Goal: Information Seeking & Learning: Learn about a topic

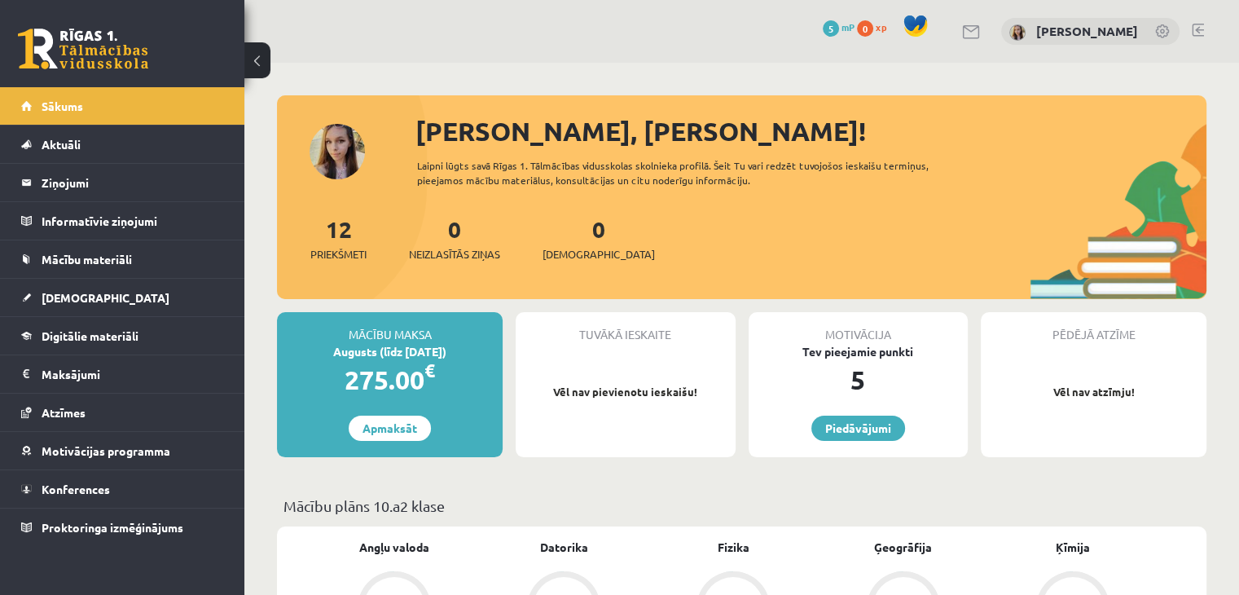
click at [321, 149] on div "Sveika, Marija! Laipni lūgts savā Rīgas 1. Tālmācības vidusskolas skolnieka pro…" at bounding box center [742, 205] width 930 height 187
click at [839, 30] on span "5" at bounding box center [831, 28] width 16 height 16
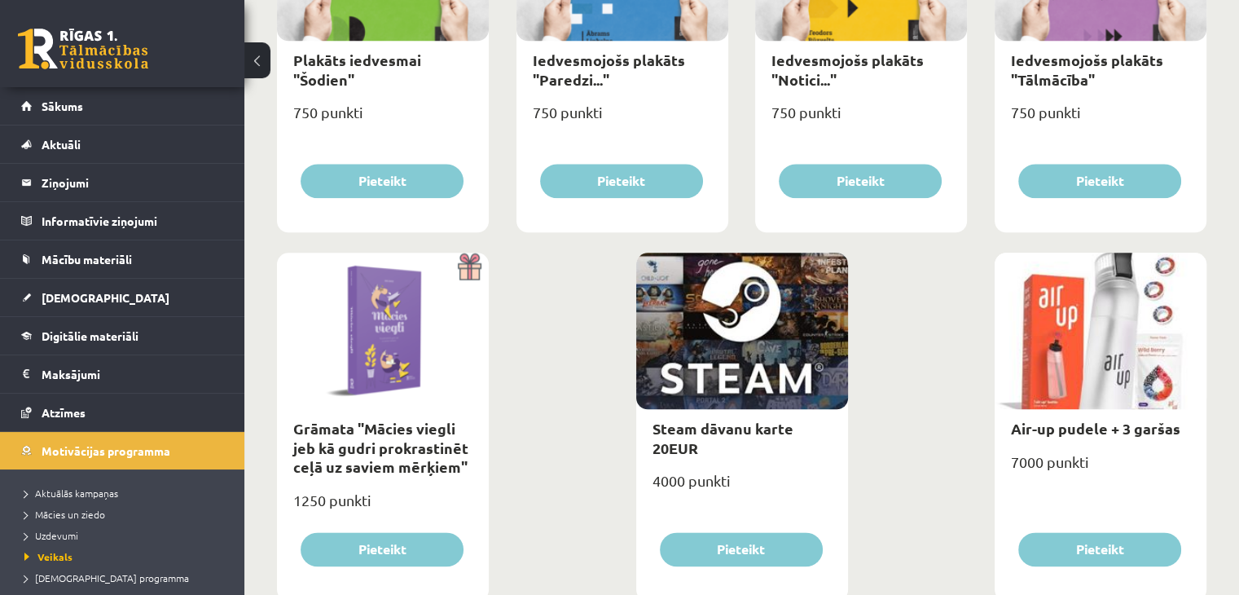
scroll to position [1909, 0]
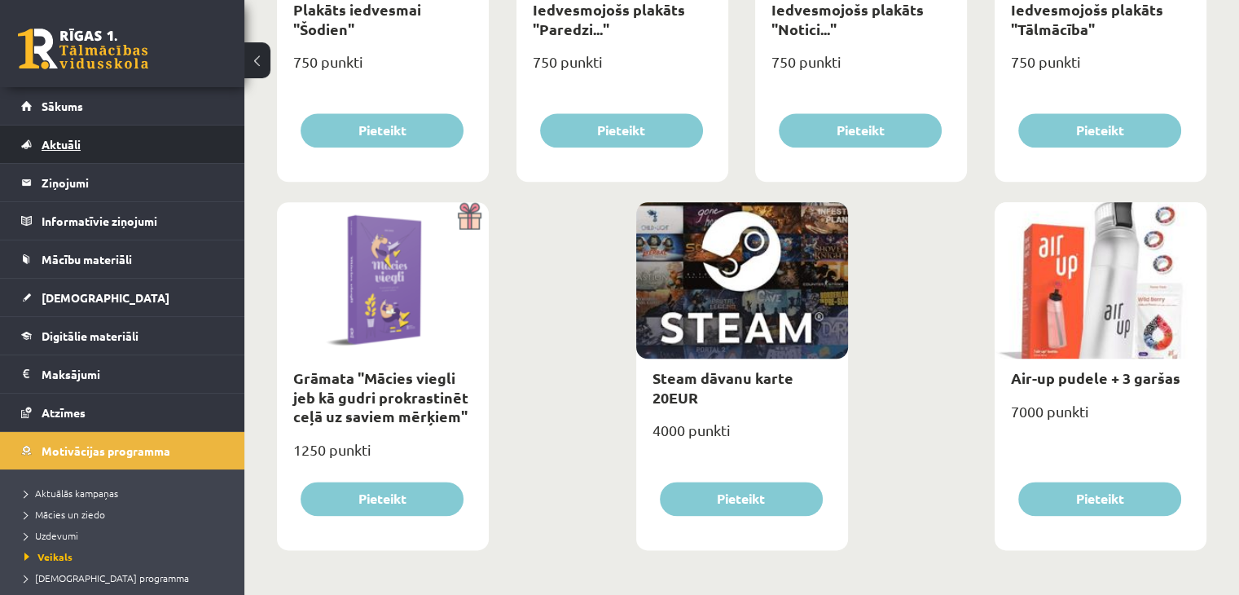
click at [86, 151] on link "Aktuāli" at bounding box center [122, 143] width 203 height 37
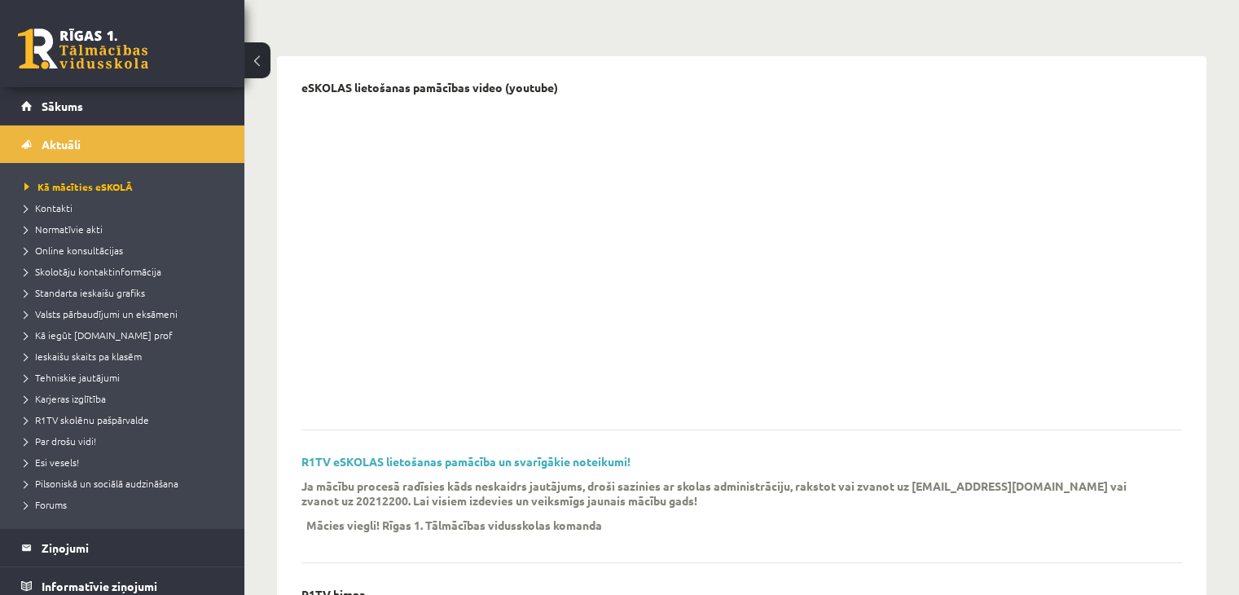
scroll to position [137, 0]
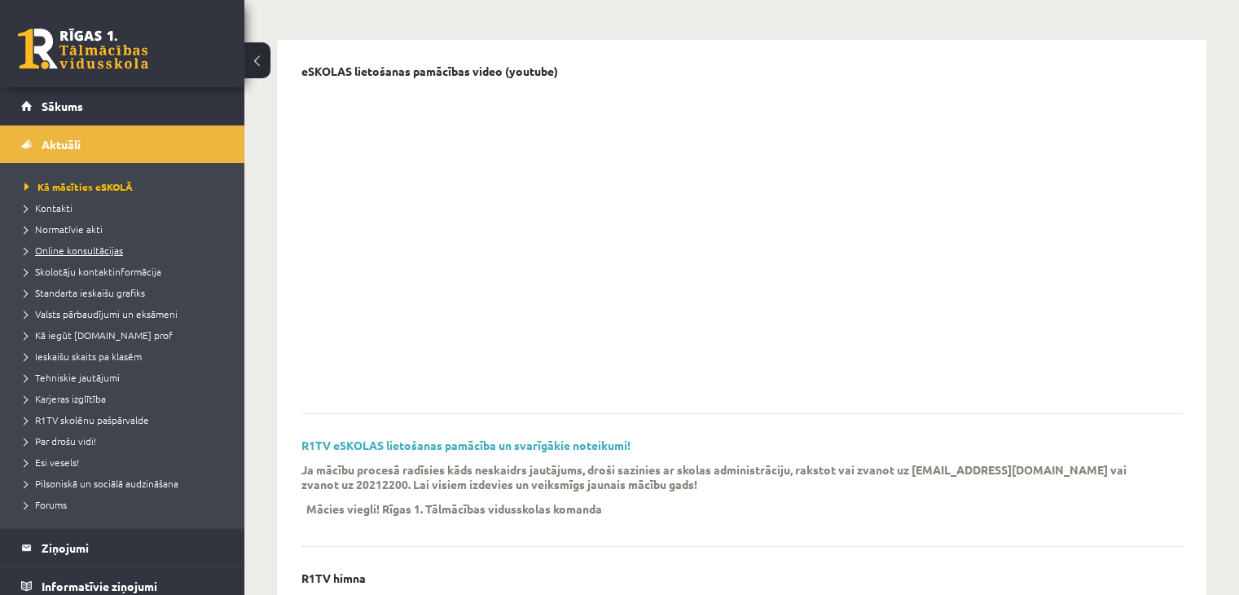
click at [91, 250] on span "Online konsultācijas" at bounding box center [73, 250] width 99 height 13
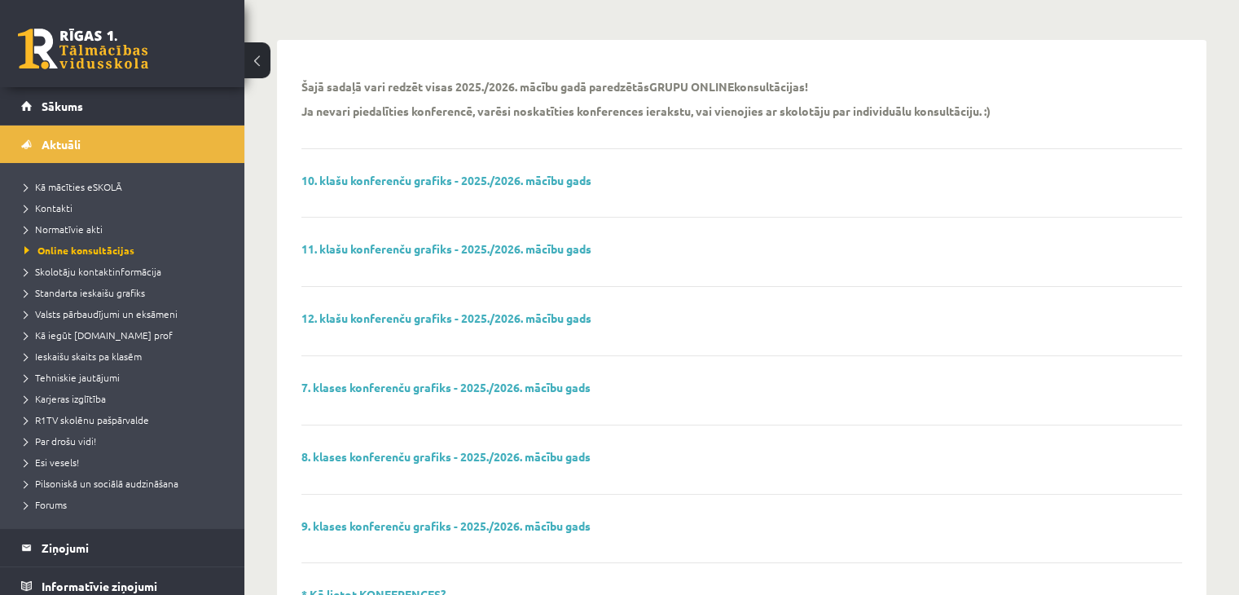
click at [411, 189] on div "10. klašu konferenču grafiks - 2025./2026. mācību gads" at bounding box center [741, 196] width 881 height 45
click at [415, 177] on link "10. klašu konferenču grafiks - 2025./2026. mācību gads" at bounding box center [446, 180] width 290 height 15
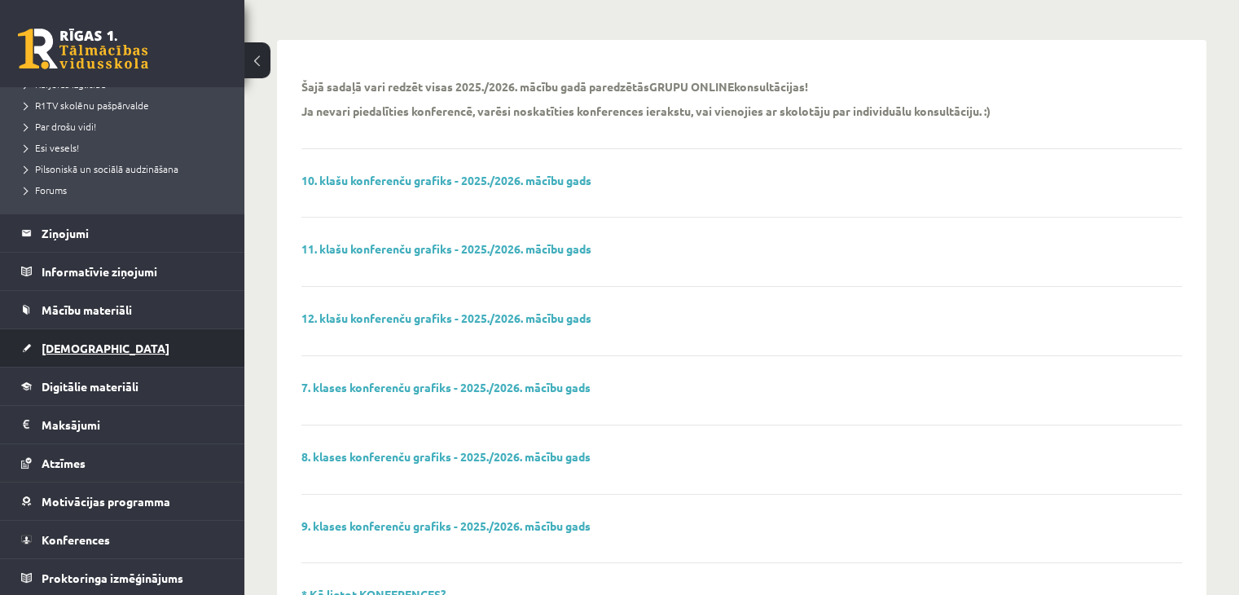
click at [75, 346] on span "[DEMOGRAPHIC_DATA]" at bounding box center [106, 348] width 128 height 15
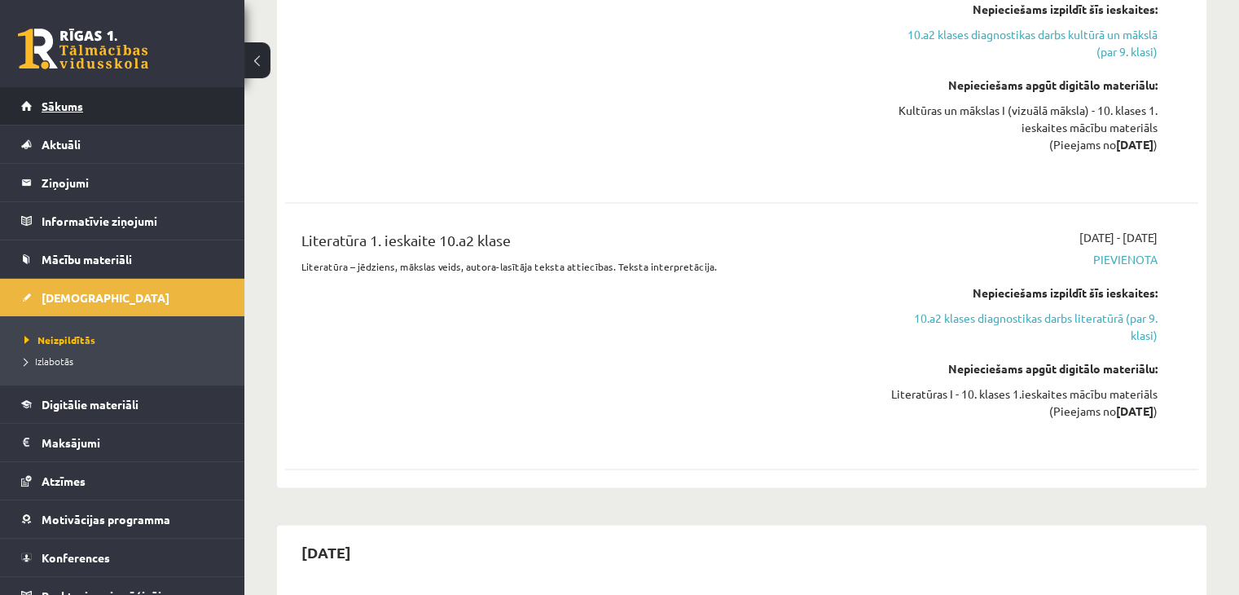
click at [68, 102] on span "Sākums" at bounding box center [63, 106] width 42 height 15
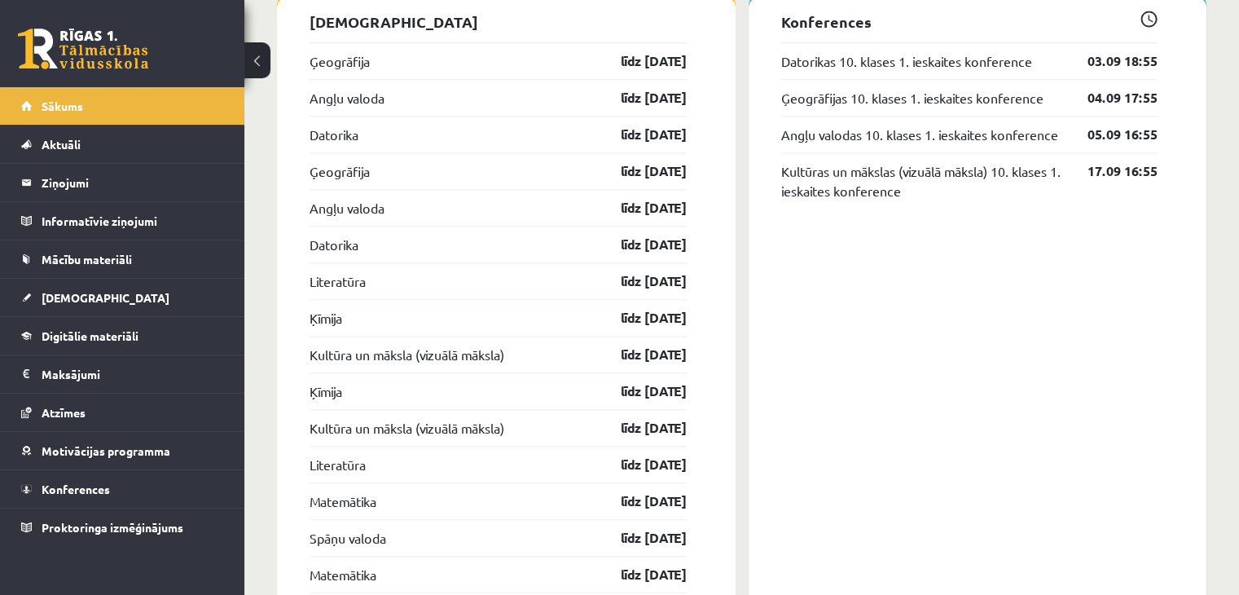
scroll to position [1505, 0]
click at [1147, 15] on span at bounding box center [1148, 18] width 17 height 17
click at [93, 485] on span "Konferences" at bounding box center [76, 488] width 68 height 15
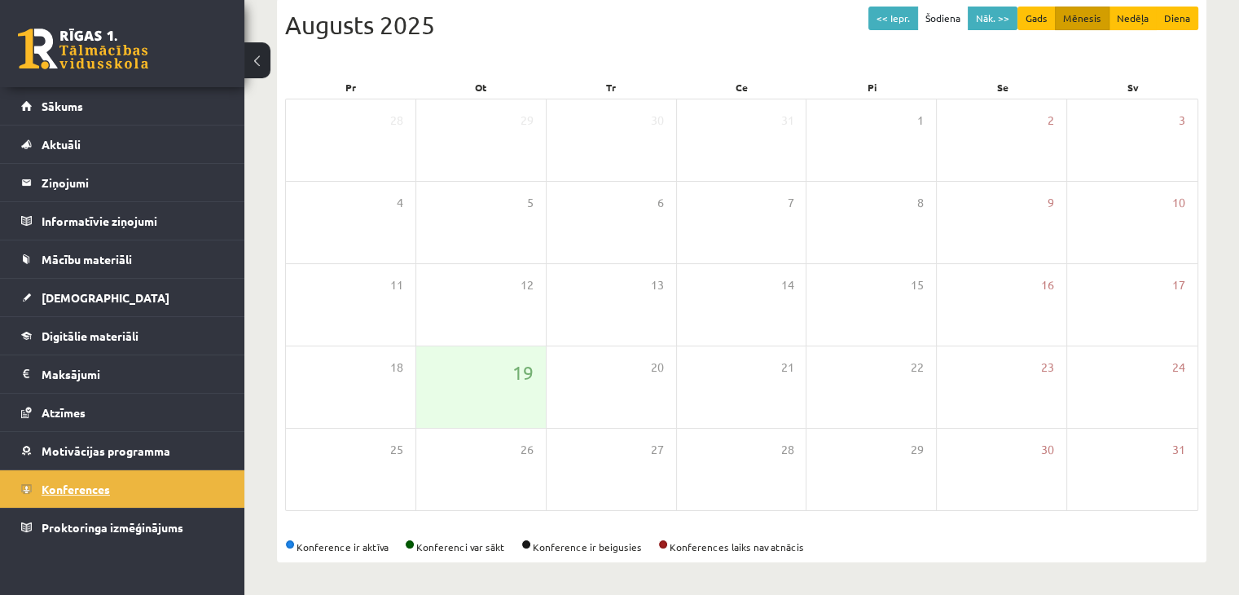
scroll to position [182, 0]
click at [1002, 22] on button "Nāk. >>" at bounding box center [993, 19] width 50 height 24
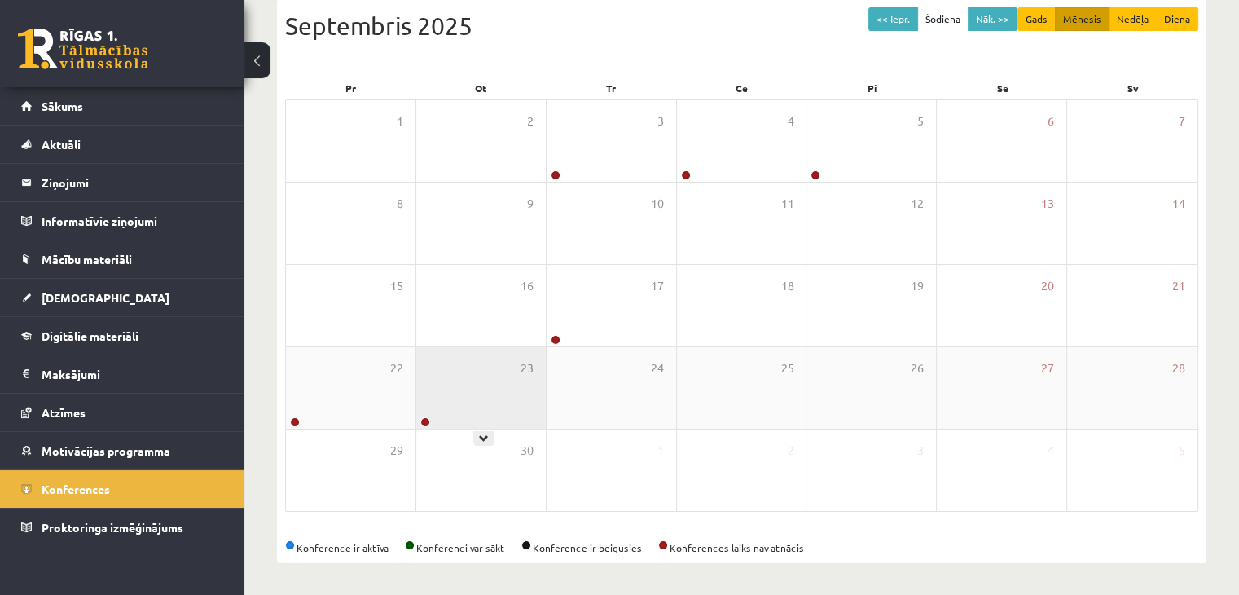
click at [481, 366] on div "23" at bounding box center [481, 387] width 130 height 81
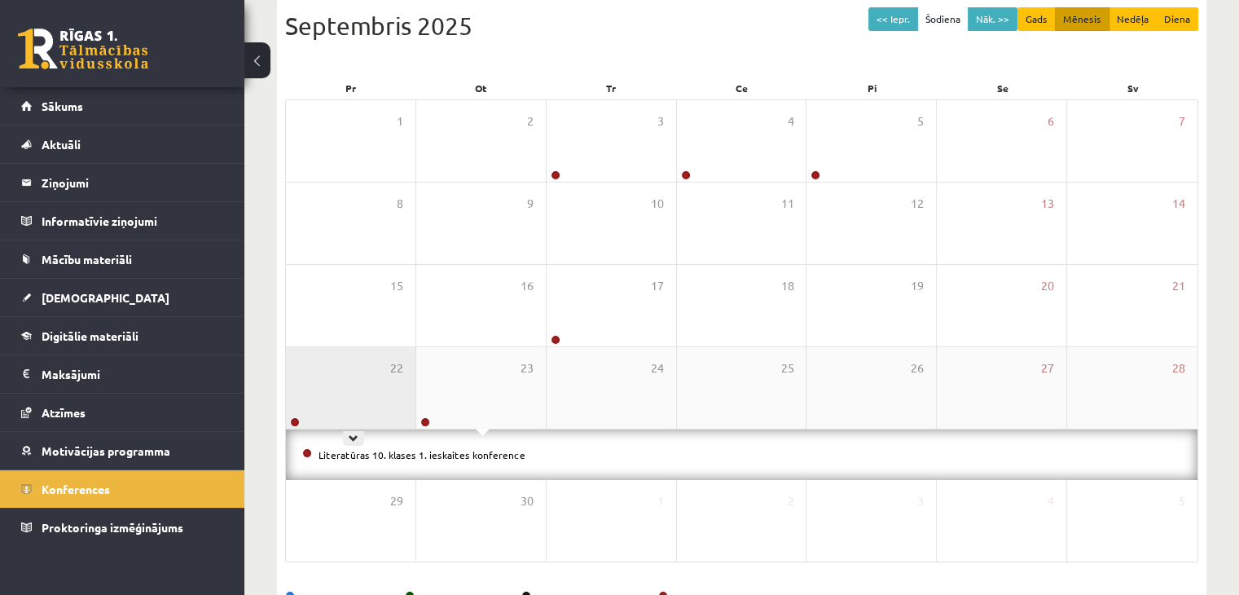
click at [331, 389] on div "22" at bounding box center [351, 387] width 130 height 81
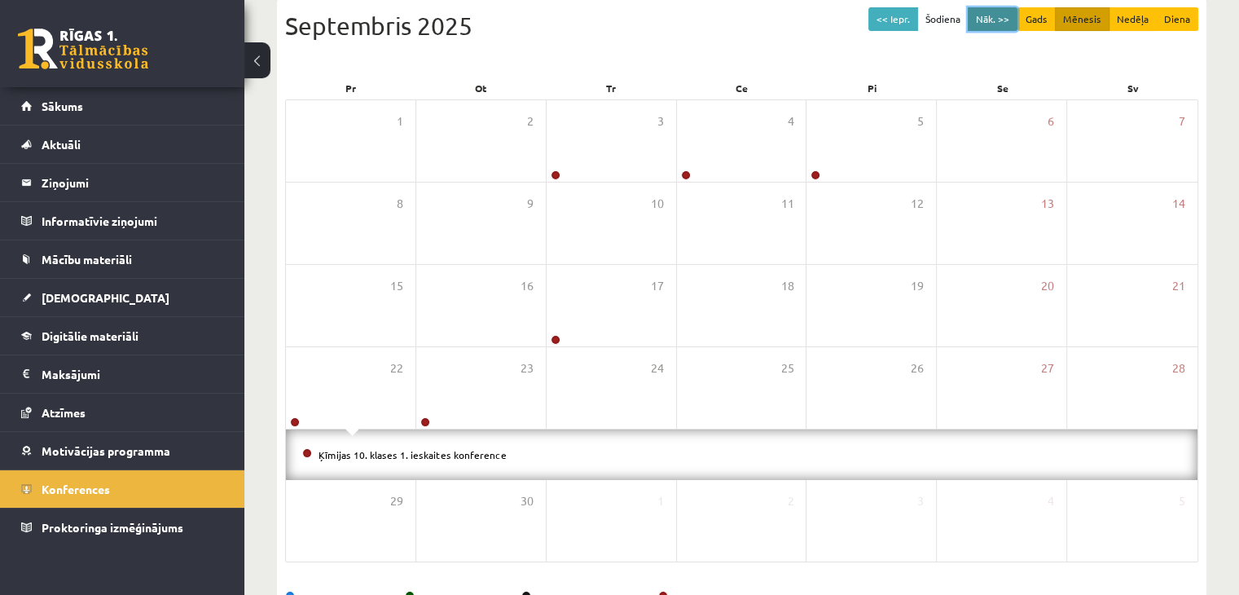
click at [1013, 14] on button "Nāk. >>" at bounding box center [993, 19] width 50 height 24
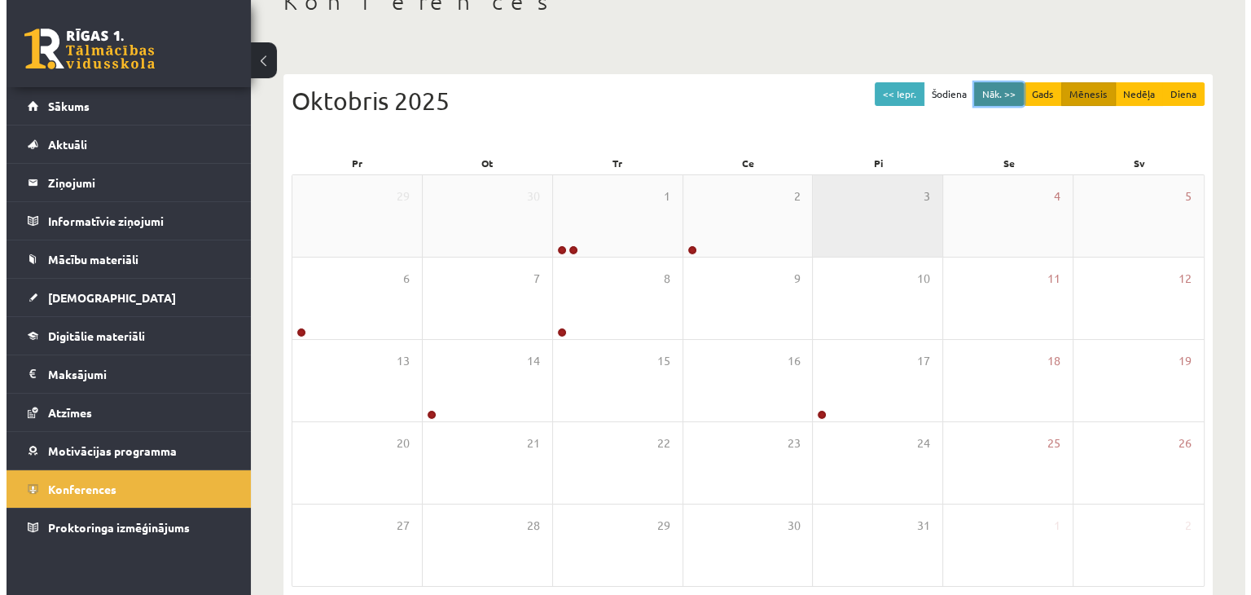
scroll to position [108, 0]
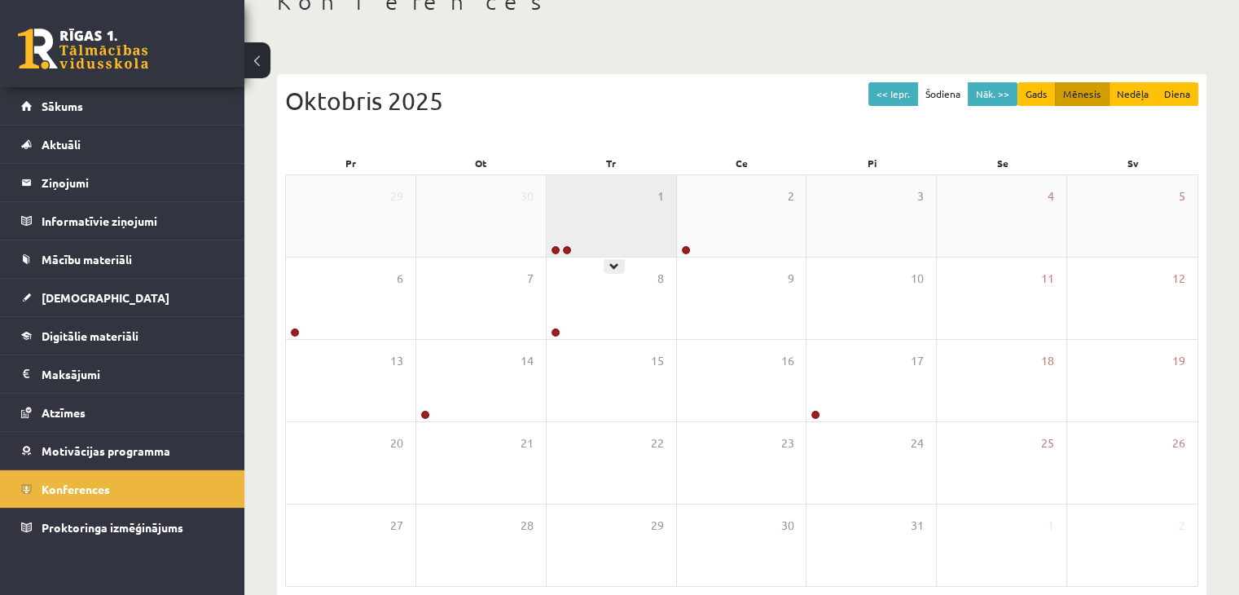
click at [636, 195] on div "1" at bounding box center [612, 215] width 130 height 81
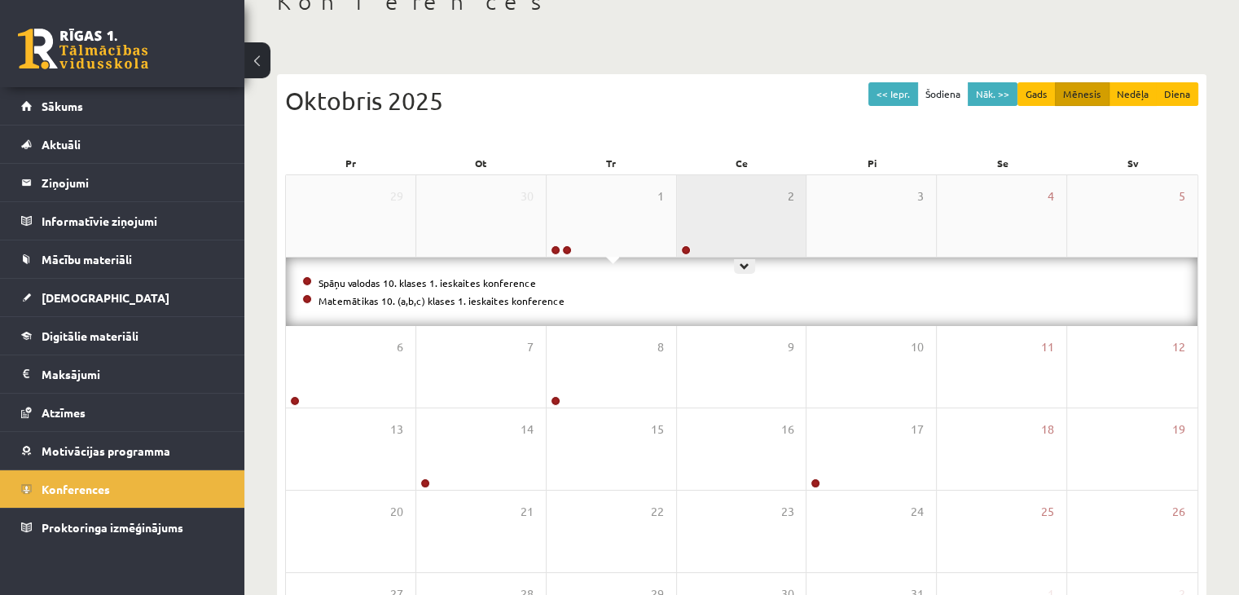
click at [691, 237] on div "2" at bounding box center [742, 215] width 130 height 81
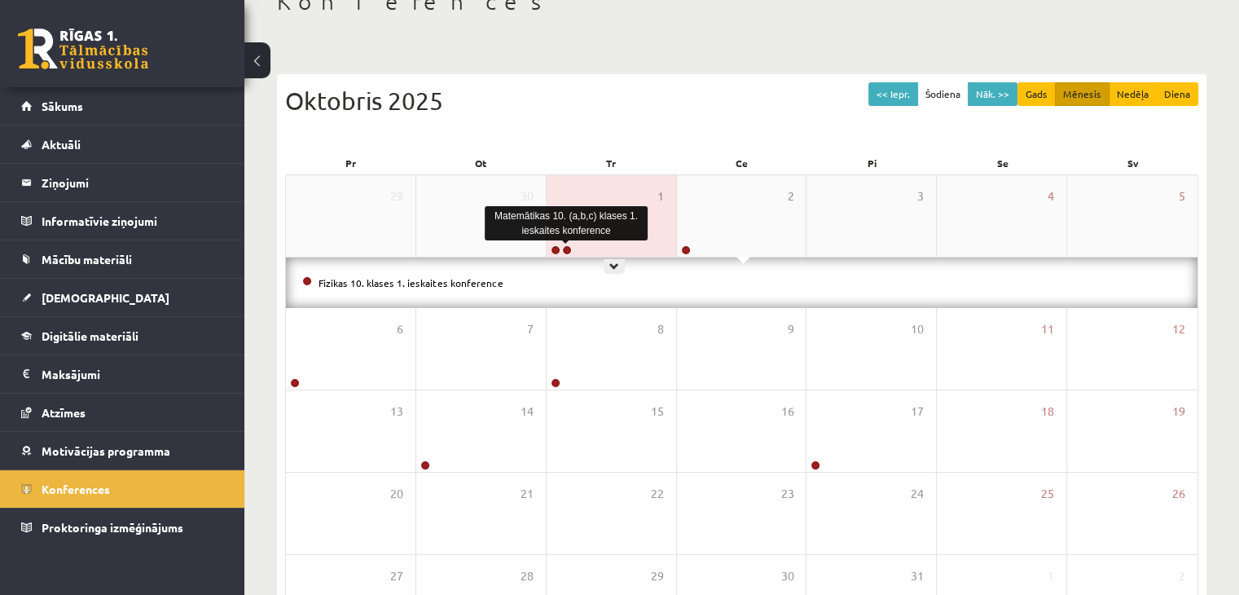
click at [562, 248] on link at bounding box center [567, 250] width 10 height 10
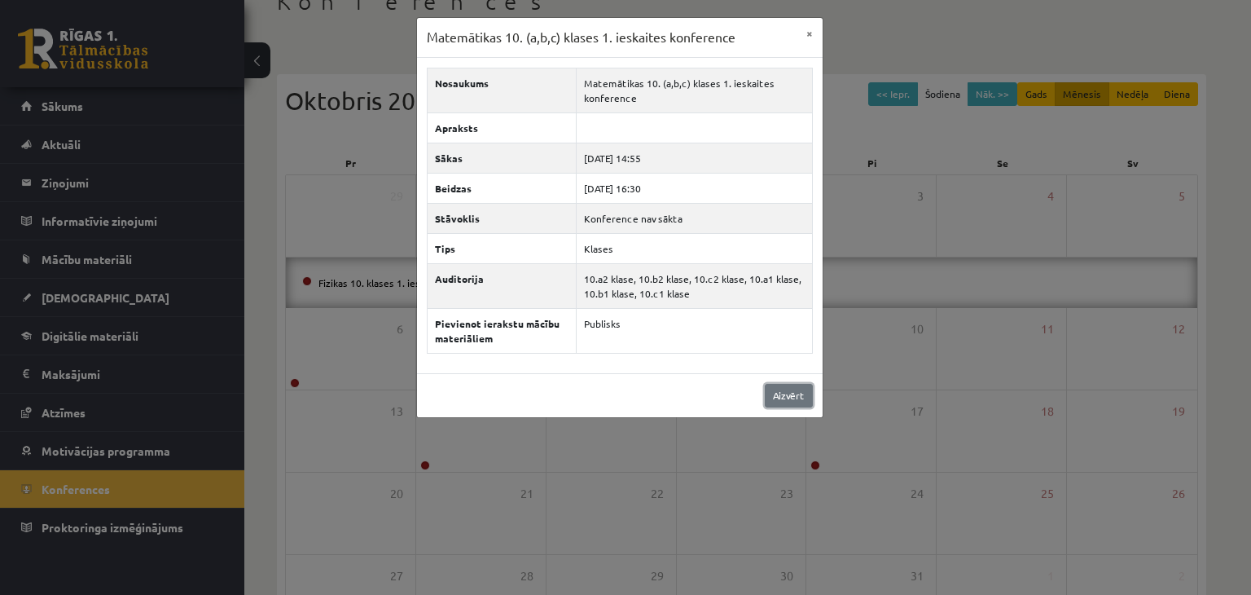
click at [782, 390] on link "Aizvērt" at bounding box center [789, 396] width 48 height 24
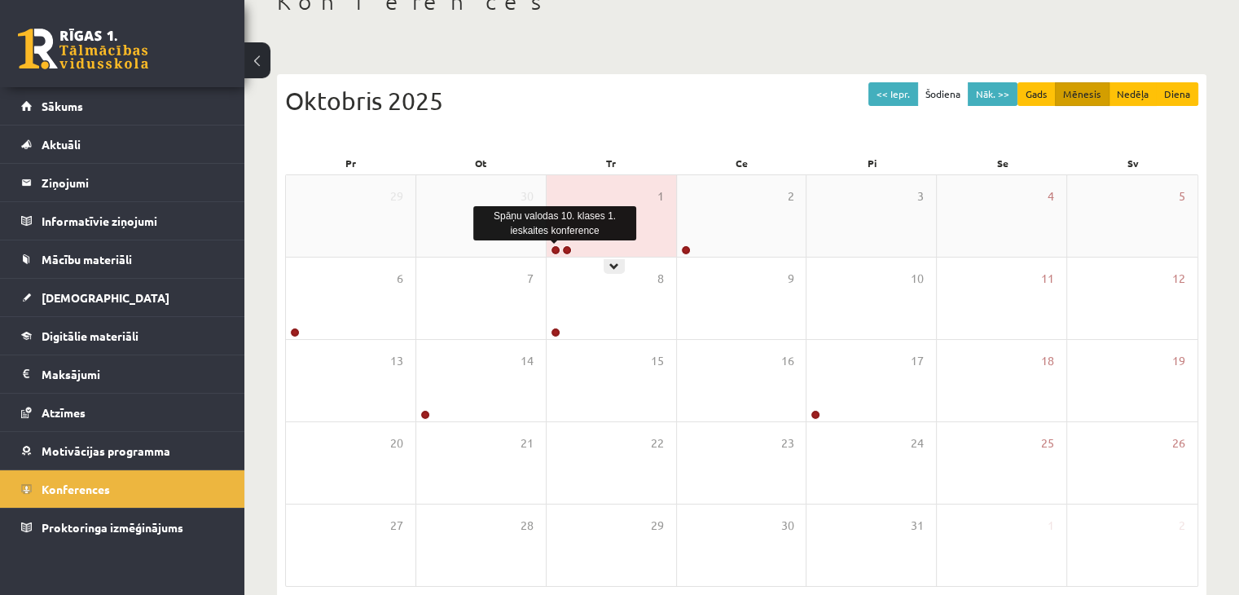
click at [555, 248] on link at bounding box center [556, 250] width 10 height 10
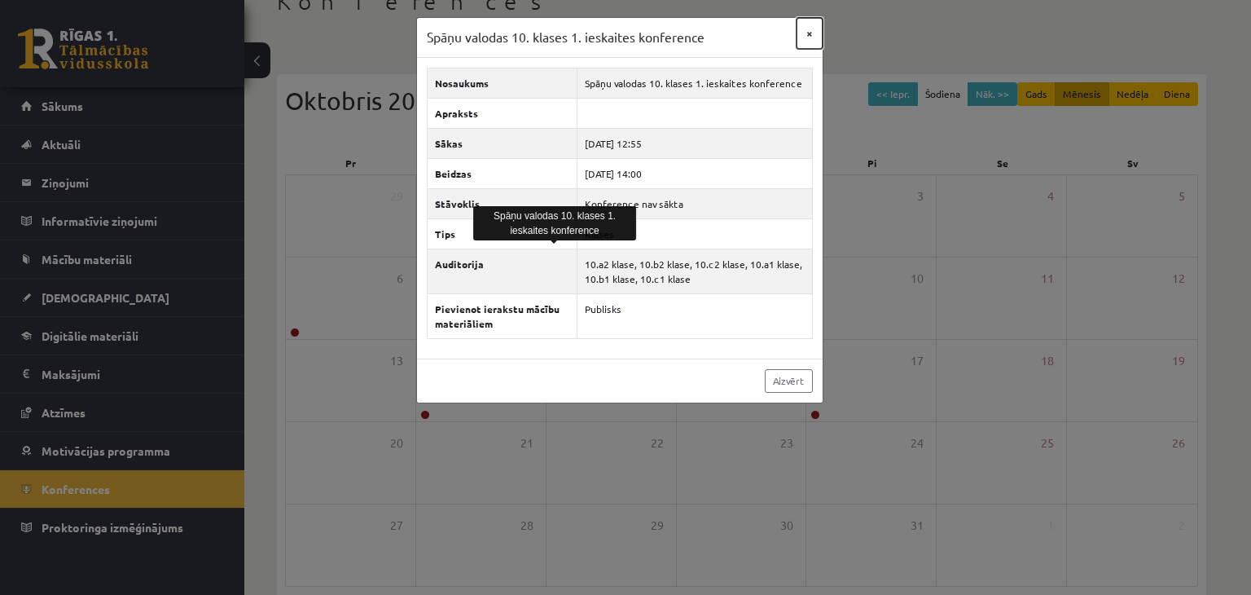
click at [806, 29] on button "×" at bounding box center [810, 33] width 26 height 31
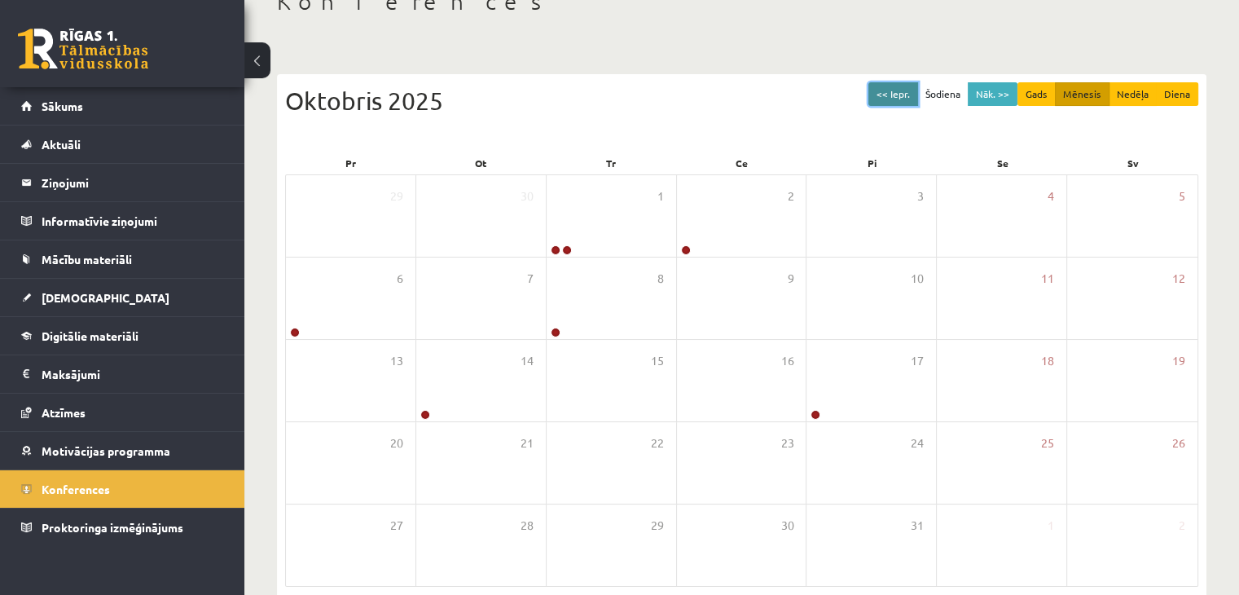
click at [915, 86] on button "<< Iepr." at bounding box center [893, 94] width 50 height 24
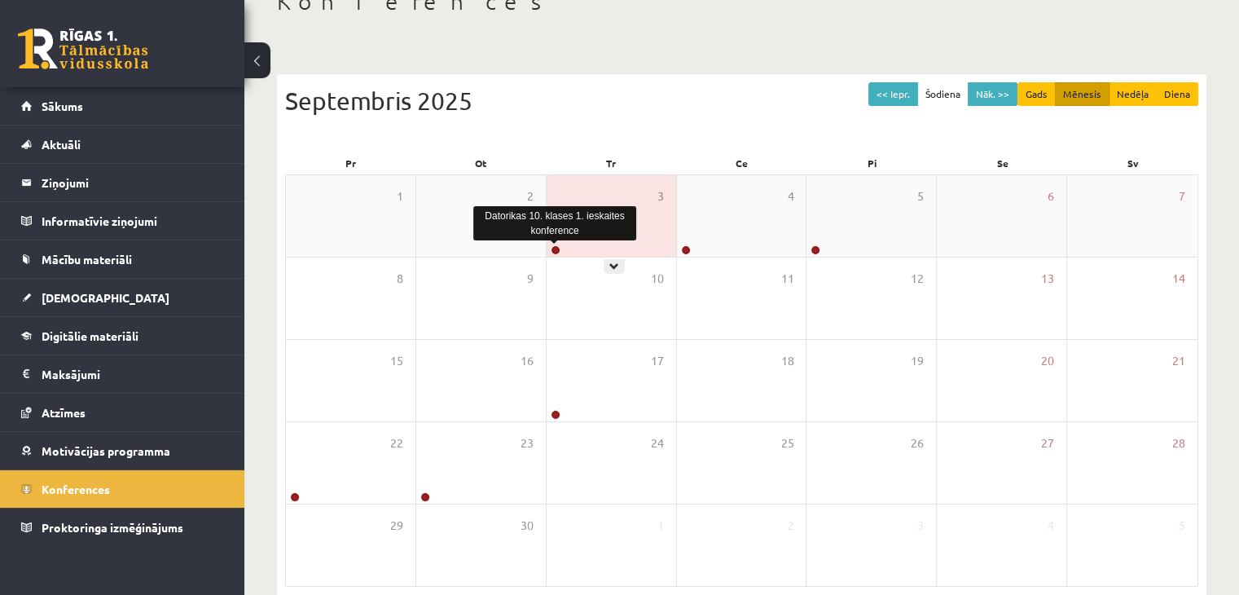
click at [555, 248] on link at bounding box center [556, 250] width 10 height 10
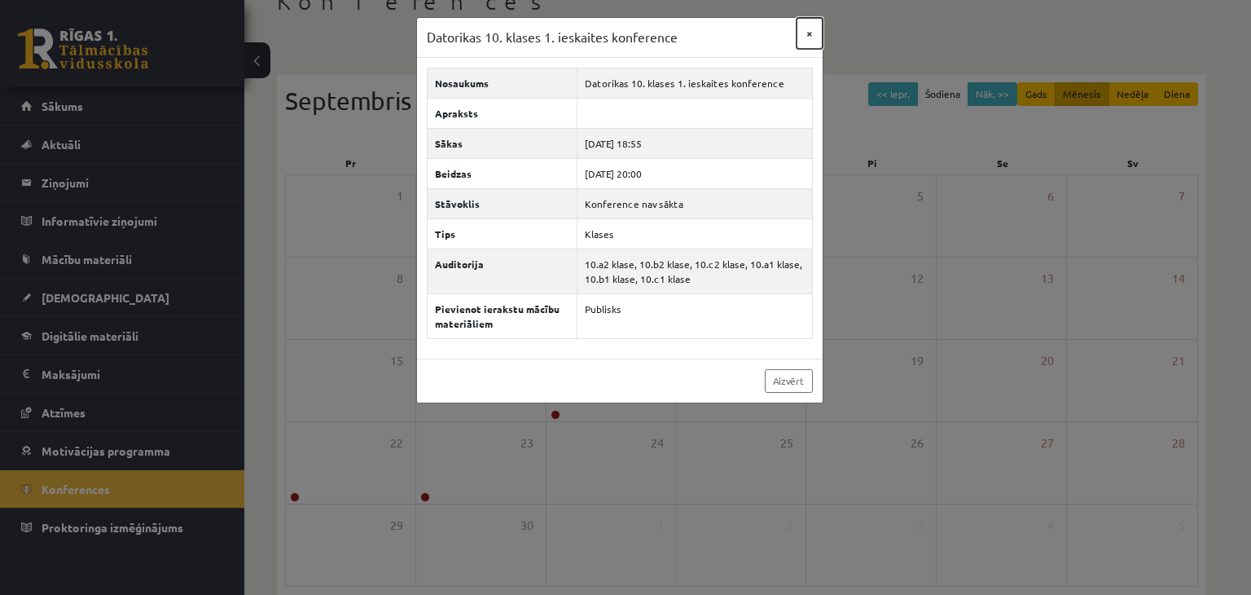
click at [811, 37] on button "×" at bounding box center [810, 33] width 26 height 31
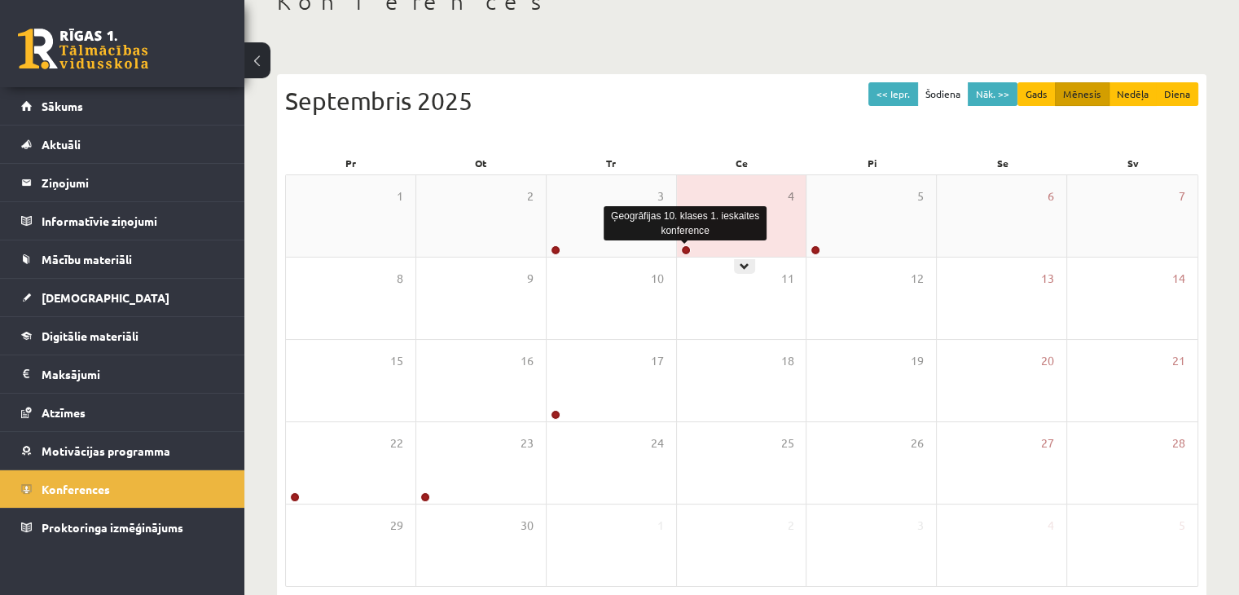
click at [688, 247] on link at bounding box center [686, 250] width 10 height 10
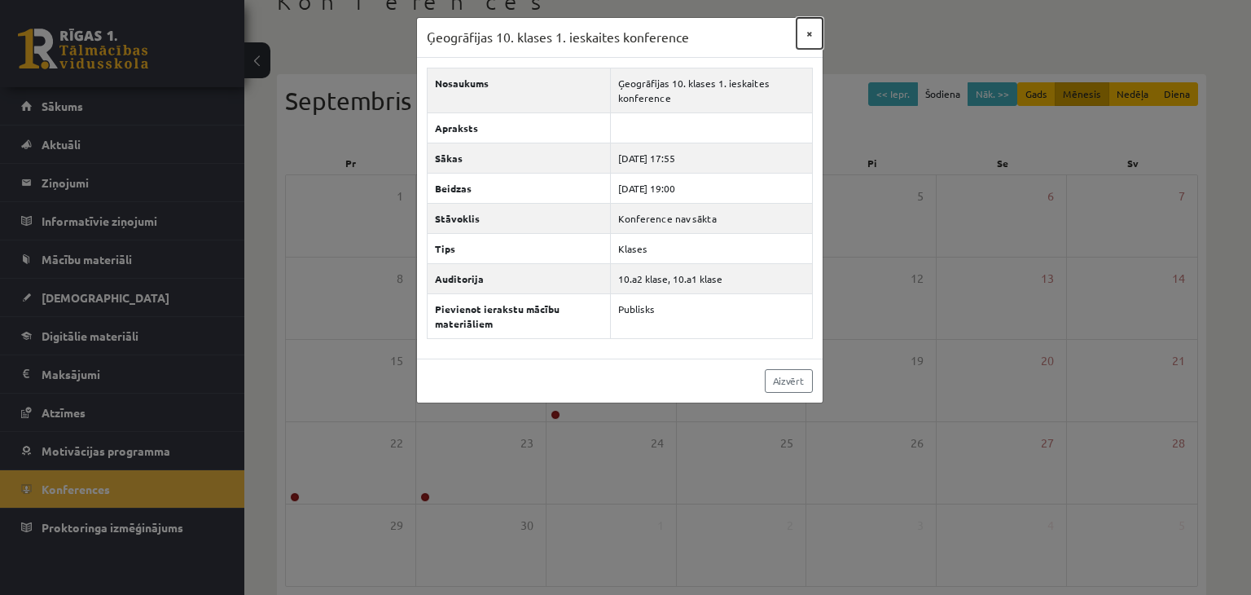
click at [807, 33] on button "×" at bounding box center [810, 33] width 26 height 31
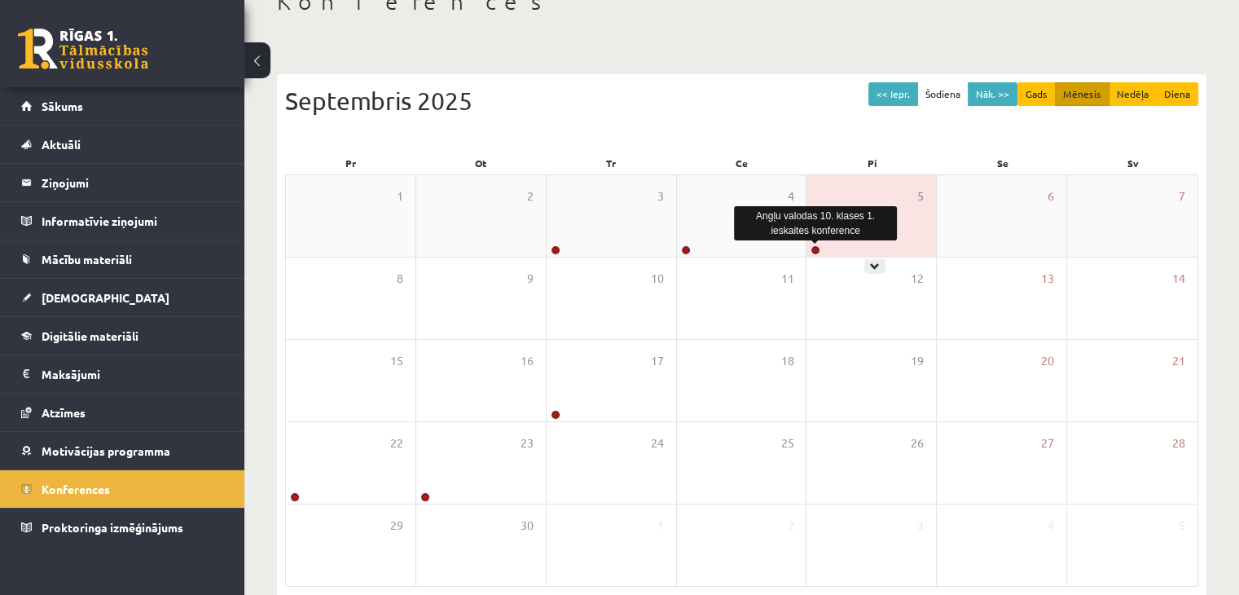
click at [815, 249] on link at bounding box center [816, 250] width 10 height 10
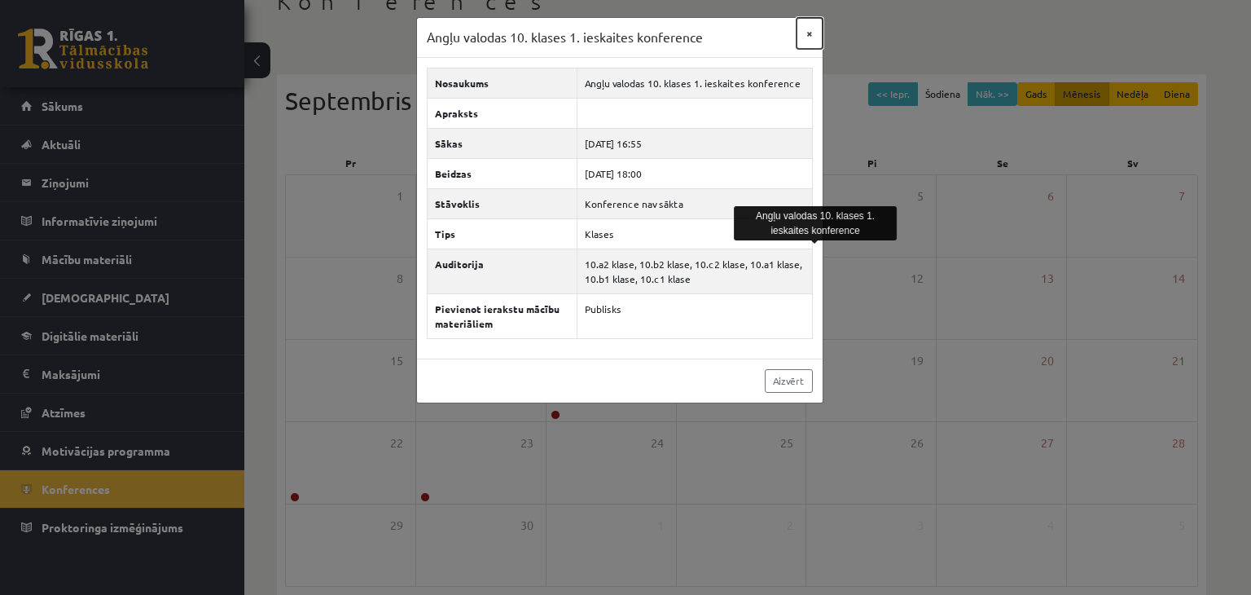
click at [810, 37] on button "×" at bounding box center [810, 33] width 26 height 31
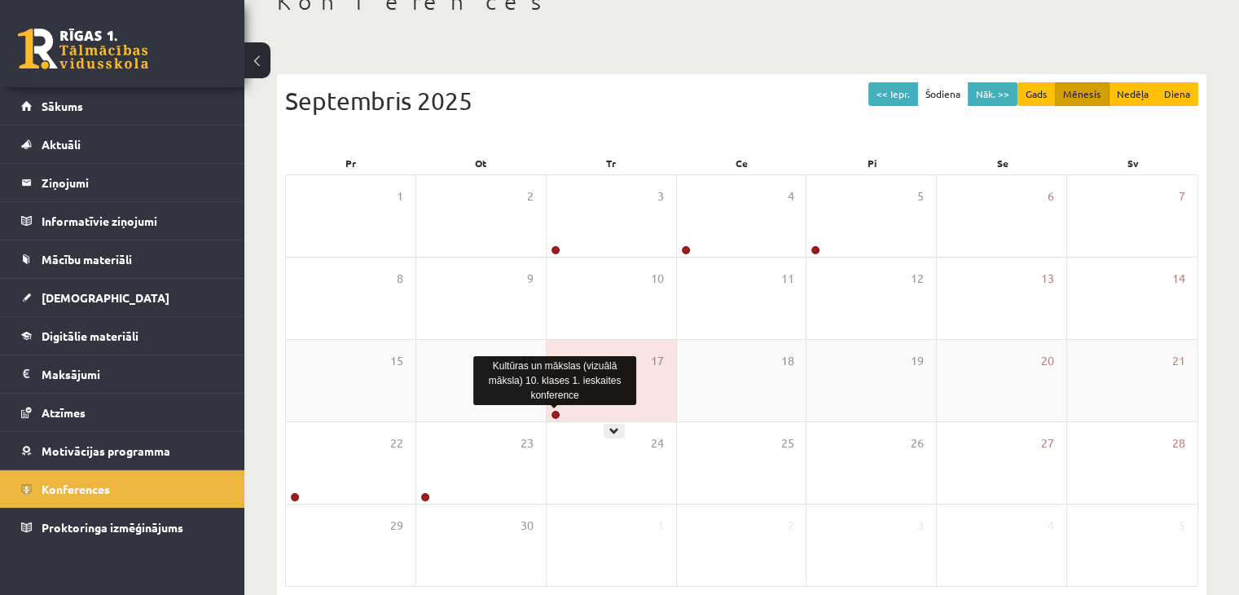
click at [551, 413] on link at bounding box center [556, 415] width 10 height 10
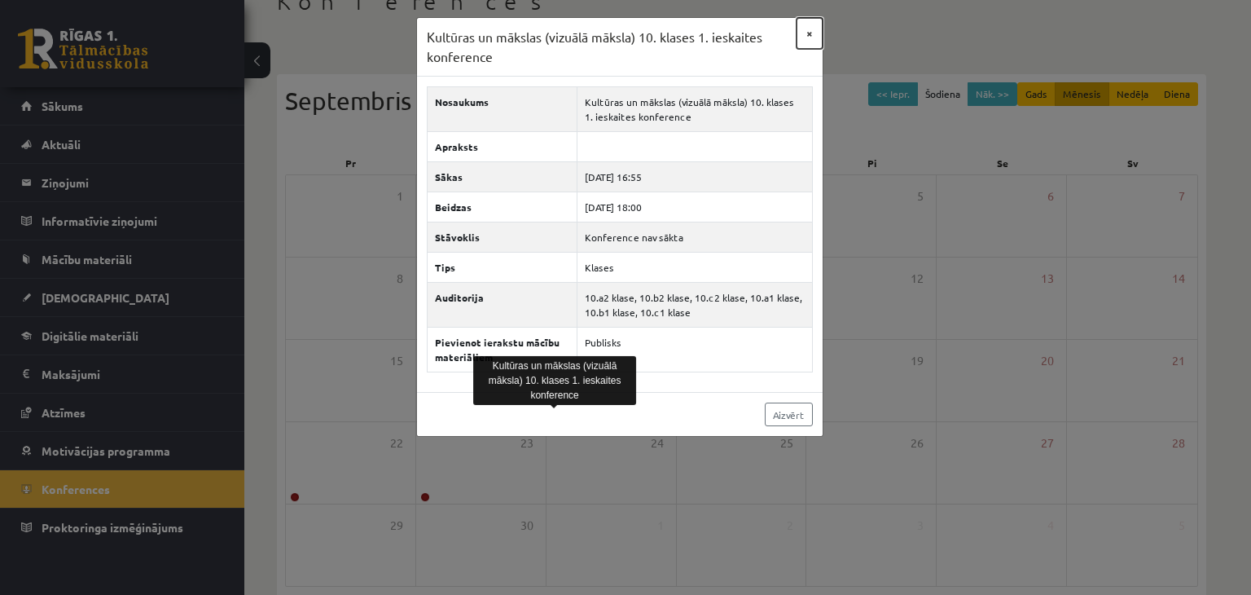
click at [807, 33] on button "×" at bounding box center [810, 33] width 26 height 31
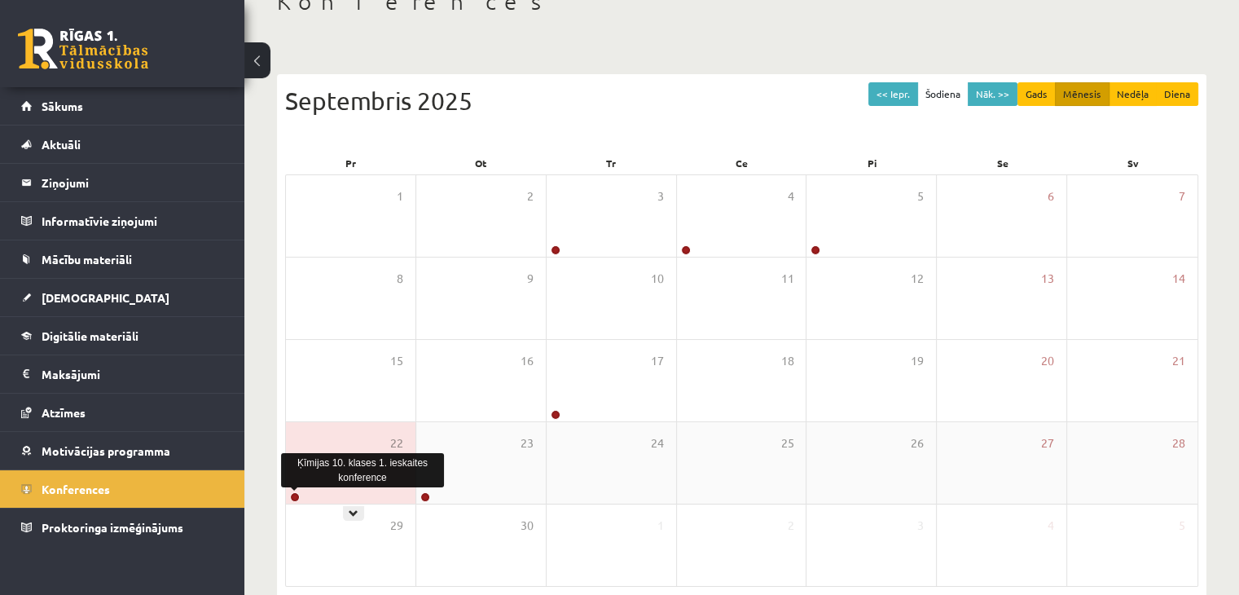
click at [291, 498] on link at bounding box center [295, 497] width 10 height 10
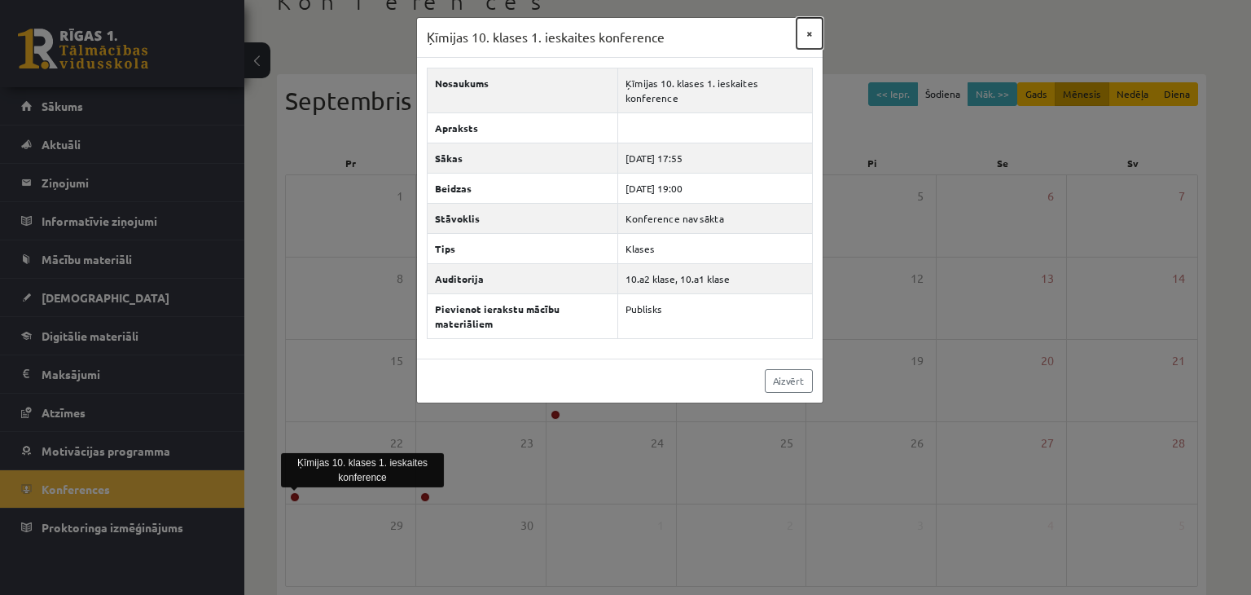
click at [813, 25] on button "×" at bounding box center [810, 33] width 26 height 31
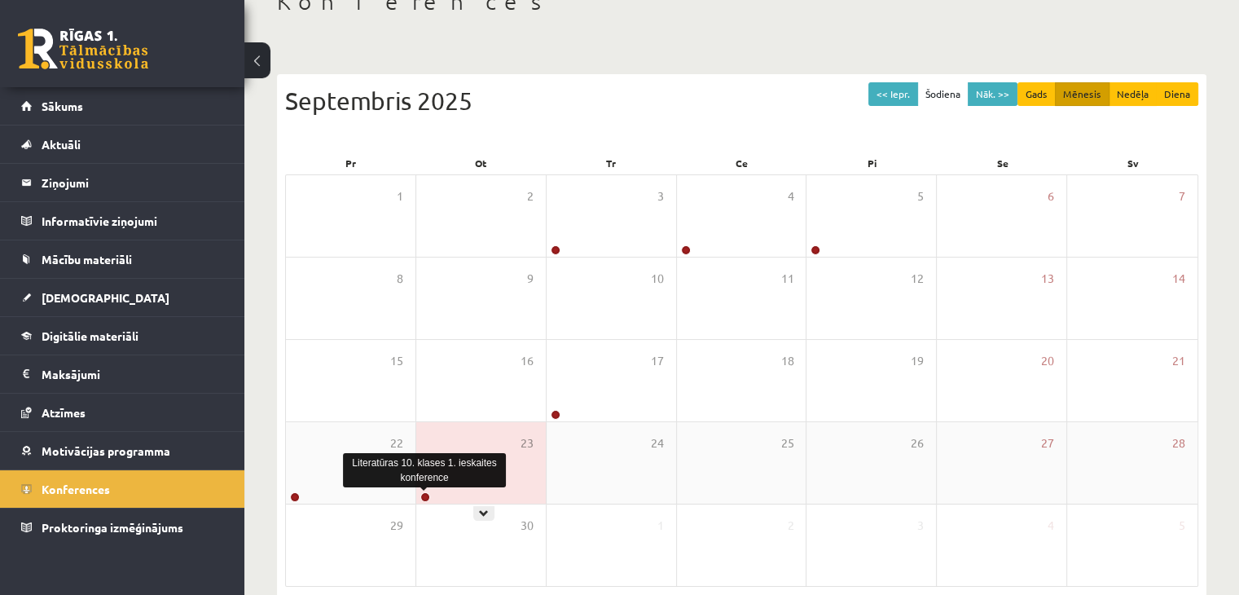
click at [426, 495] on link at bounding box center [425, 497] width 10 height 10
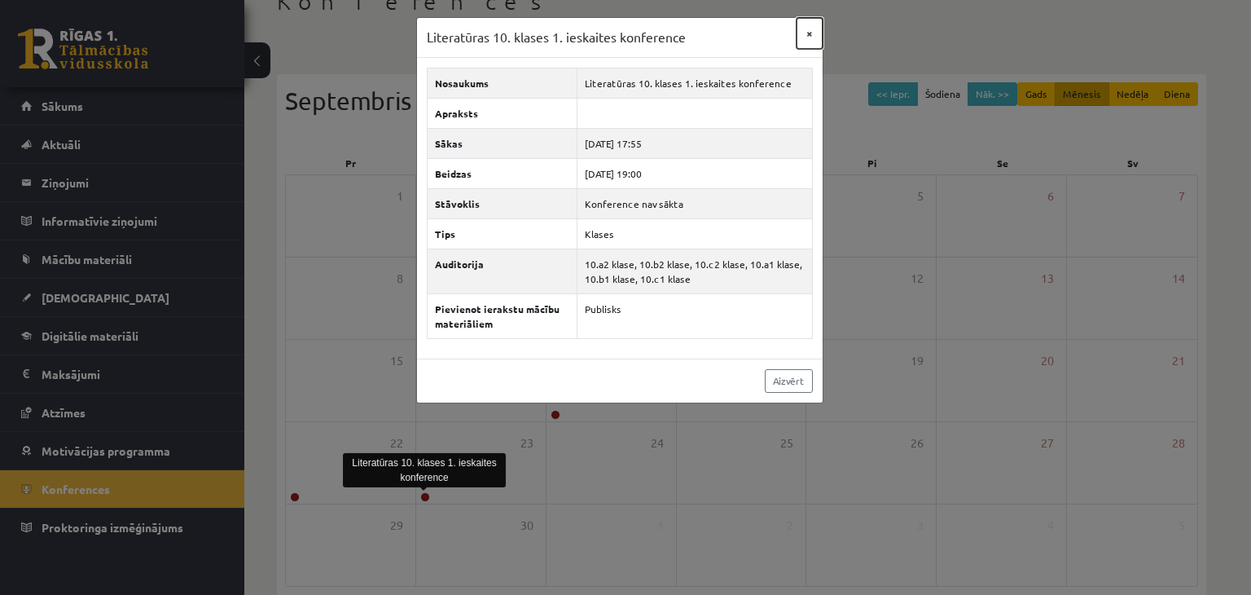
click at [810, 36] on button "×" at bounding box center [810, 33] width 26 height 31
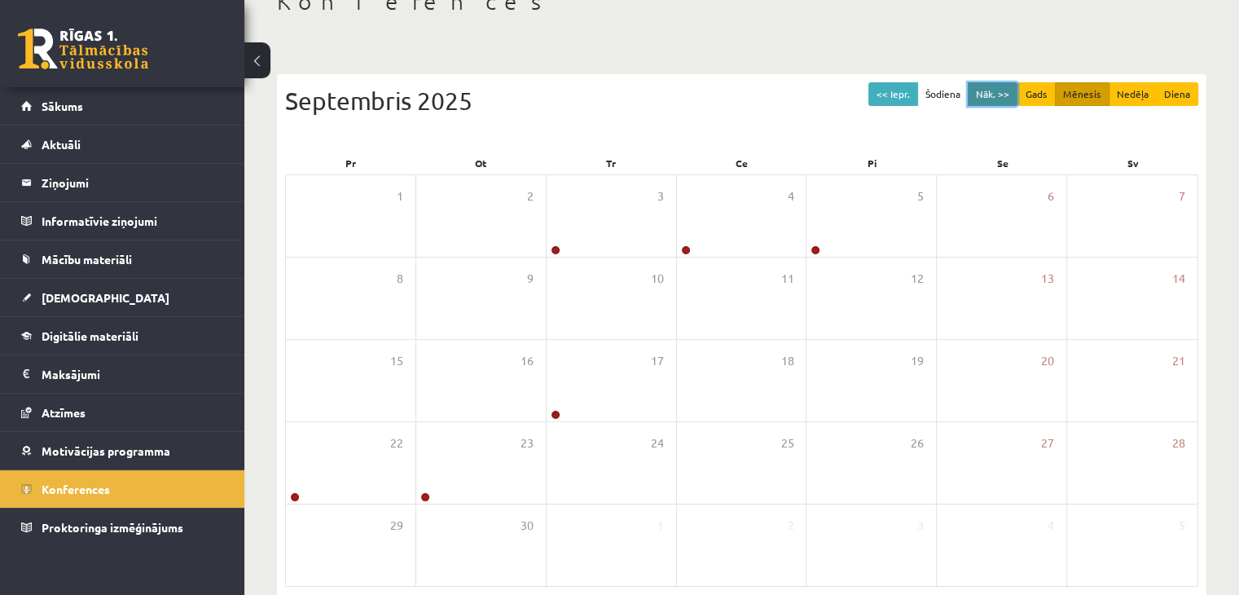
click at [989, 98] on button "Nāk. >>" at bounding box center [993, 94] width 50 height 24
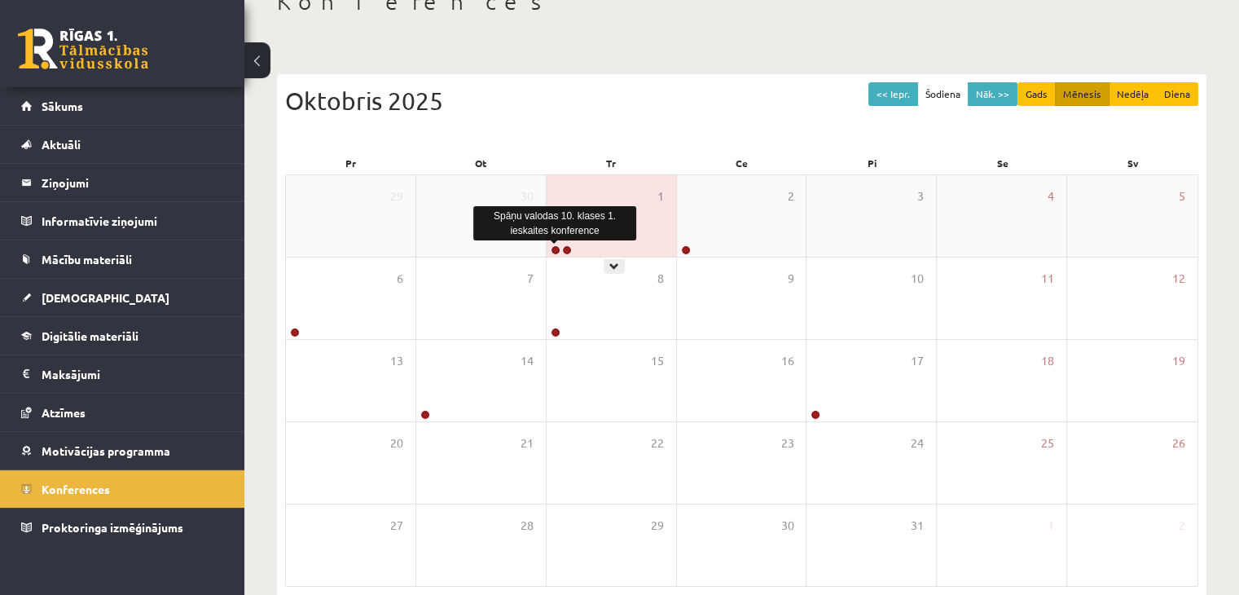
click at [555, 247] on link at bounding box center [556, 250] width 10 height 10
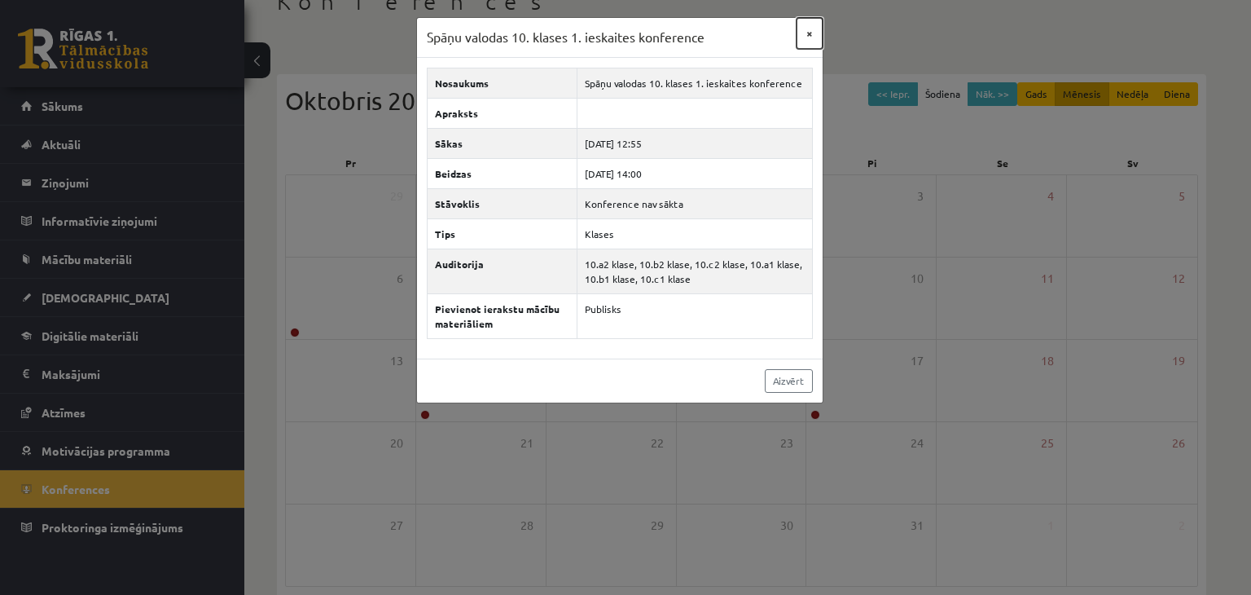
click at [806, 30] on button "×" at bounding box center [810, 33] width 26 height 31
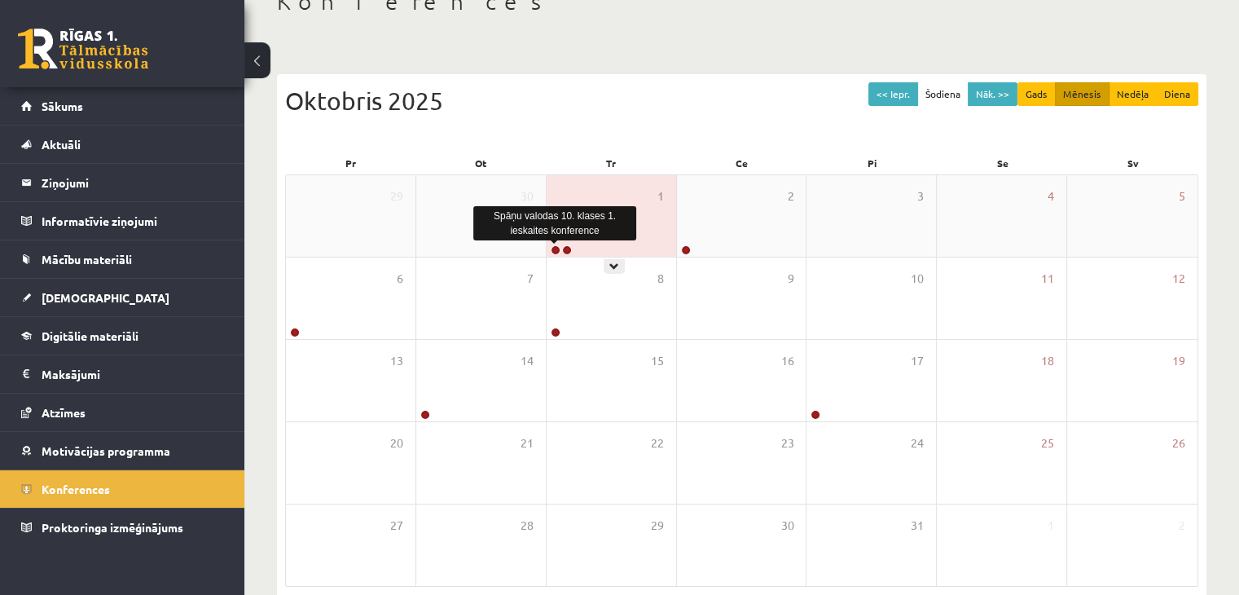
click at [556, 246] on link at bounding box center [556, 250] width 10 height 10
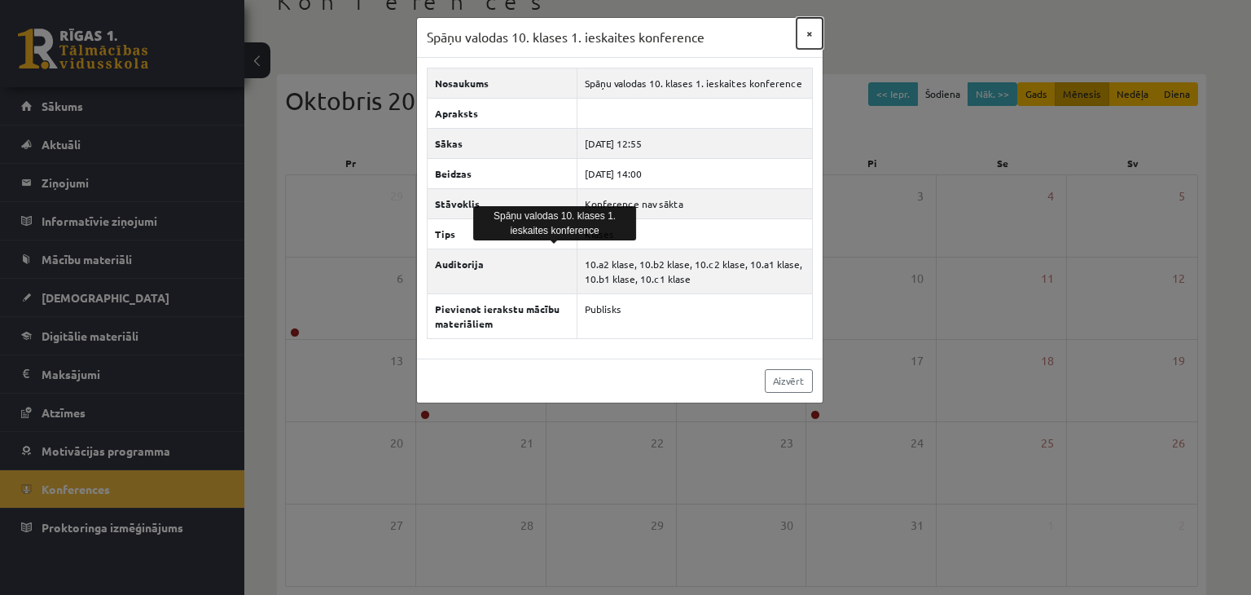
click at [815, 37] on button "×" at bounding box center [810, 33] width 26 height 31
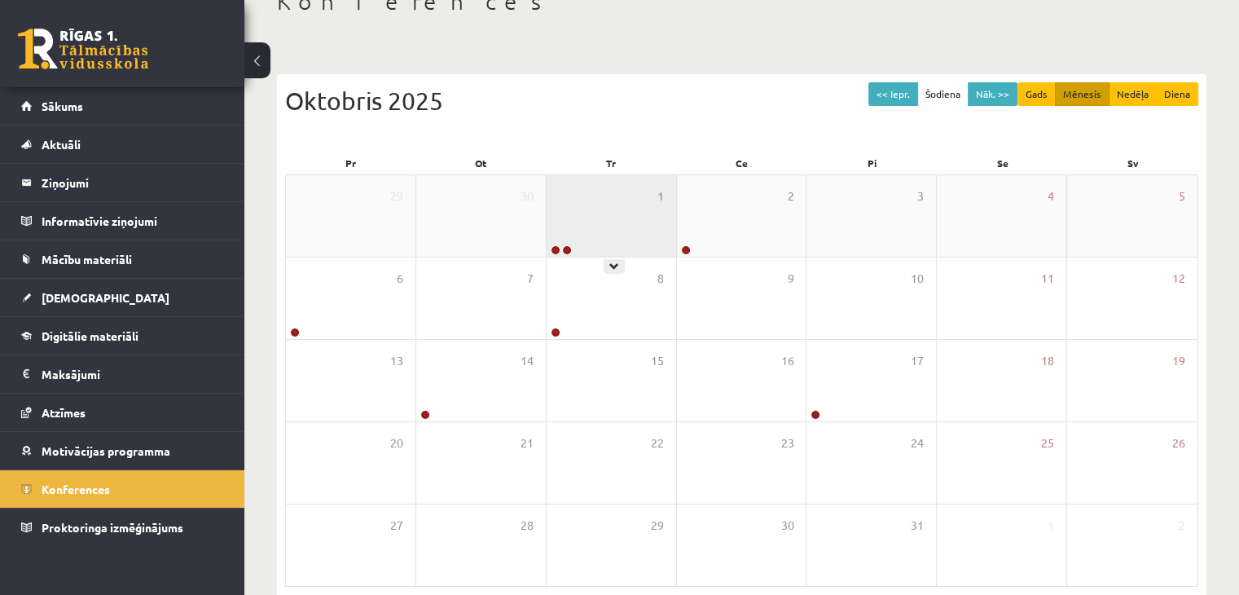
click at [566, 245] on link at bounding box center [567, 250] width 10 height 10
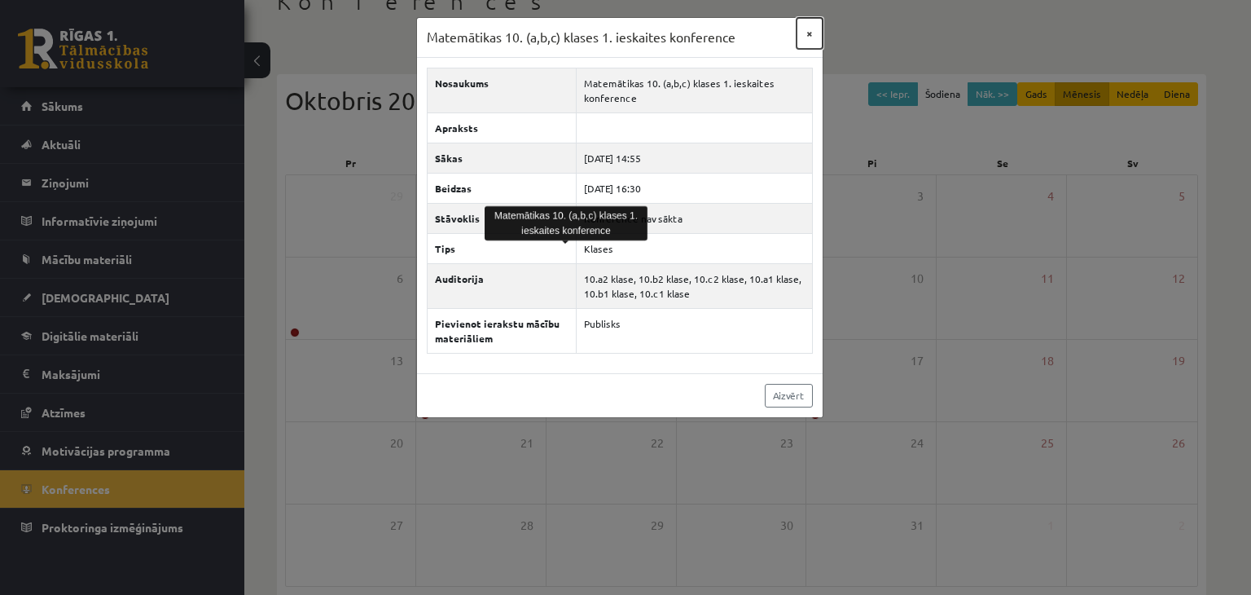
click at [810, 36] on button "×" at bounding box center [810, 33] width 26 height 31
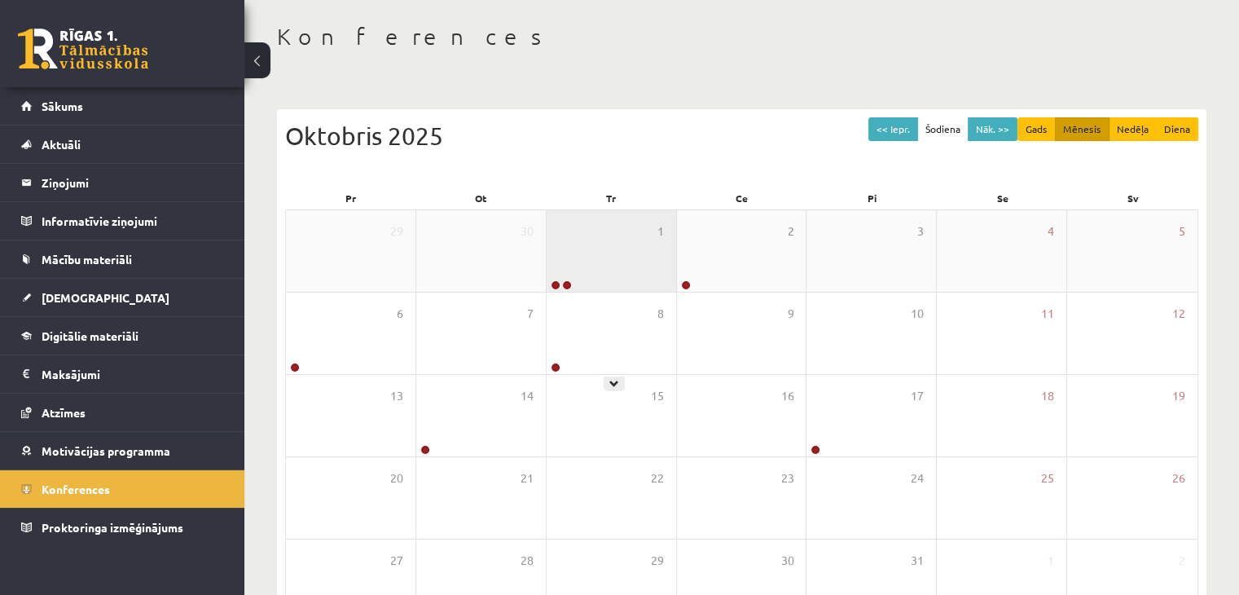
scroll to position [72, 0]
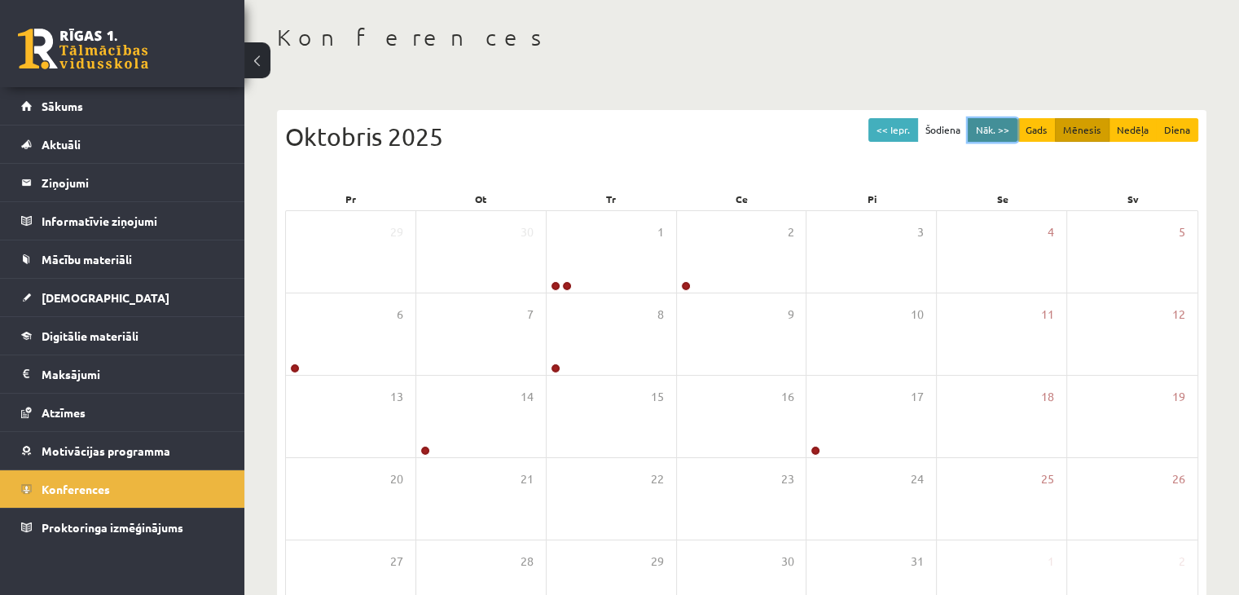
click at [975, 124] on button "Nāk. >>" at bounding box center [993, 130] width 50 height 24
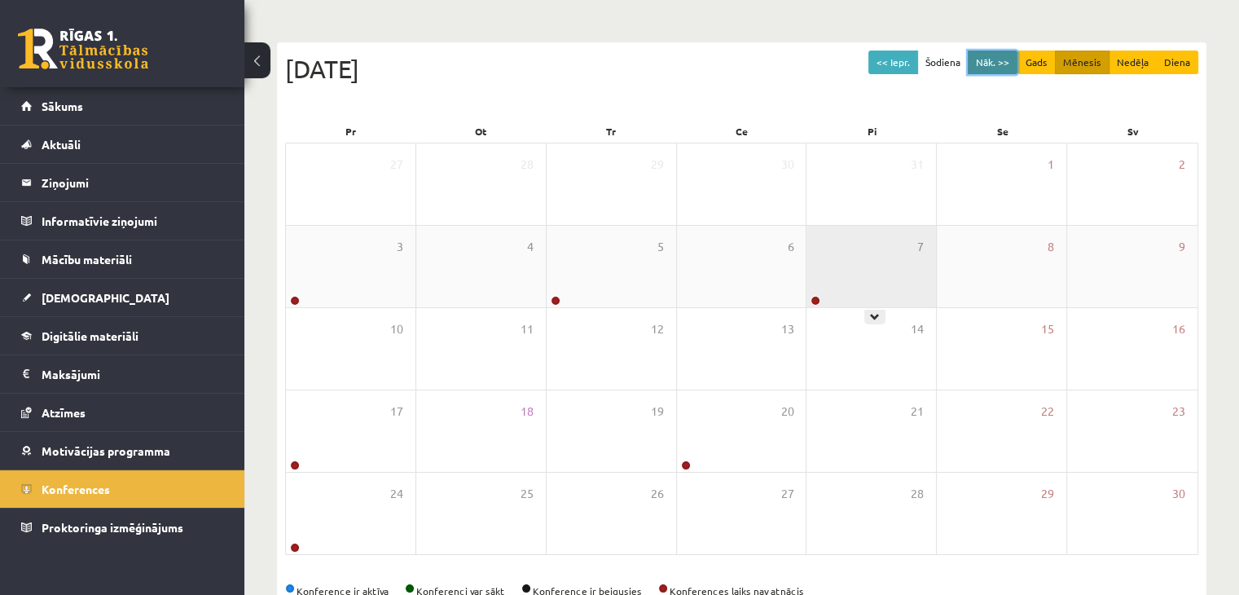
scroll to position [143, 0]
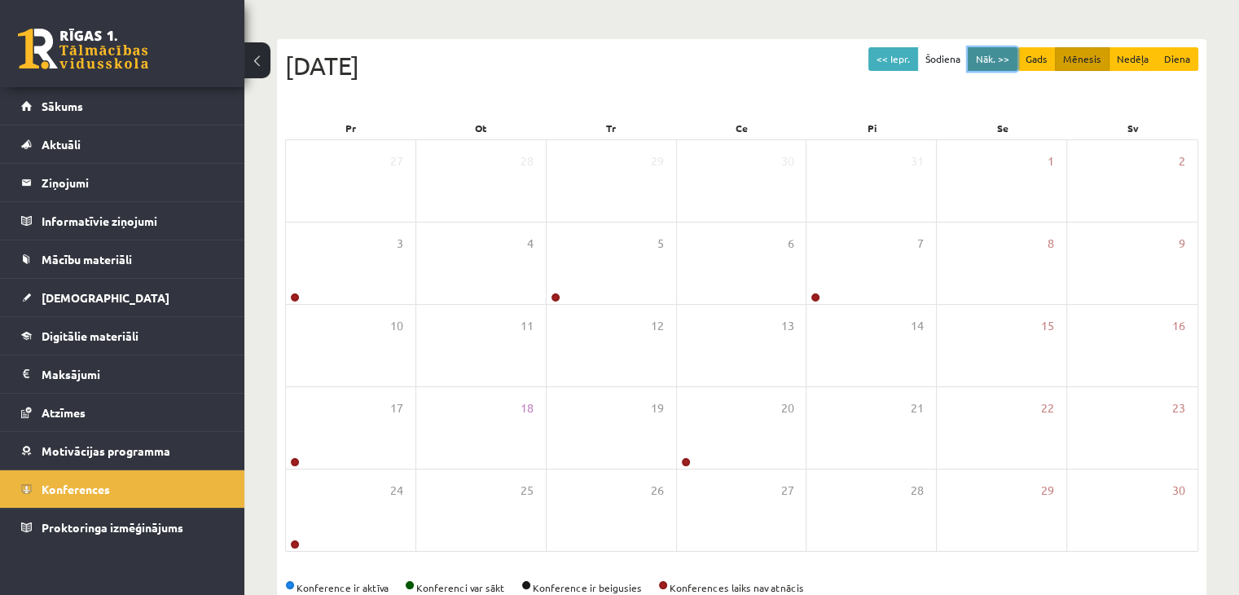
click at [1000, 60] on button "Nāk. >>" at bounding box center [993, 59] width 50 height 24
click at [1001, 60] on button "Nāk. >>" at bounding box center [993, 59] width 50 height 24
click at [1000, 64] on button "Nāk. >>" at bounding box center [993, 59] width 50 height 24
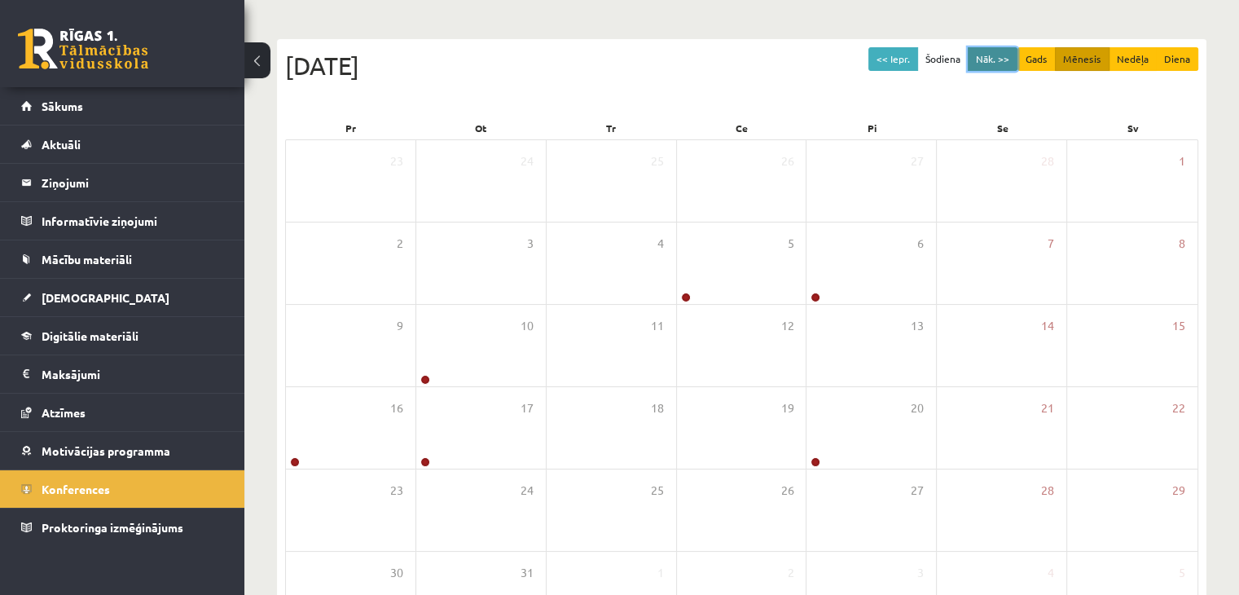
click at [1000, 64] on button "Nāk. >>" at bounding box center [993, 59] width 50 height 24
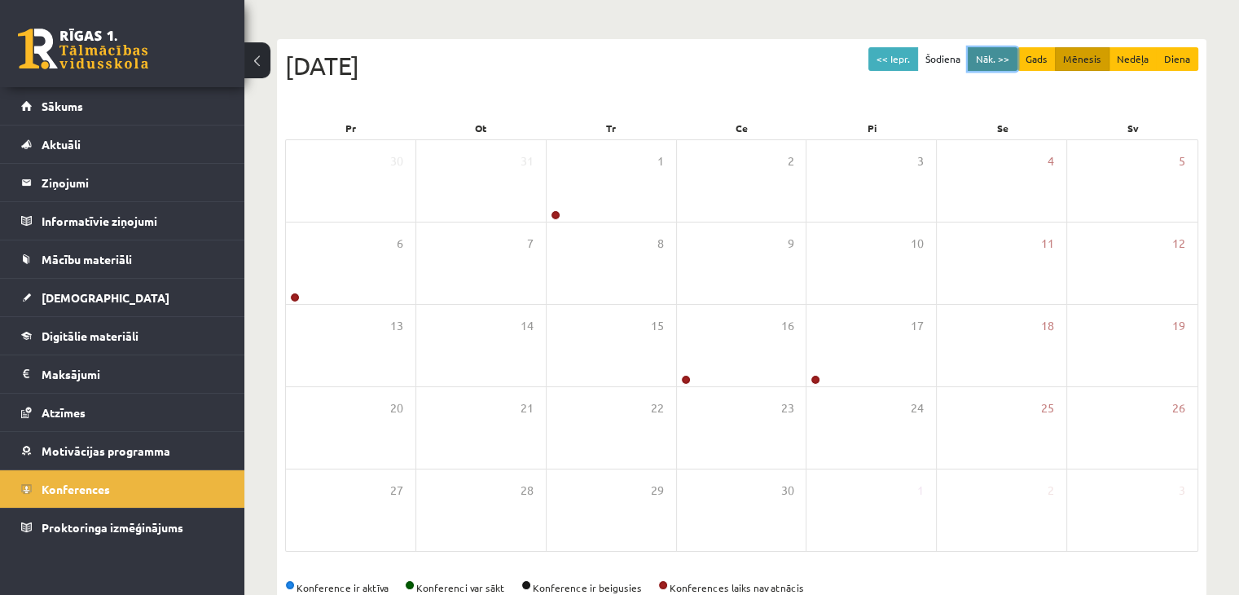
click at [1000, 64] on button "Nāk. >>" at bounding box center [993, 59] width 50 height 24
click at [1012, 62] on button "Nāk. >>" at bounding box center [993, 59] width 50 height 24
click at [1011, 60] on button "Nāk. >>" at bounding box center [993, 59] width 50 height 24
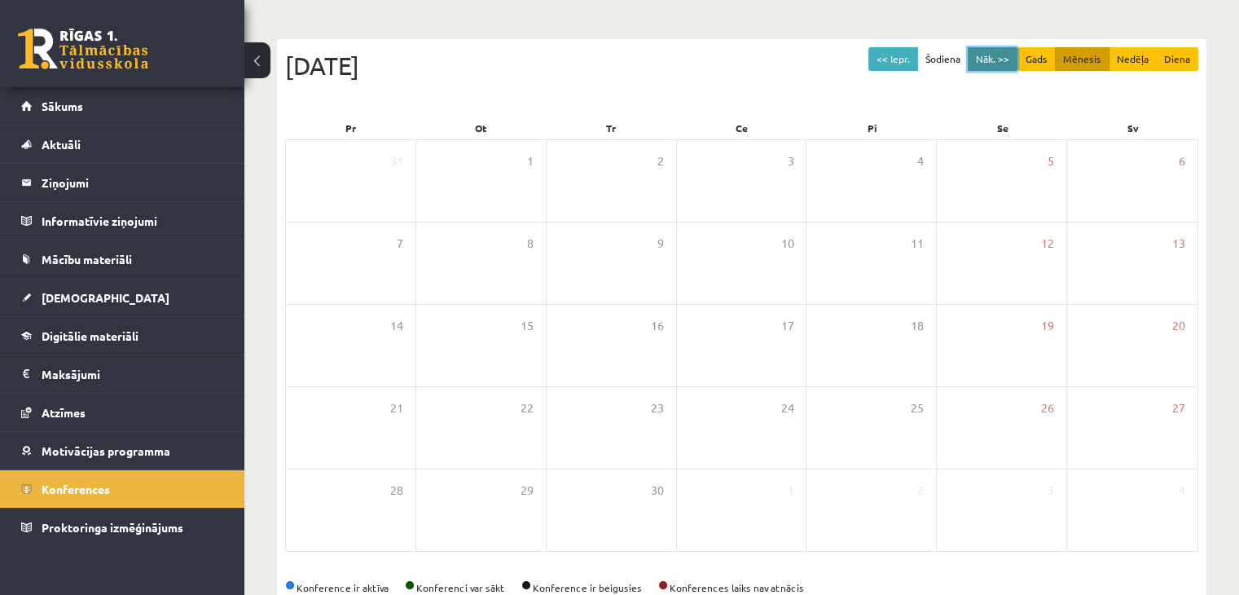
click at [1011, 60] on button "Nāk. >>" at bounding box center [993, 59] width 50 height 24
click at [886, 58] on button "<< Iepr." at bounding box center [893, 59] width 50 height 24
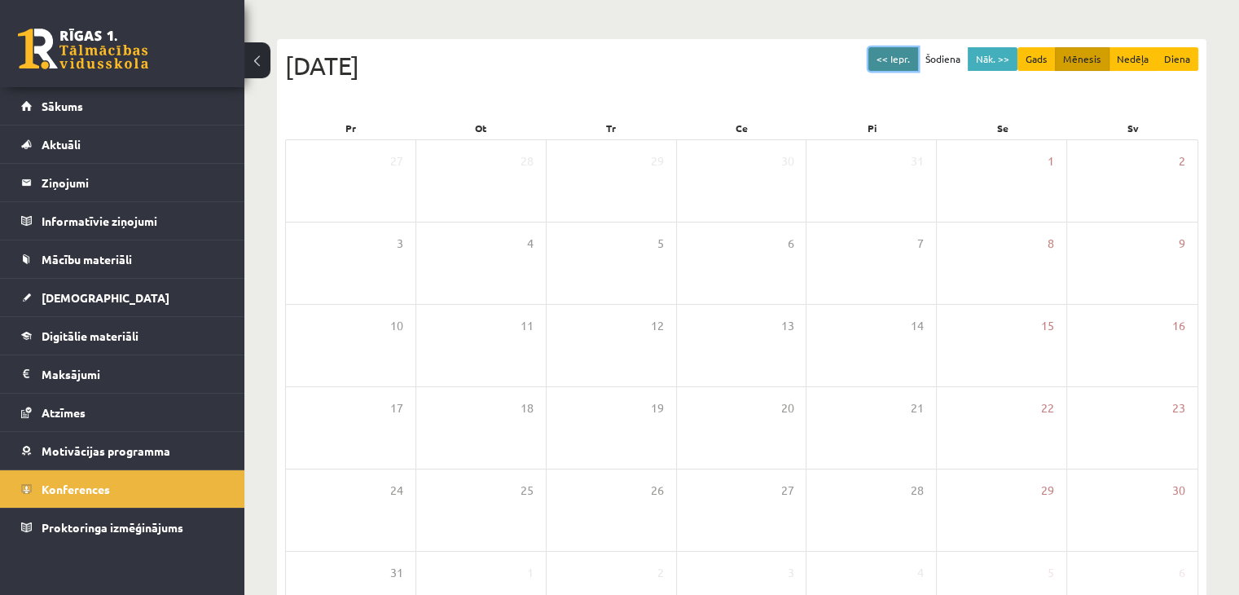
click at [886, 59] on button "<< Iepr." at bounding box center [893, 59] width 50 height 24
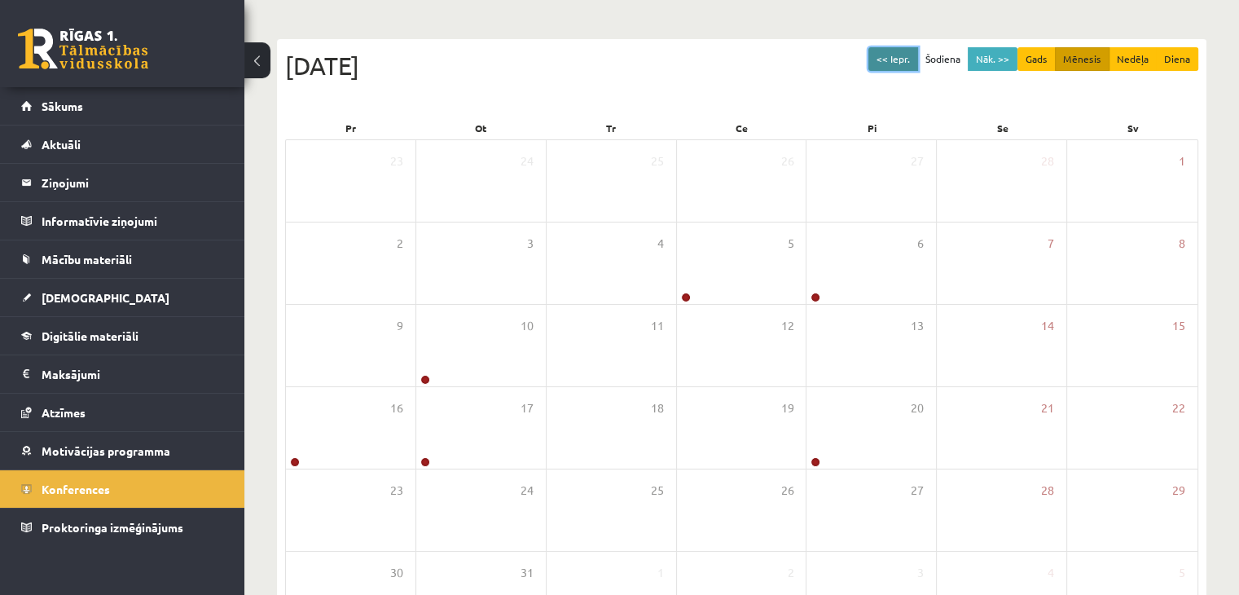
click at [886, 59] on button "<< Iepr." at bounding box center [893, 59] width 50 height 24
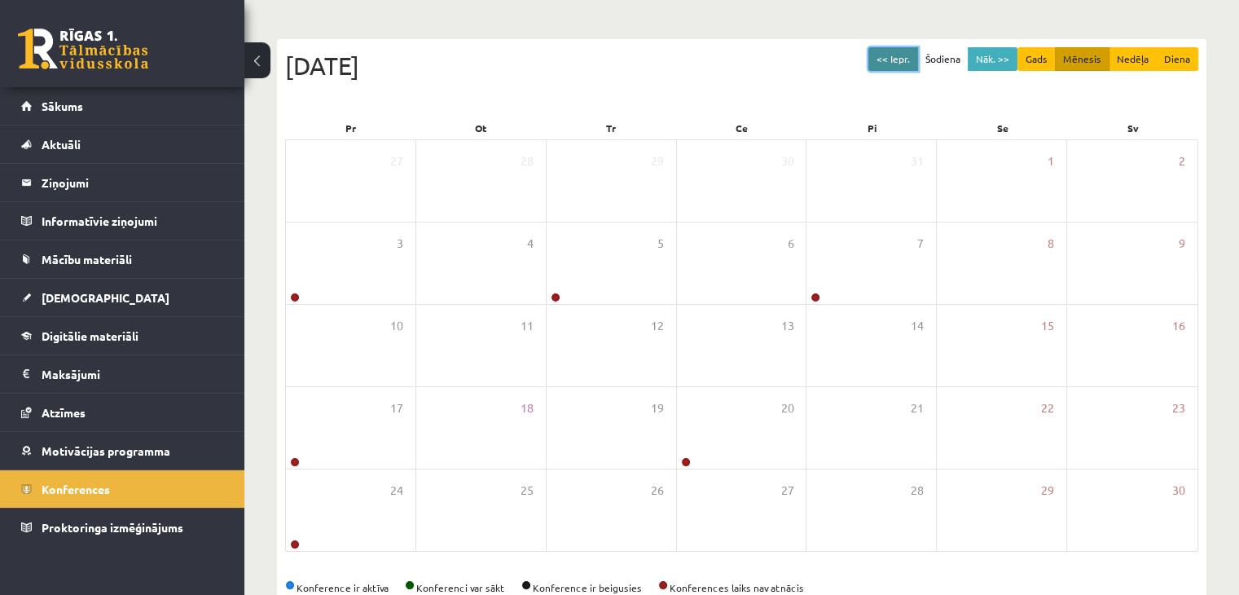
click at [886, 59] on button "<< Iepr." at bounding box center [893, 59] width 50 height 24
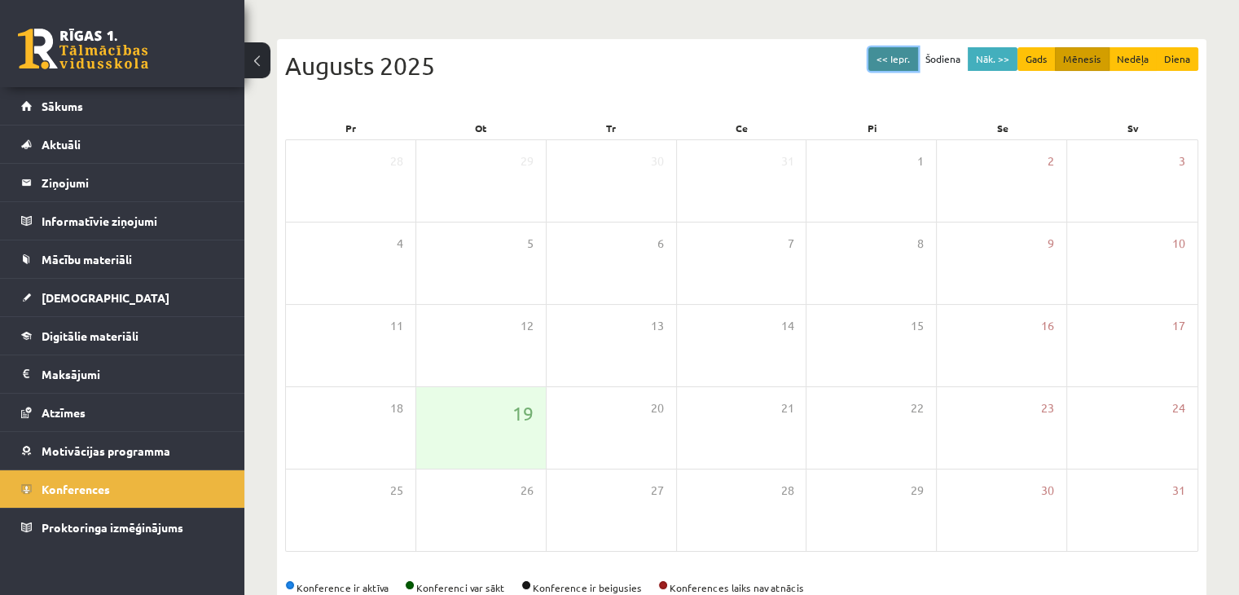
click at [886, 59] on button "<< Iepr." at bounding box center [893, 59] width 50 height 24
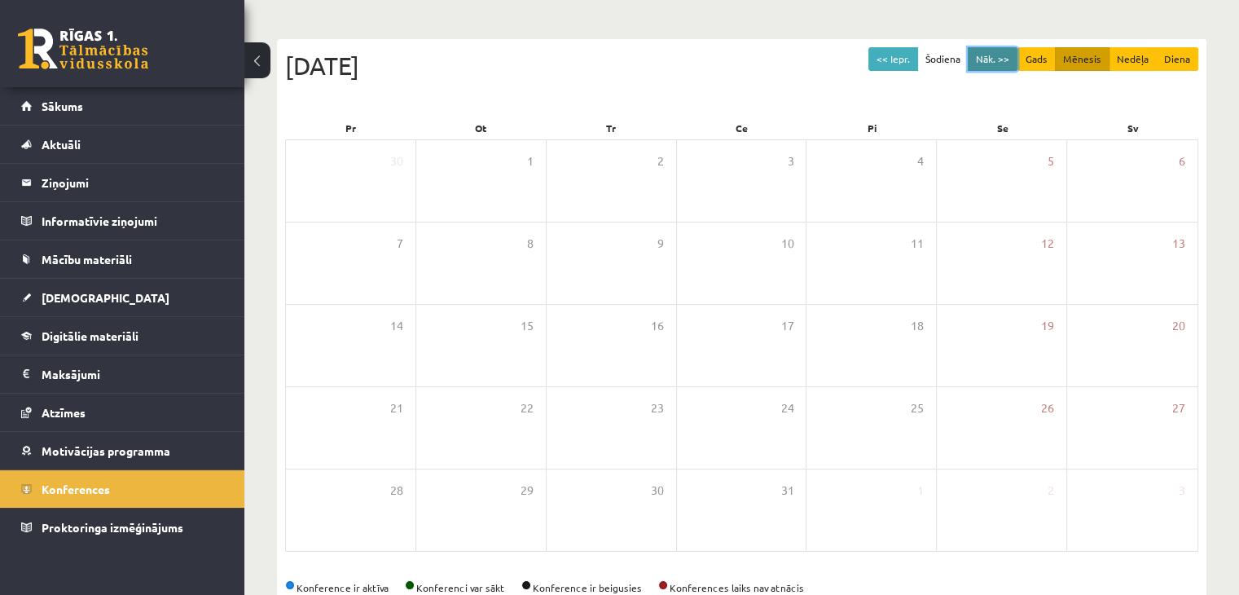
click at [992, 61] on button "Nāk. >>" at bounding box center [993, 59] width 50 height 24
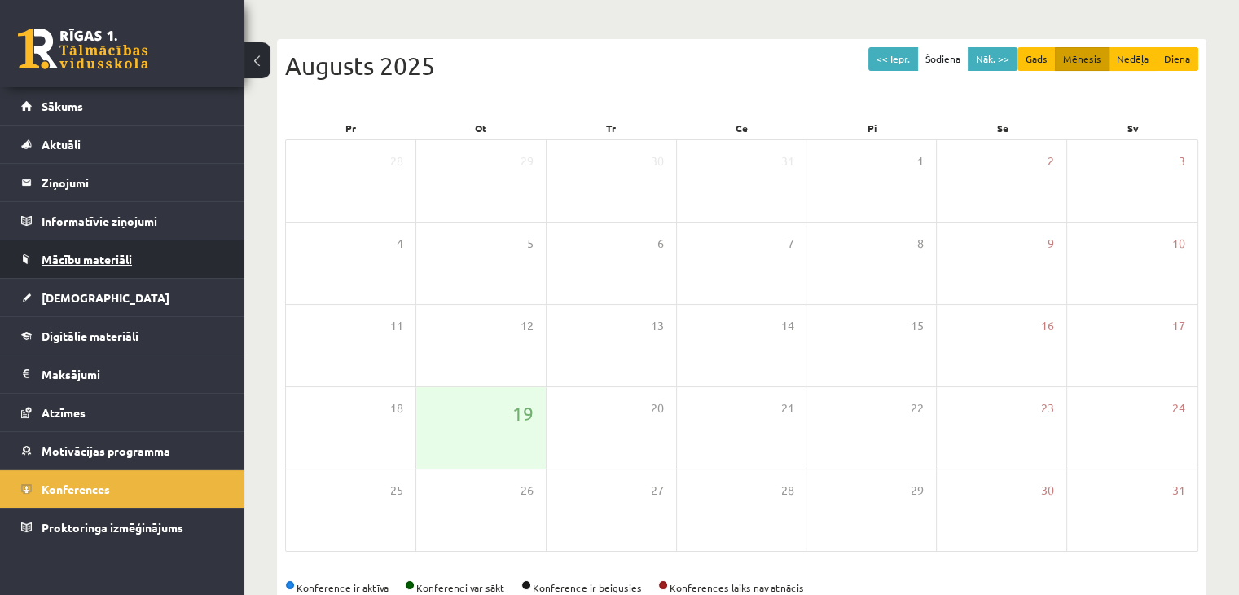
click at [94, 268] on link "Mācību materiāli" at bounding box center [122, 258] width 203 height 37
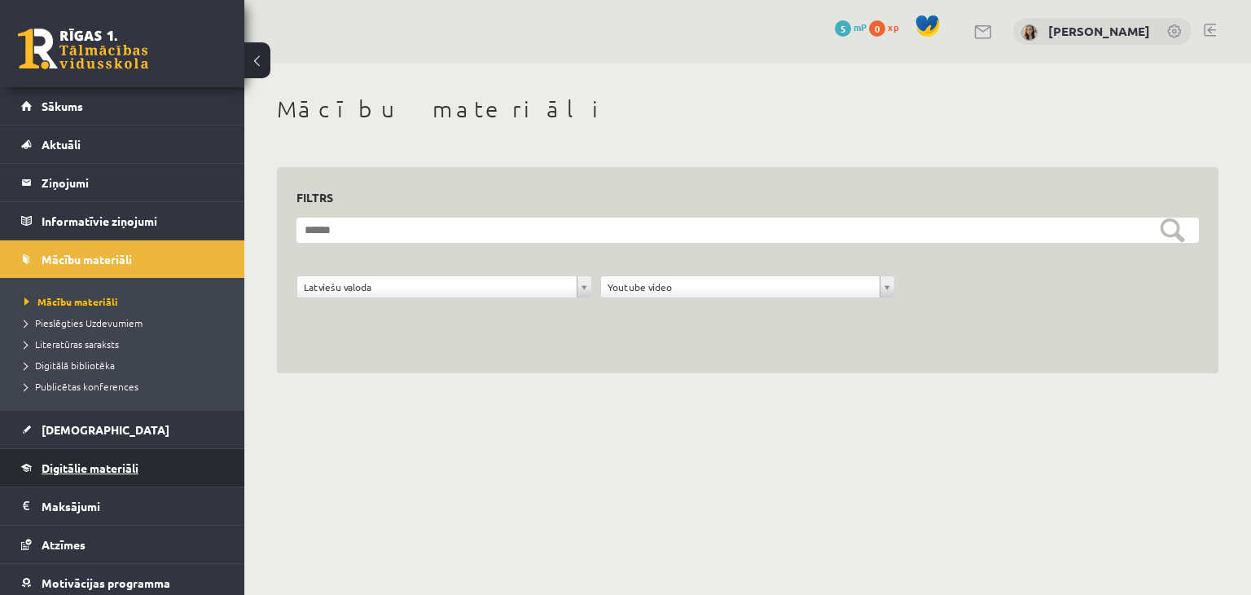
click at [64, 459] on link "Digitālie materiāli" at bounding box center [122, 467] width 203 height 37
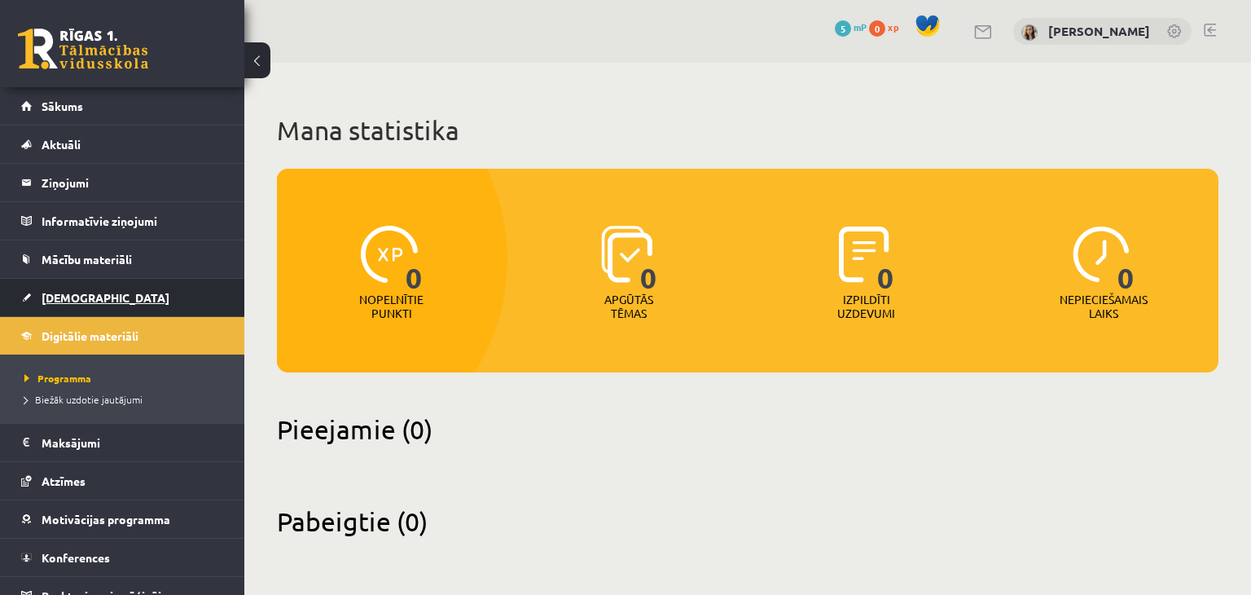
scroll to position [18, 0]
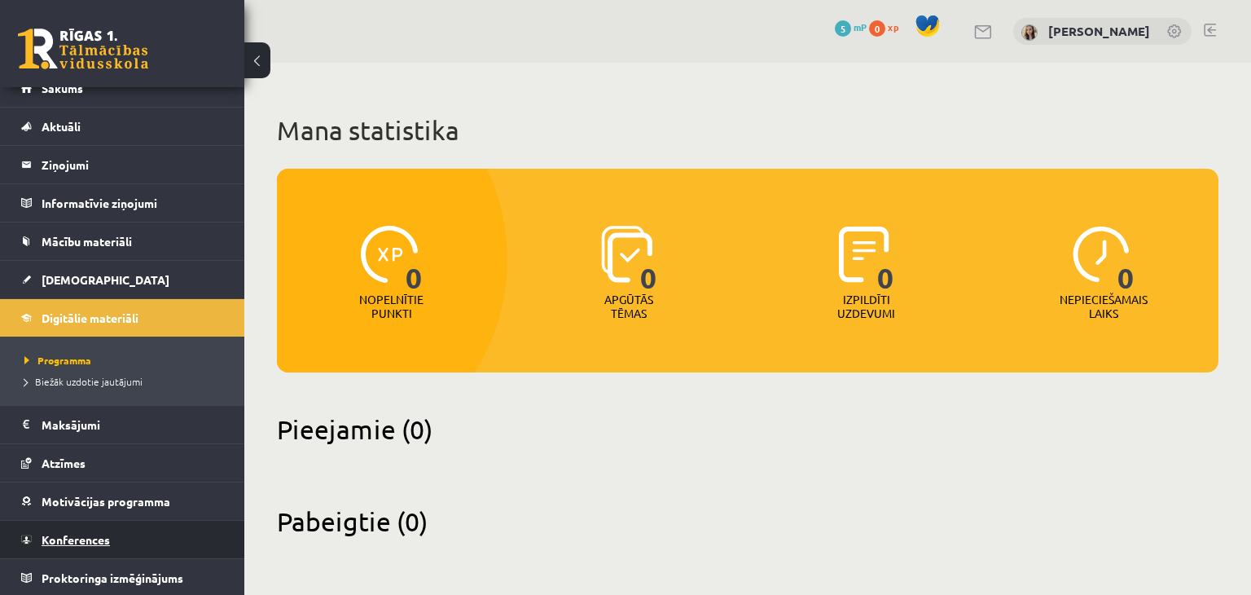
click at [55, 538] on span "Konferences" at bounding box center [76, 539] width 68 height 15
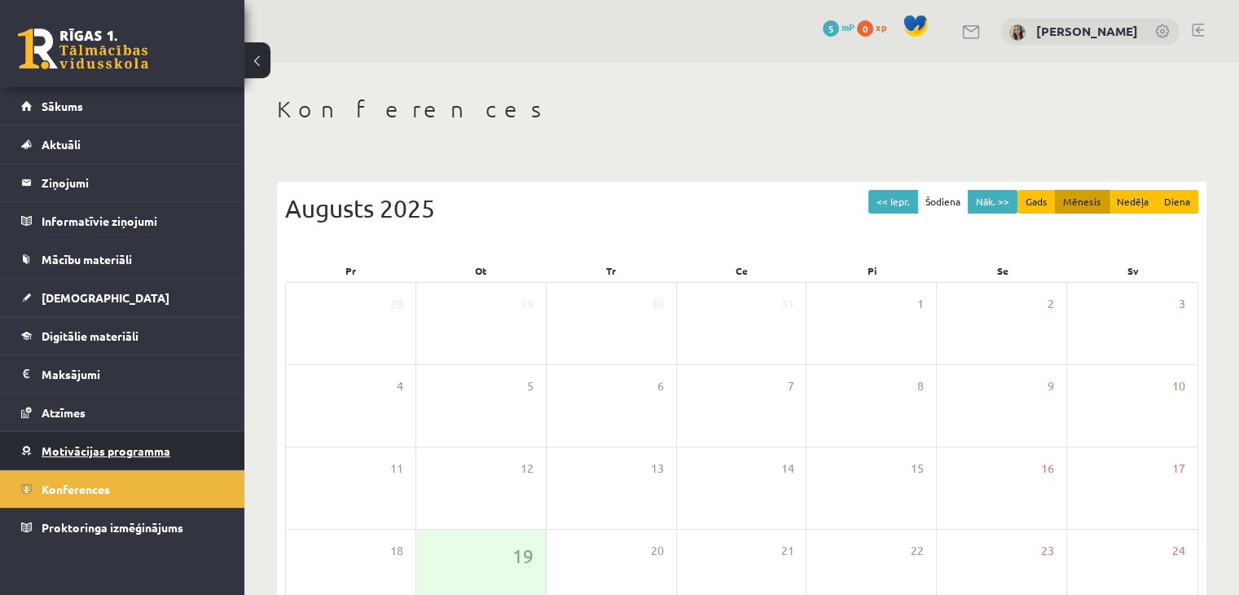
click at [88, 452] on span "Motivācijas programma" at bounding box center [106, 450] width 129 height 15
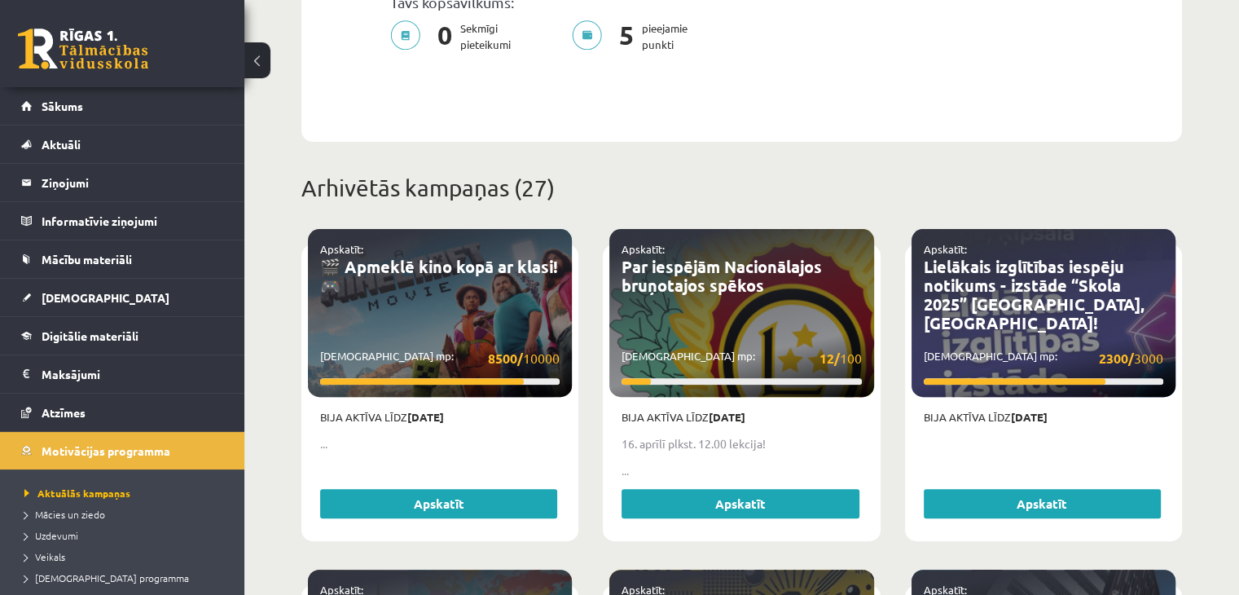
scroll to position [515, 0]
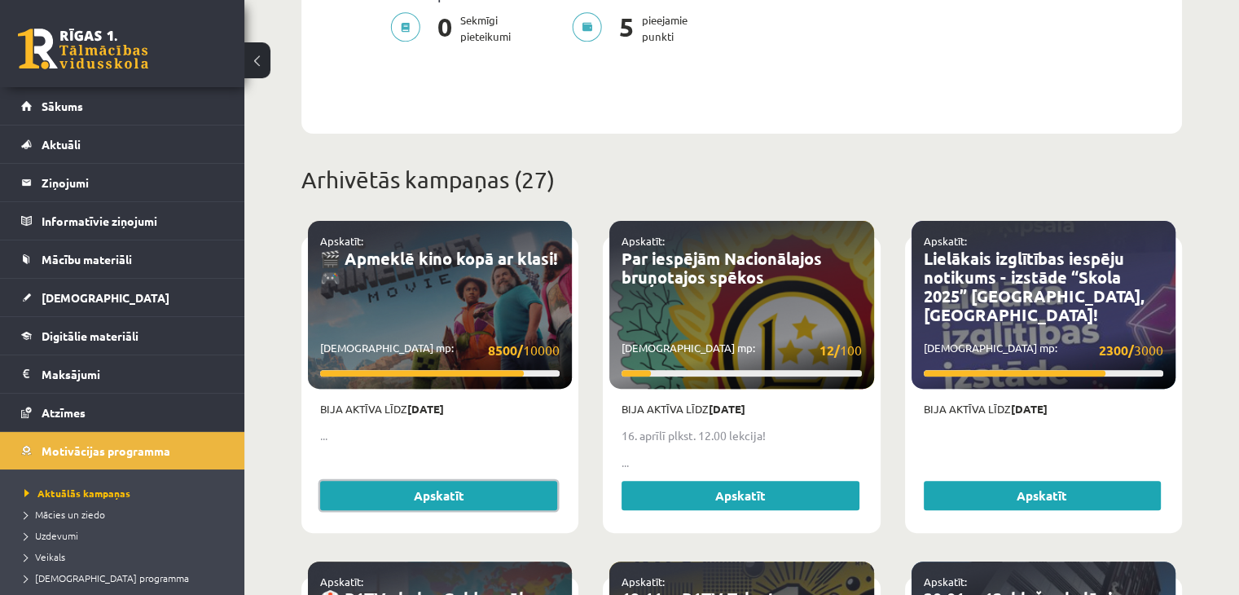
click at [380, 481] on link "Apskatīt" at bounding box center [438, 495] width 237 height 29
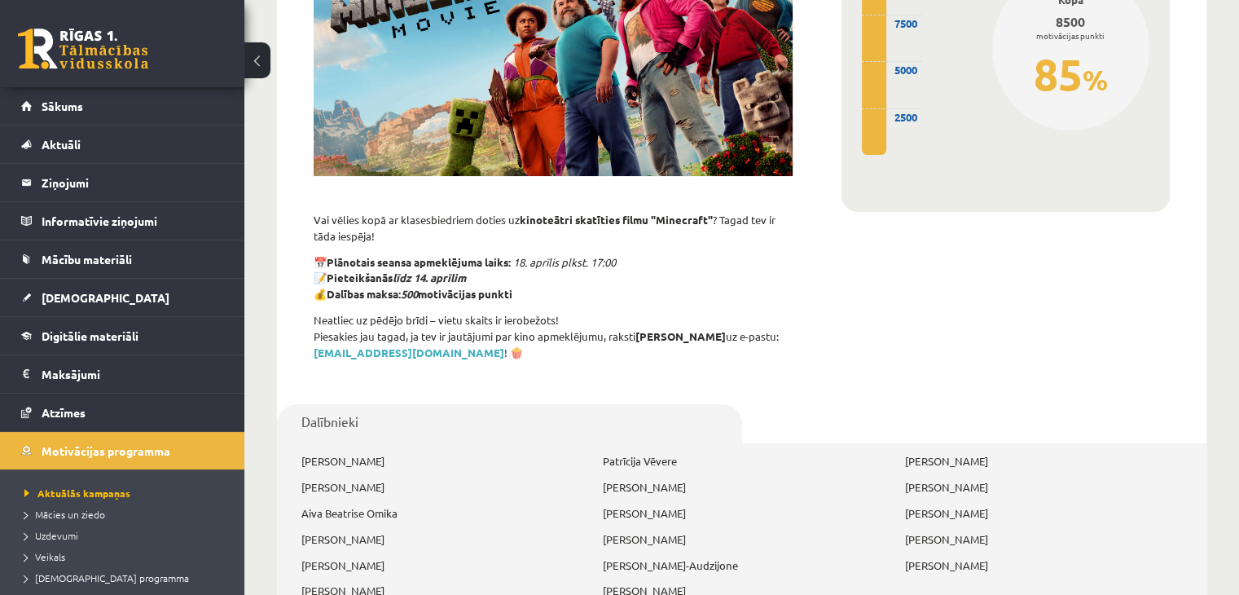
scroll to position [440, 0]
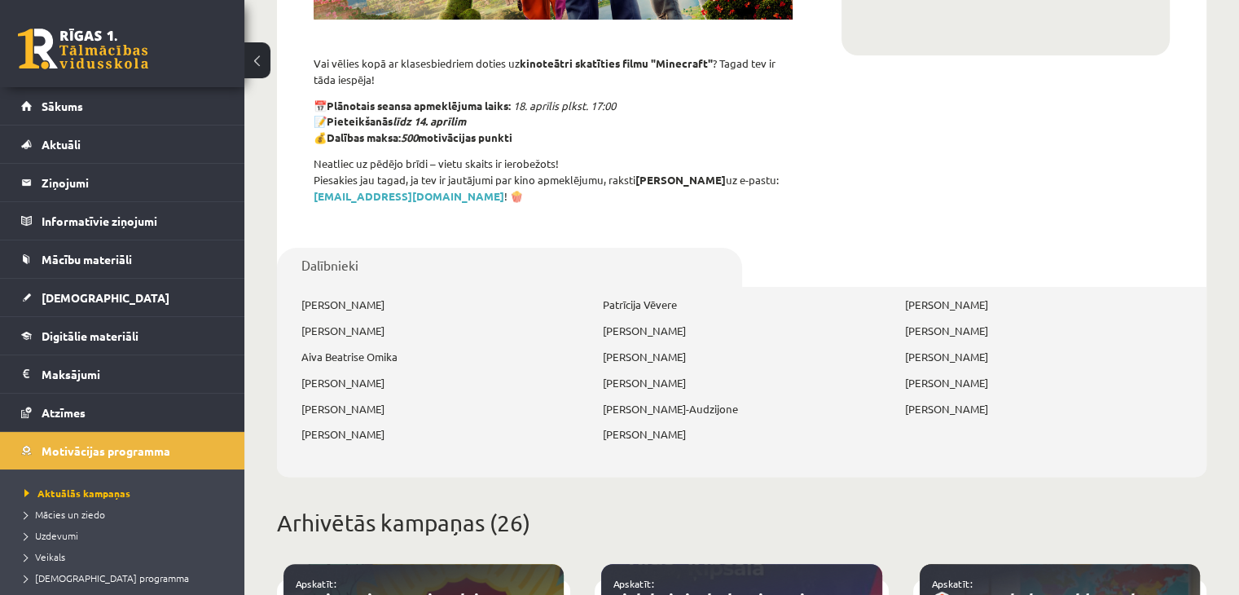
click at [662, 297] on p "Patrīcija Vēvere" at bounding box center [741, 305] width 277 height 16
click at [750, 323] on p "Alise Pukalova" at bounding box center [741, 331] width 277 height 16
click at [673, 297] on p "Patrīcija Vēvere" at bounding box center [741, 305] width 277 height 16
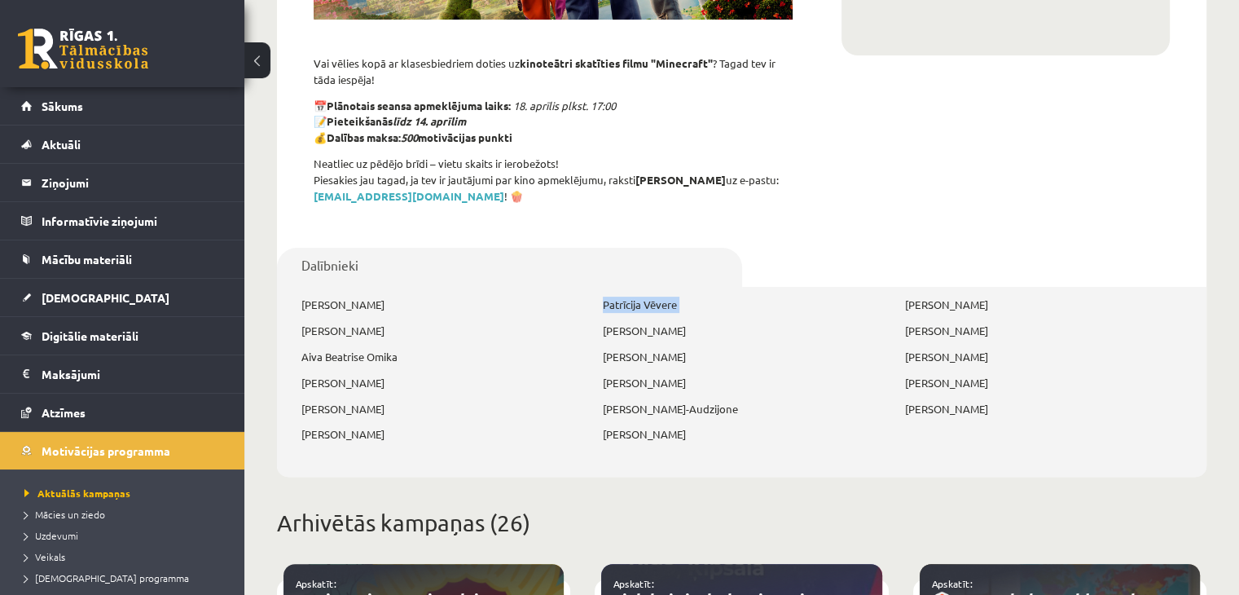
click at [673, 297] on p "Patrīcija Vēvere" at bounding box center [741, 305] width 277 height 16
copy div "Patrīcija Vēvere"
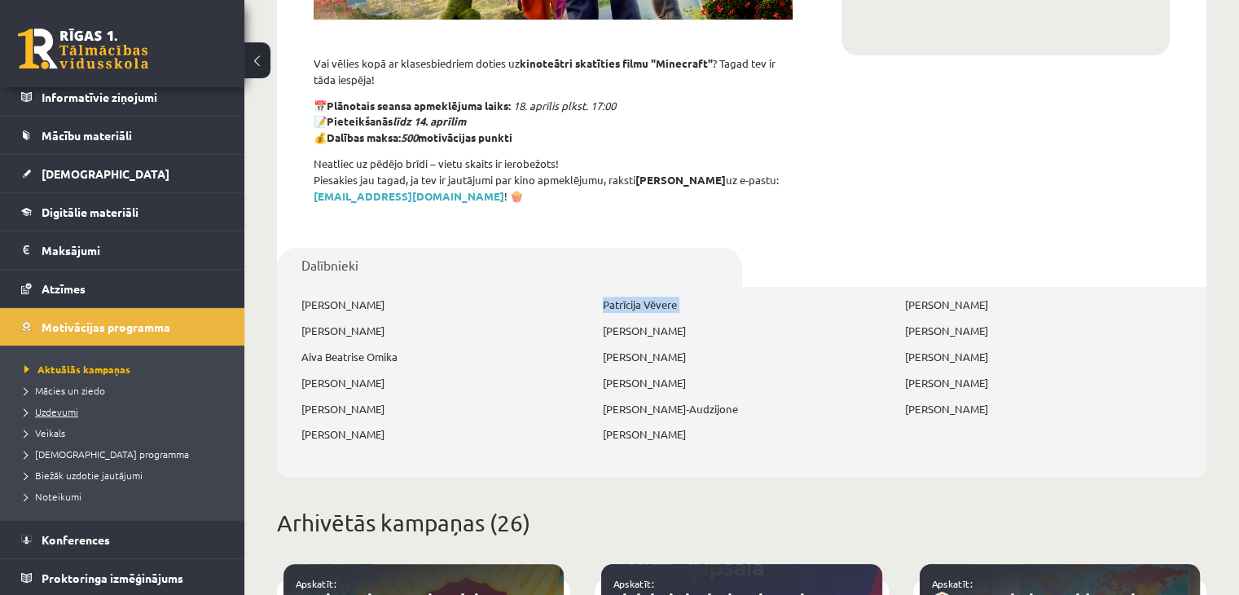
click at [53, 413] on span "Uzdevumi" at bounding box center [51, 411] width 54 height 13
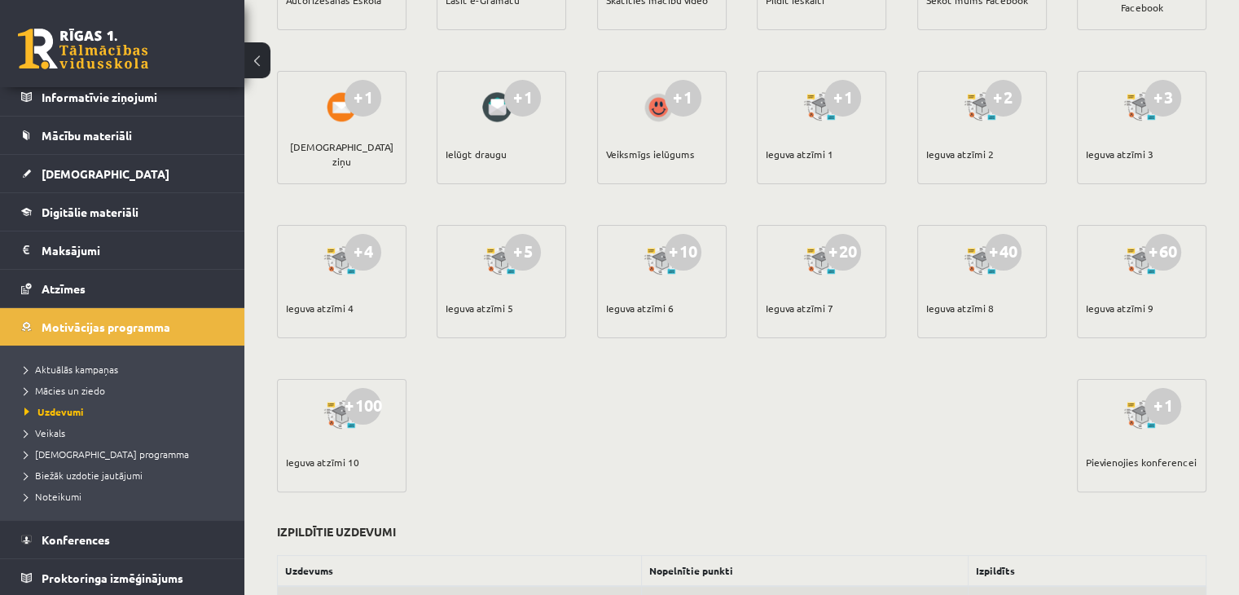
scroll to position [319, 0]
click at [94, 387] on span "Mācies un ziedo" at bounding box center [64, 390] width 81 height 13
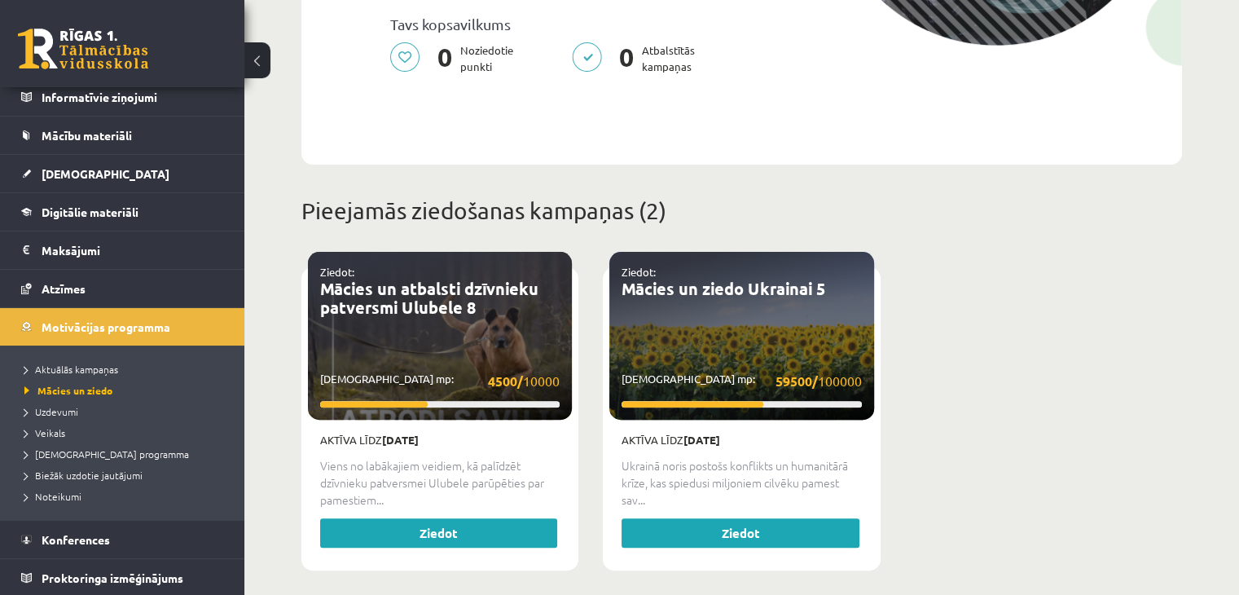
scroll to position [435, 0]
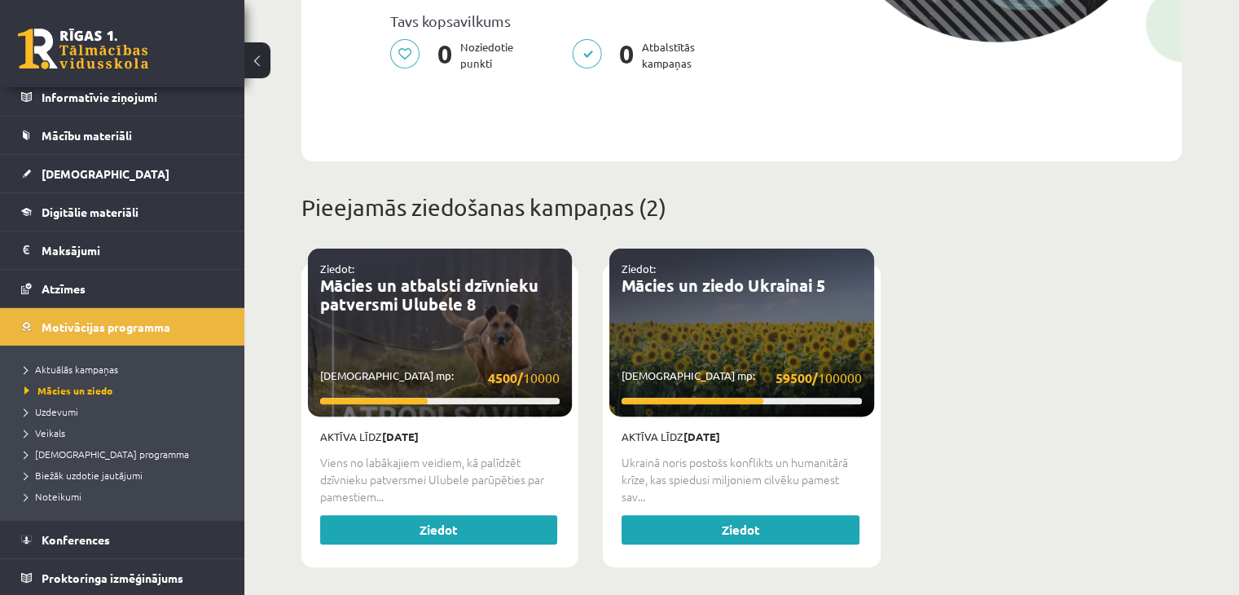
click at [767, 416] on div "Aktīva līdz 01.09.2025 Ukrainā noris postošs konflikts un humanitārā krīze, kas…" at bounding box center [741, 488] width 264 height 144
click at [697, 429] on strong "[DATE]" at bounding box center [701, 436] width 37 height 14
click at [673, 278] on link "Mācies un ziedo Ukrainai 5" at bounding box center [724, 285] width 204 height 21
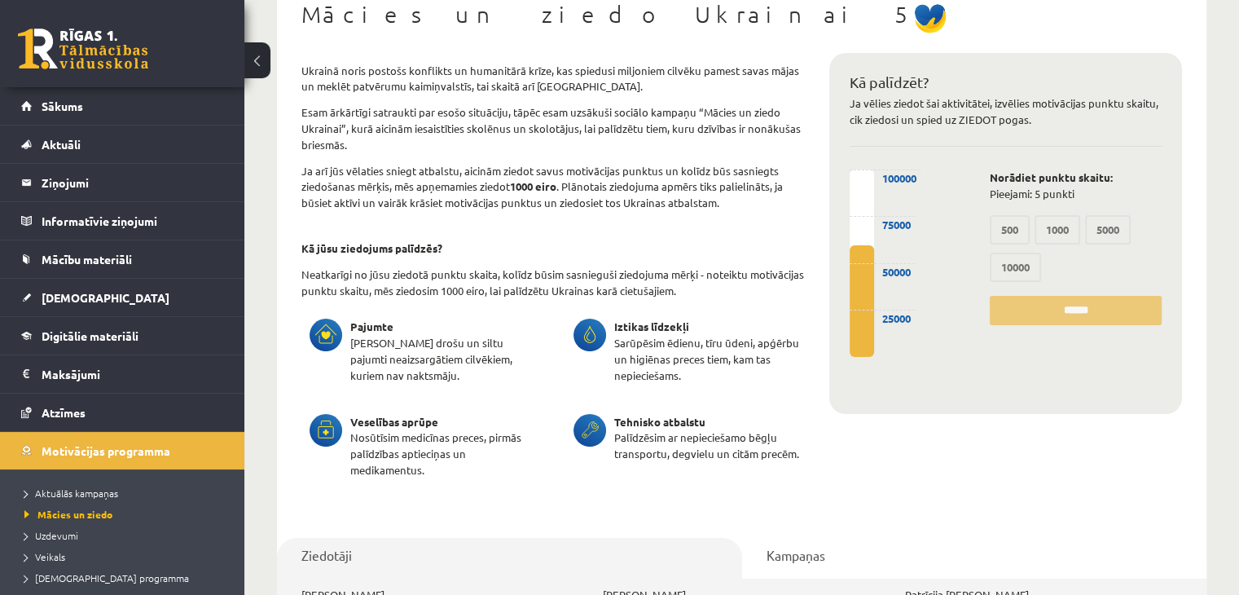
scroll to position [130, 0]
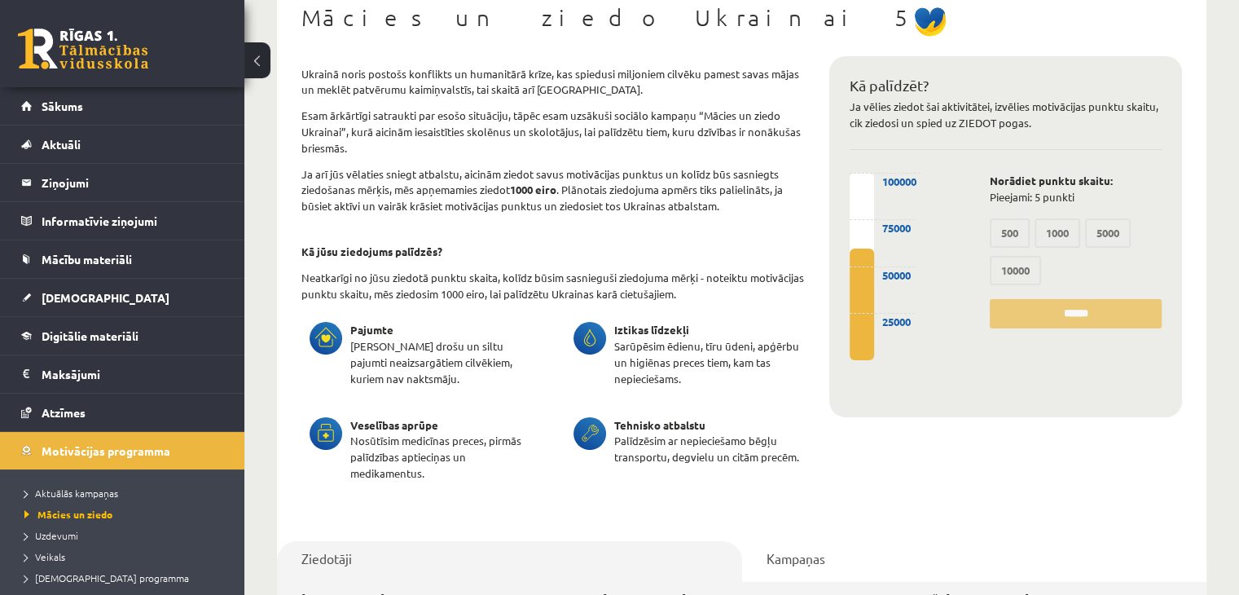
click at [1011, 233] on label "500" at bounding box center [1010, 232] width 40 height 29
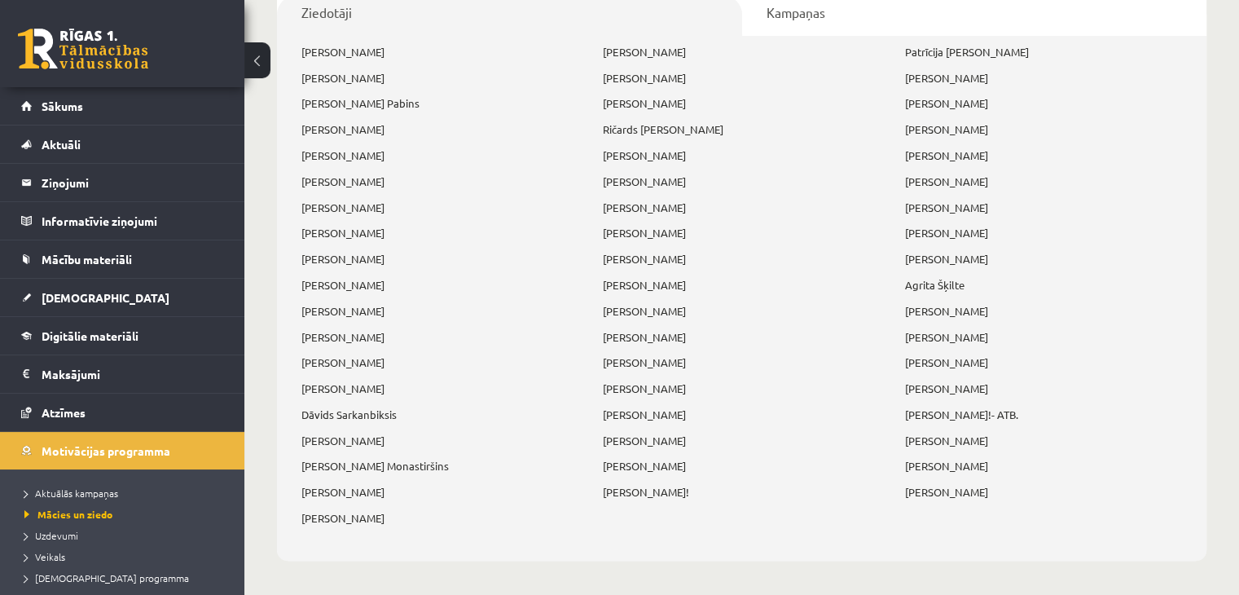
scroll to position [675, 0]
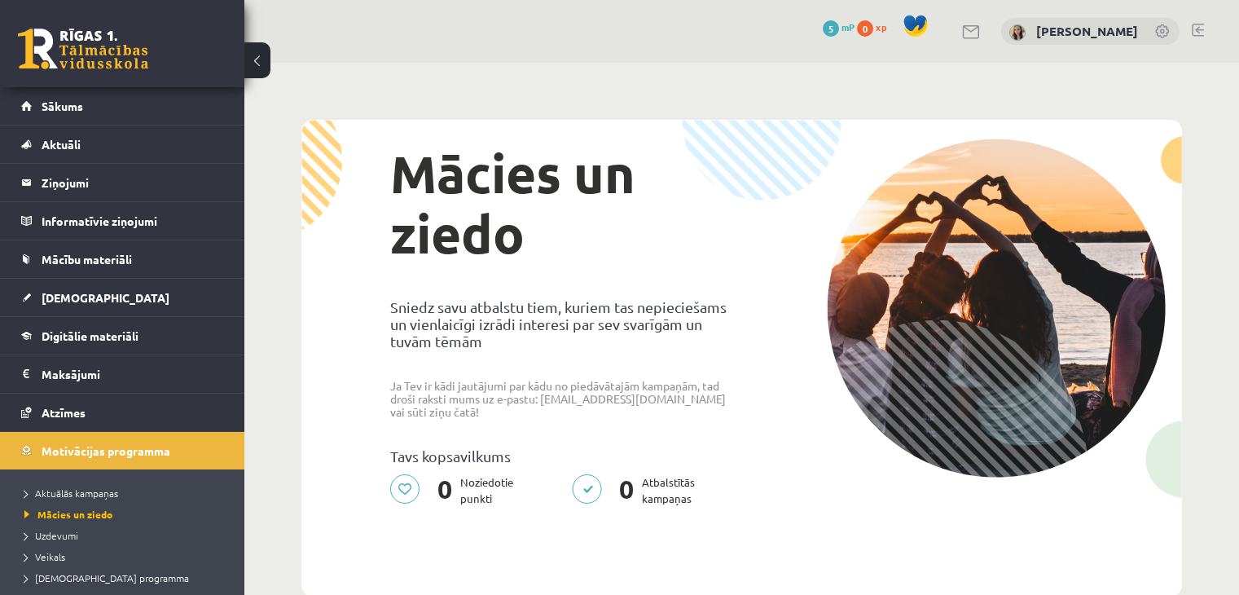
scroll to position [435, 0]
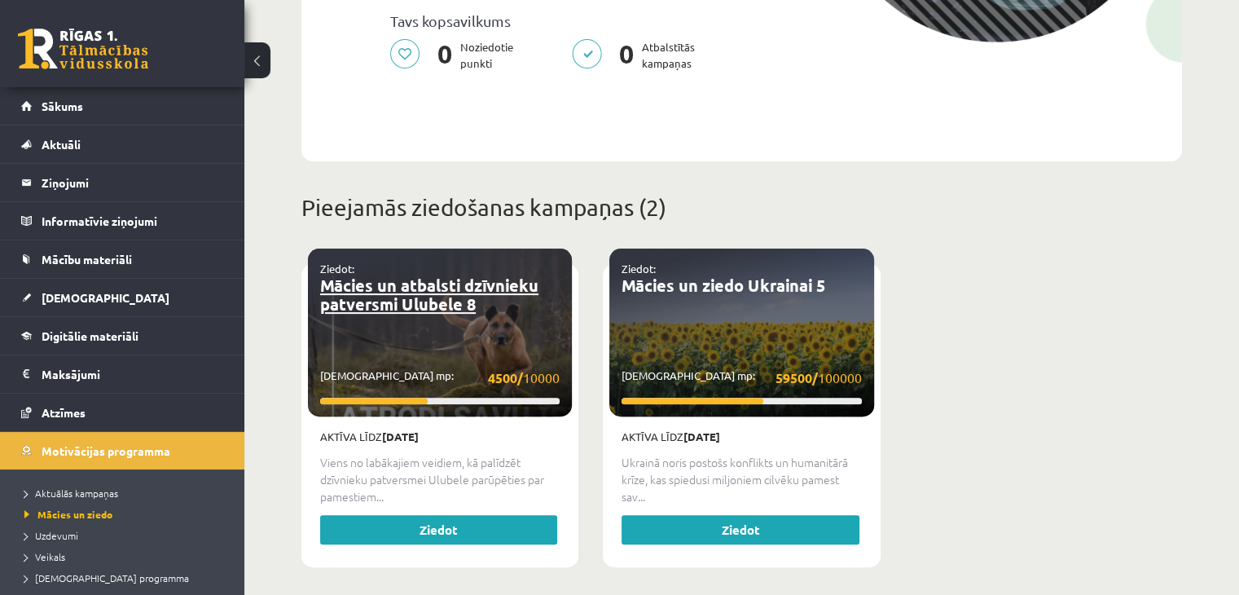
click at [410, 297] on link "Mācies un atbalsti dzīvnieku patversmi Ulubele 8" at bounding box center [429, 295] width 218 height 40
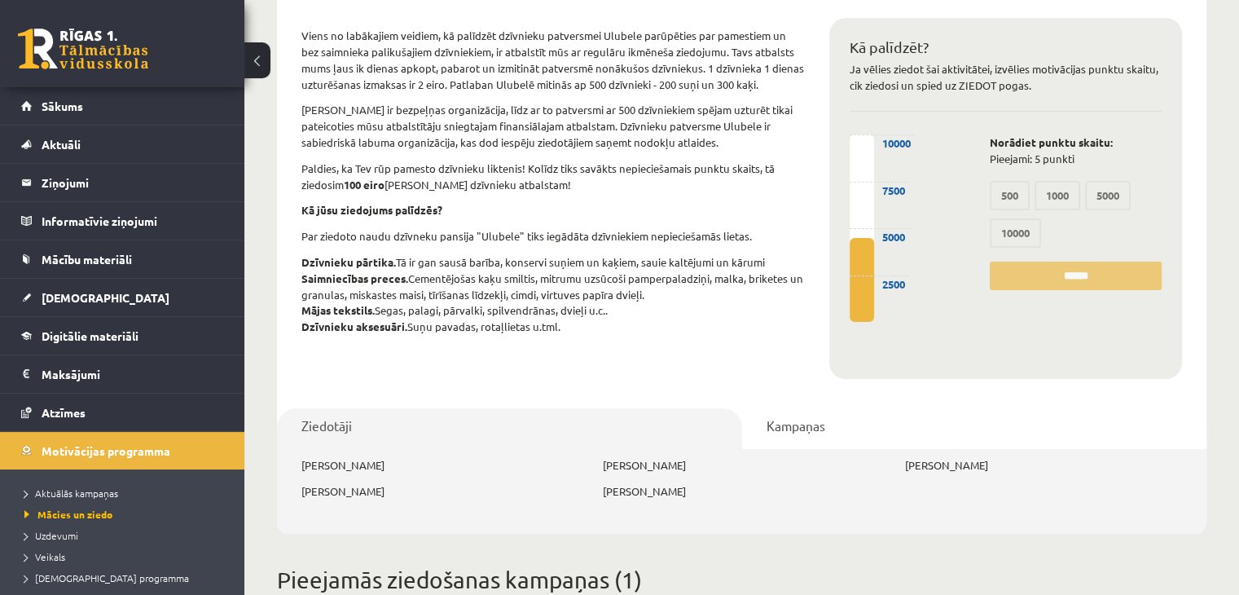
scroll to position [174, 0]
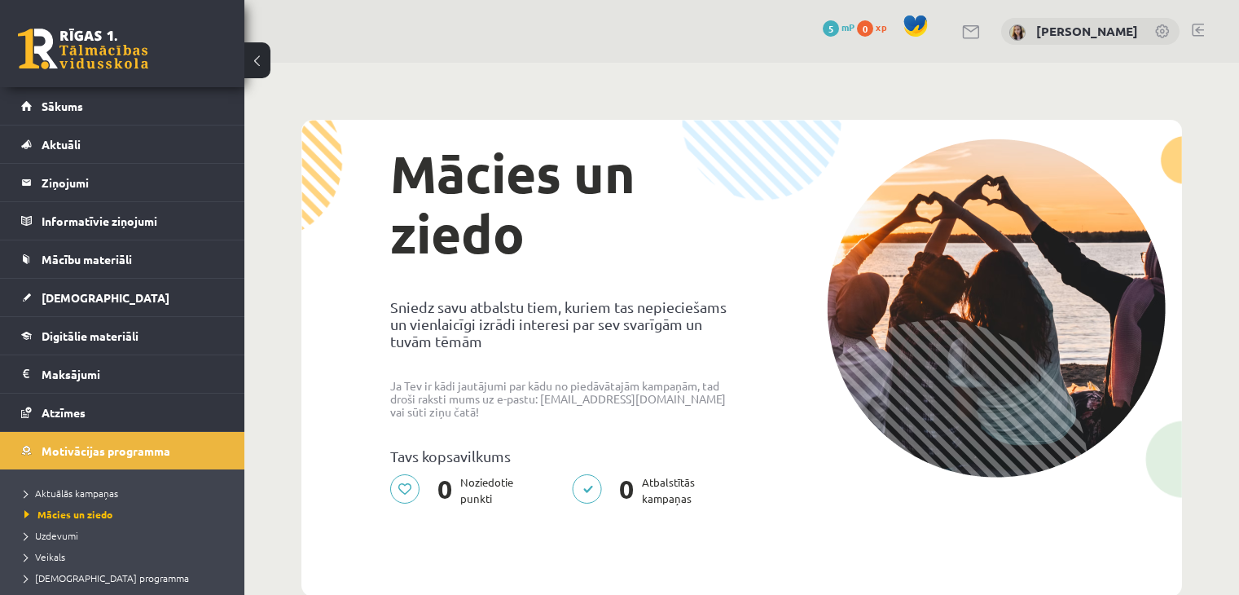
scroll to position [435, 0]
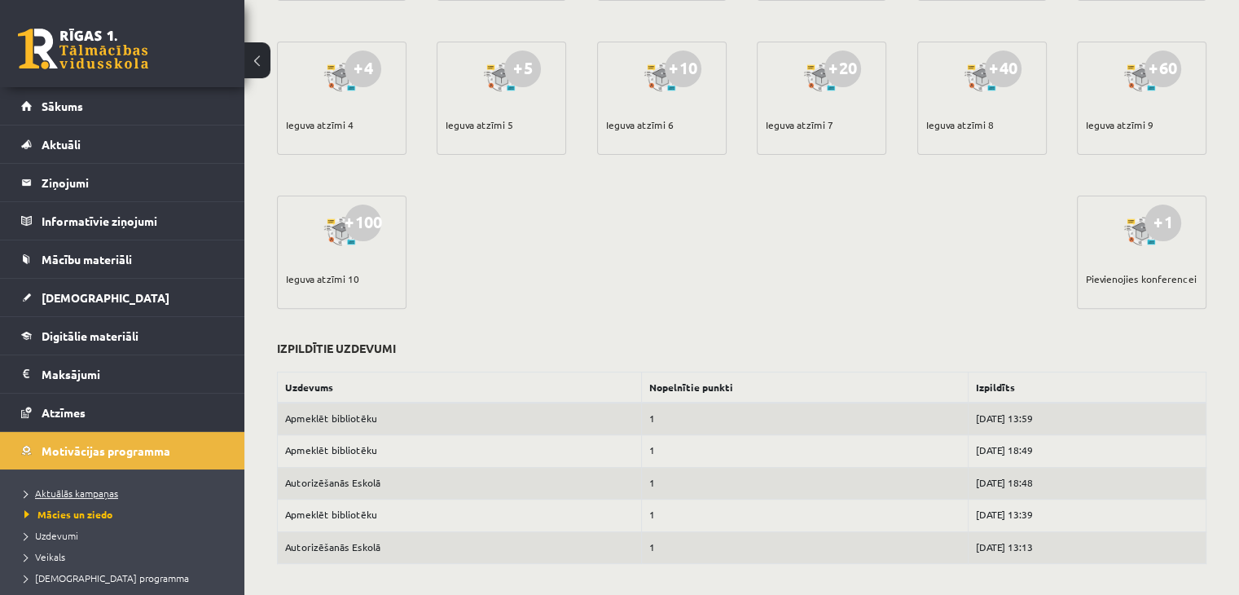
scroll to position [83, 0]
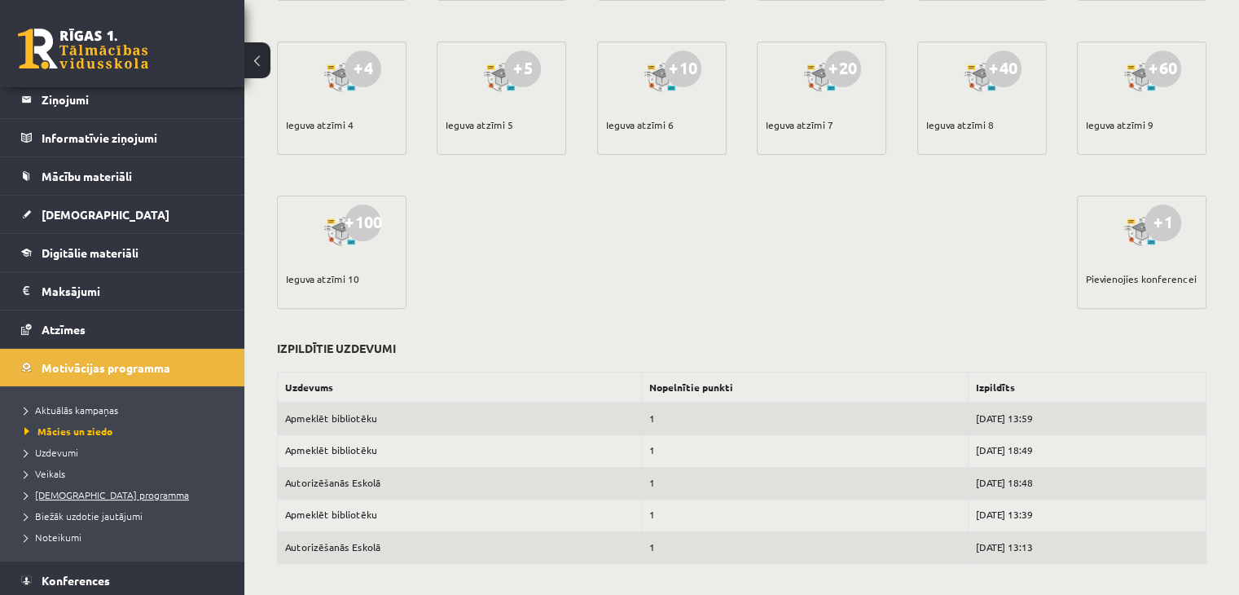
click at [51, 497] on span "[DEMOGRAPHIC_DATA] programma" at bounding box center [106, 494] width 165 height 13
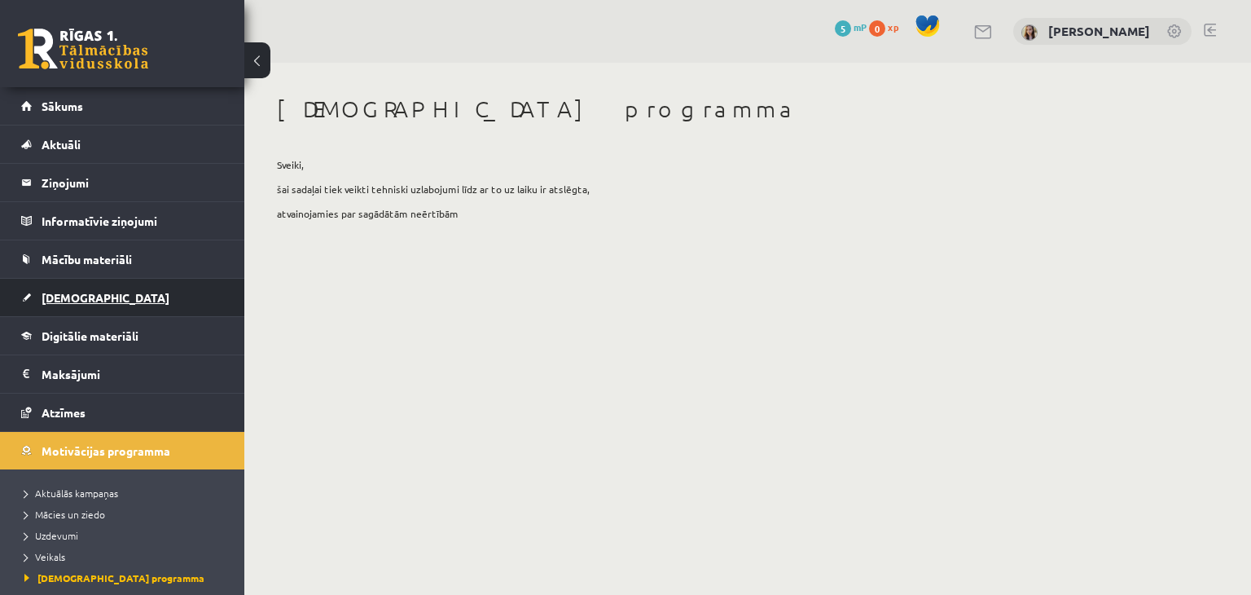
click at [78, 294] on span "[DEMOGRAPHIC_DATA]" at bounding box center [106, 297] width 128 height 15
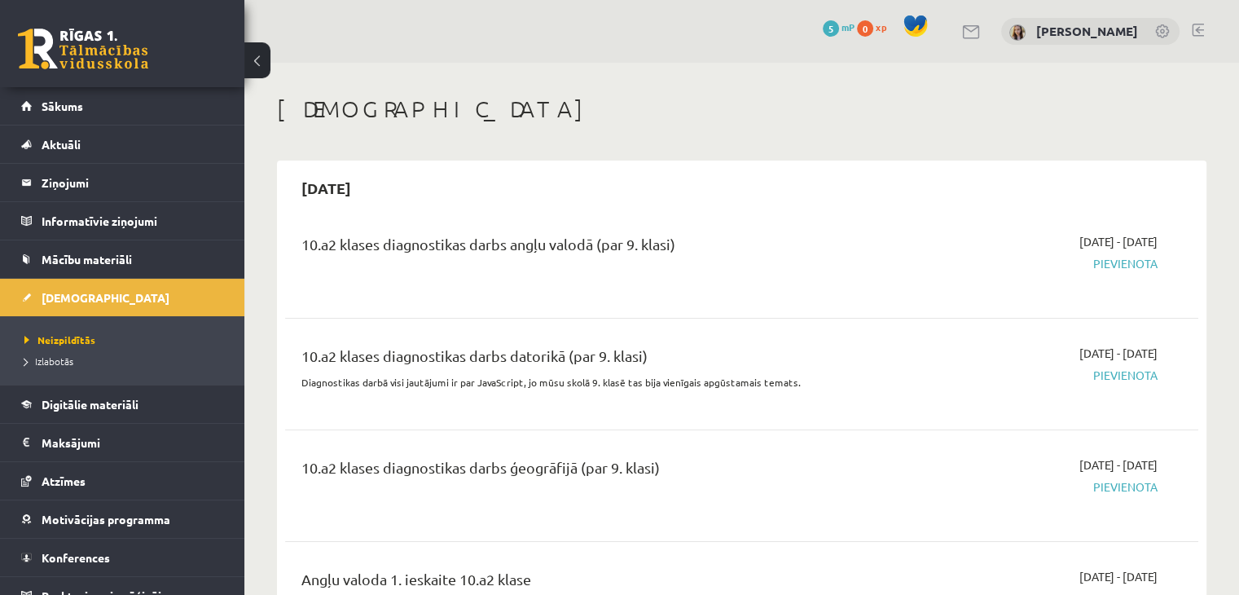
click at [658, 236] on div "10.a2 klases diagnostikas darbs angļu valodā (par 9. klasi)" at bounding box center [582, 248] width 563 height 30
click at [1139, 253] on div "2025-09-01 - 2025-09-15 Pievienota" at bounding box center [1023, 262] width 293 height 59
click at [1122, 266] on span "Pievienota" at bounding box center [1023, 263] width 269 height 17
click at [576, 246] on div "10.a2 klases diagnostikas darbs angļu valodā (par 9. klasi)" at bounding box center [582, 248] width 563 height 30
click at [547, 345] on div "10.a2 klases diagnostikas darbs datorikā (par 9. klasi)" at bounding box center [582, 360] width 563 height 30
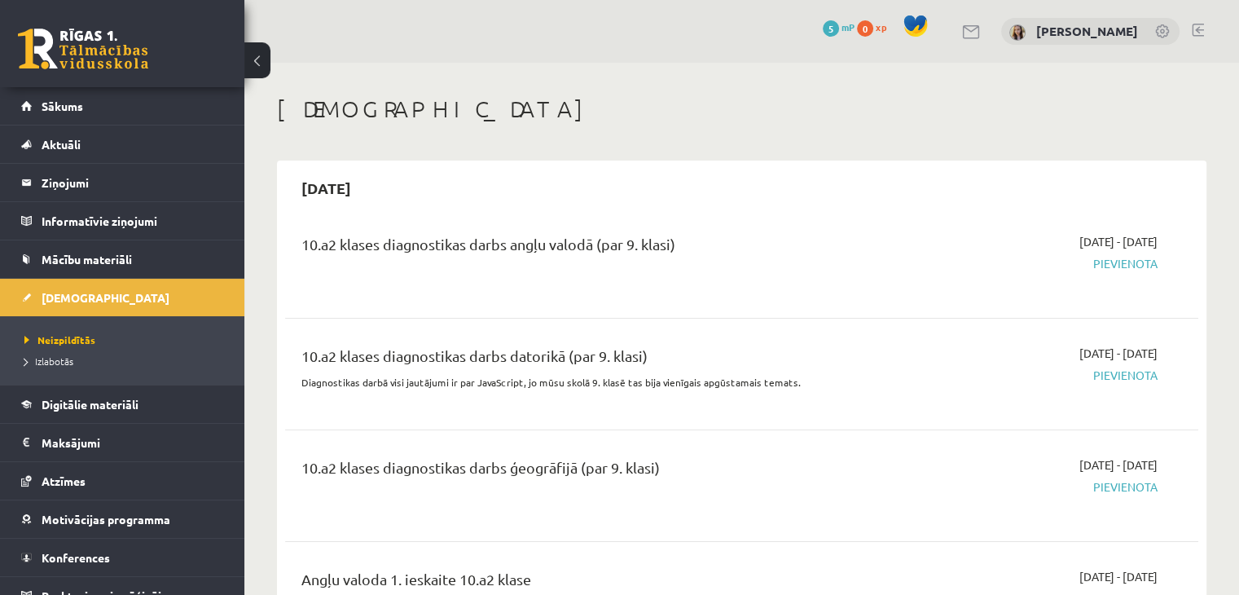
click at [402, 388] on p "Diagnostikas darbā visi jautājumi ir par JavaScript, jo mūsu skolā 9. klasē tas…" at bounding box center [582, 382] width 563 height 15
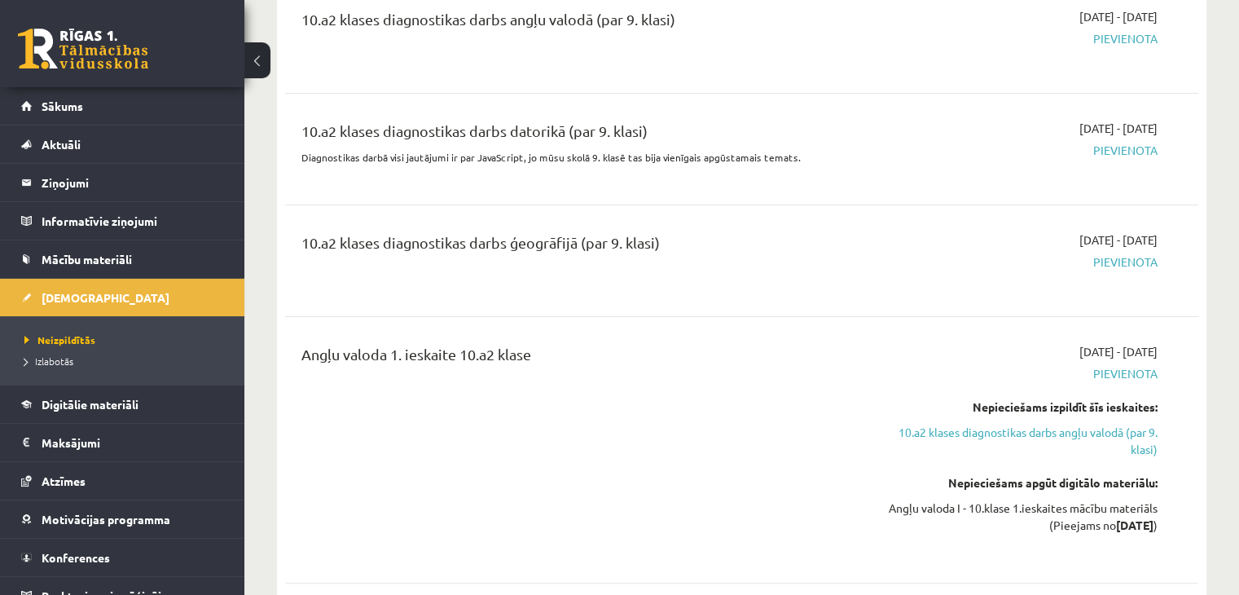
scroll to position [264, 0]
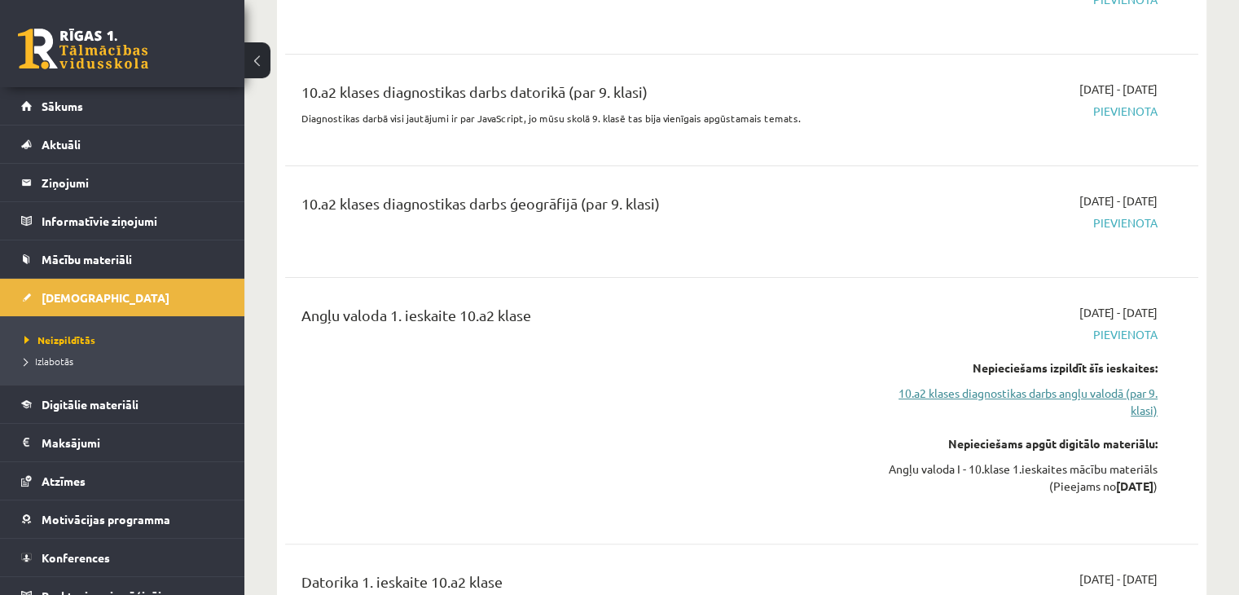
click at [1119, 393] on link "10.a2 klases diagnostikas darbs angļu valodā (par 9. klasi)" at bounding box center [1023, 402] width 269 height 34
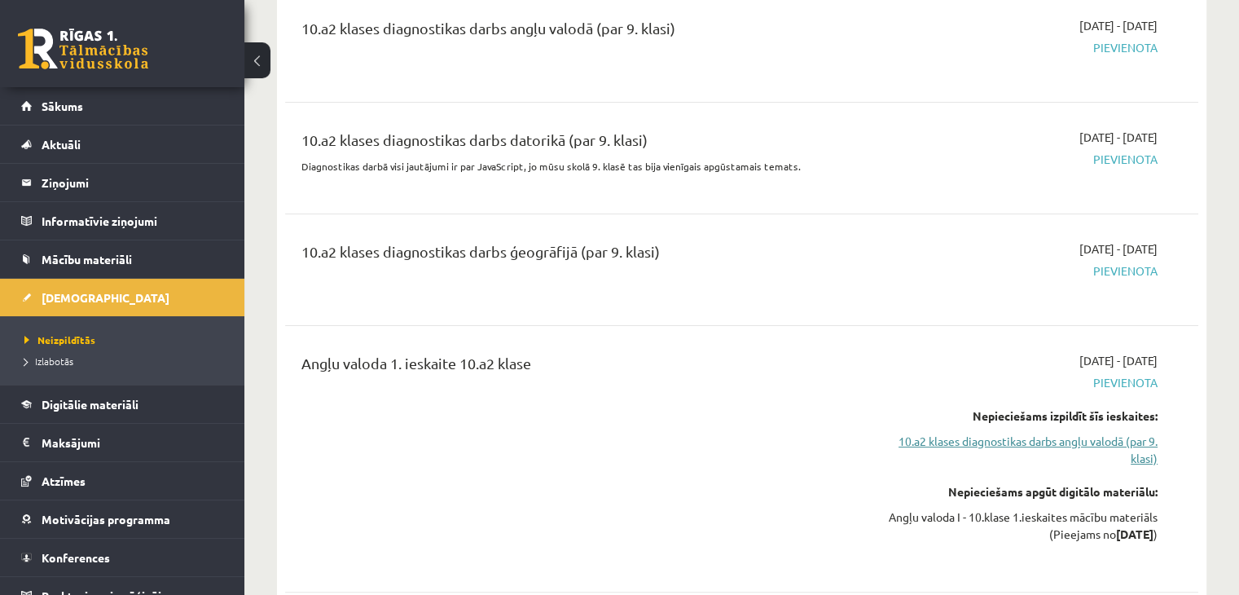
click at [1095, 444] on link "10.a2 klases diagnostikas darbs angļu valodā (par 9. klasi)" at bounding box center [1023, 450] width 269 height 34
click at [1113, 382] on span "Pievienota" at bounding box center [1023, 382] width 269 height 17
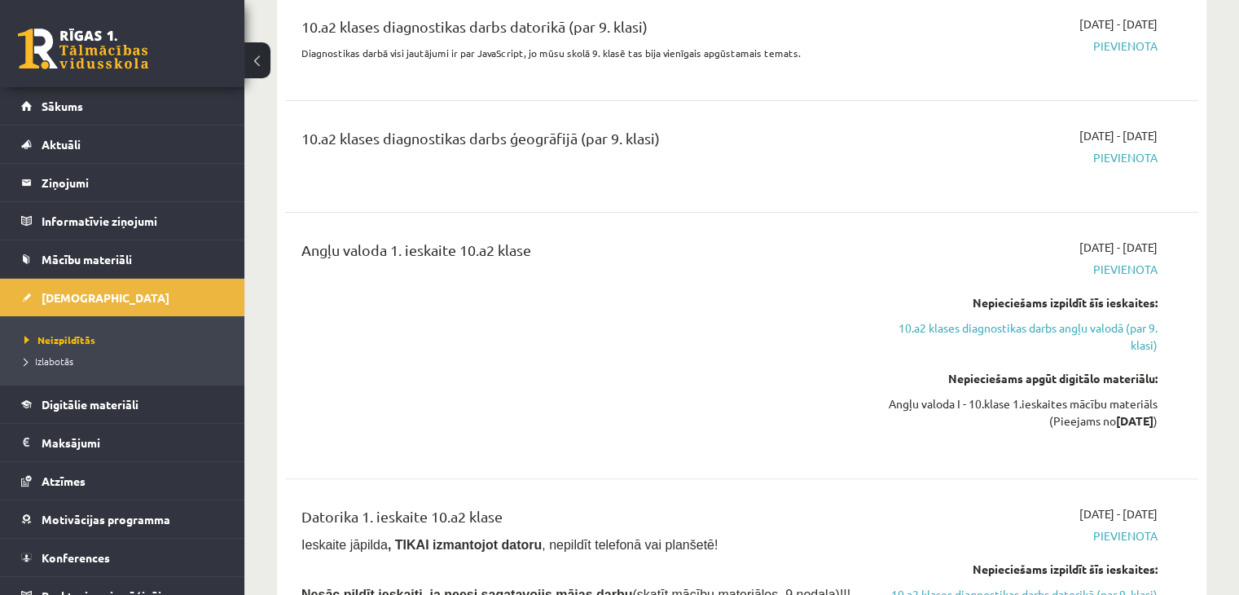
scroll to position [329, 0]
click at [1144, 429] on div "Angļu valoda I - 10.klase 1.ieskaites mācību materiāls (Pieejams no 2025-09-01 )" at bounding box center [1023, 412] width 269 height 34
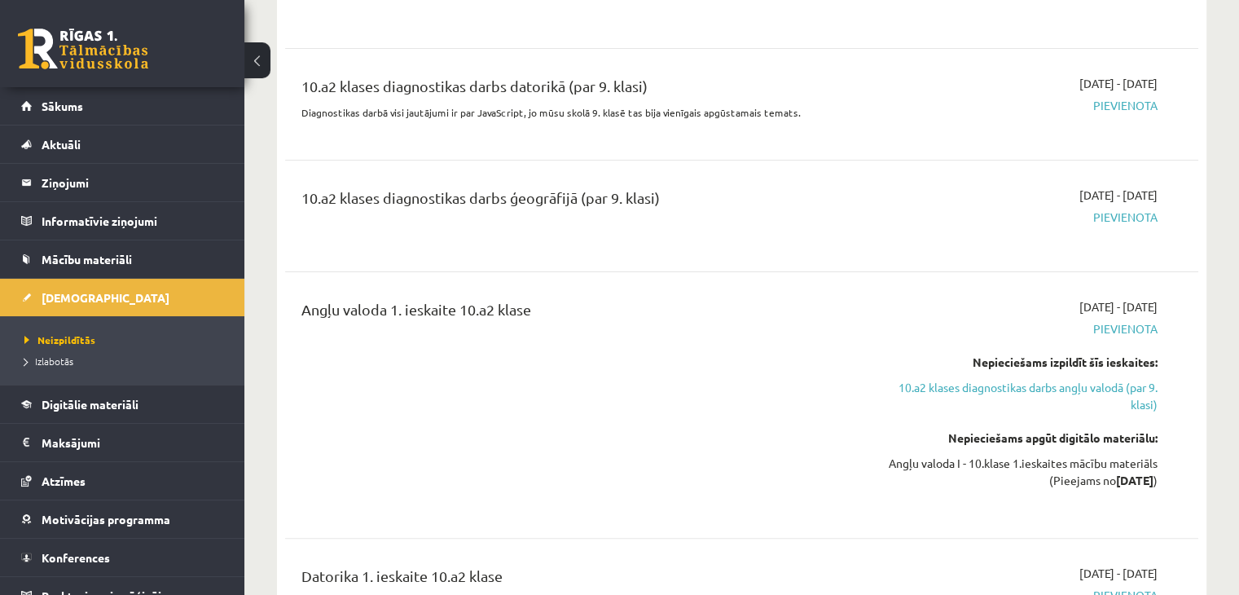
scroll to position [270, 0]
click at [254, 57] on button at bounding box center [257, 60] width 26 height 36
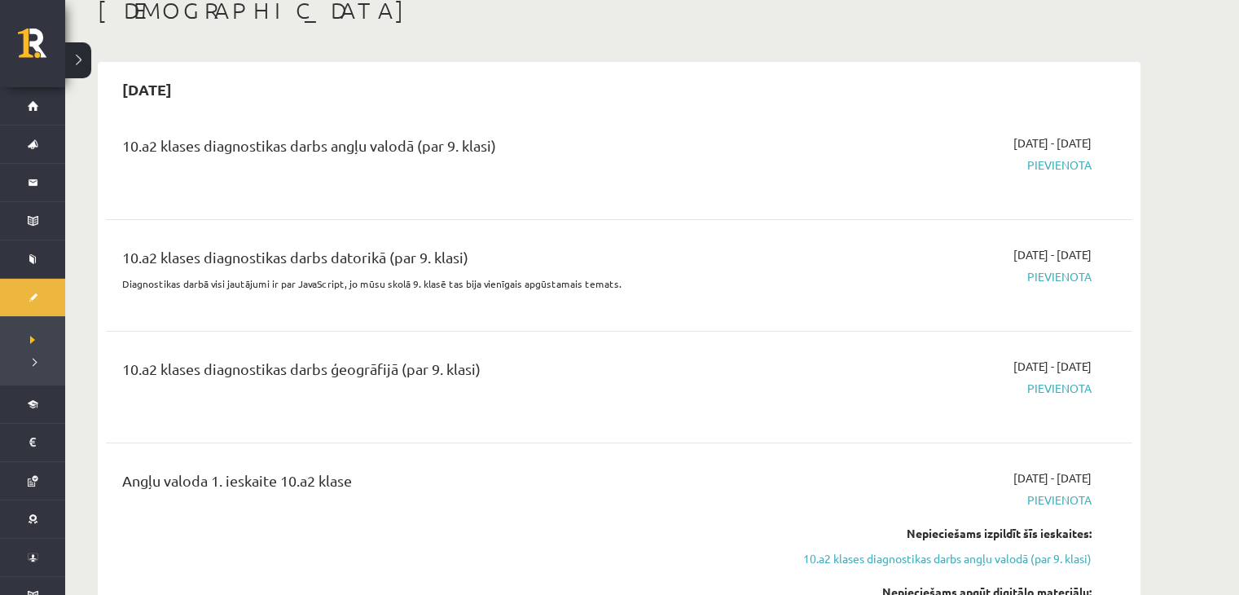
scroll to position [0, 0]
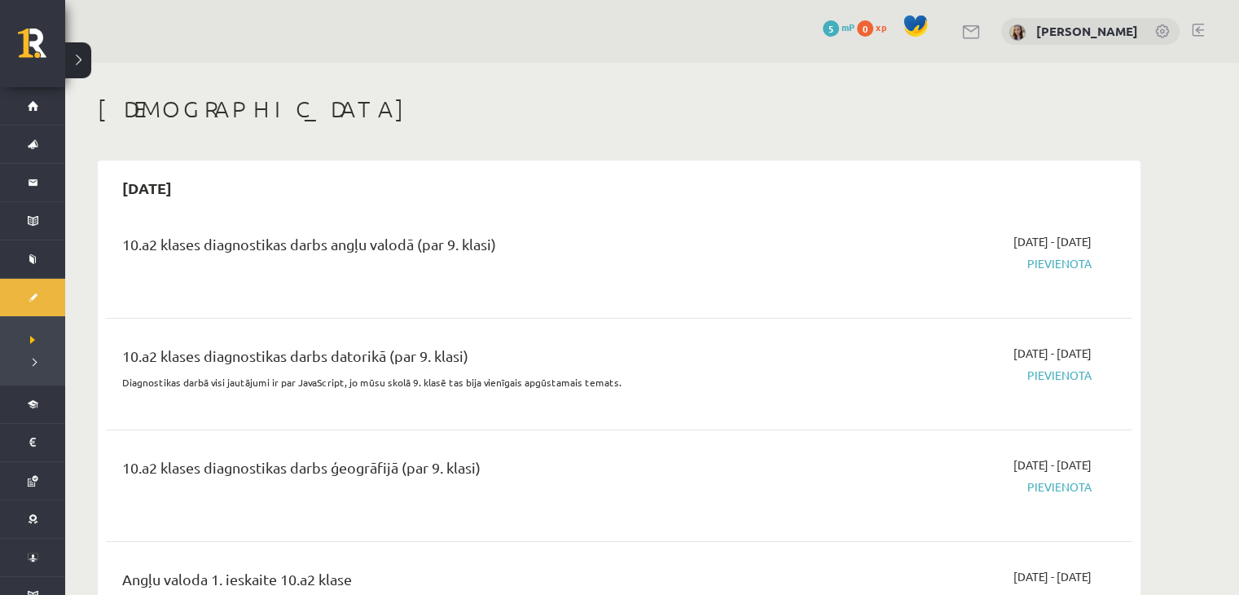
click at [85, 59] on button at bounding box center [78, 60] width 26 height 36
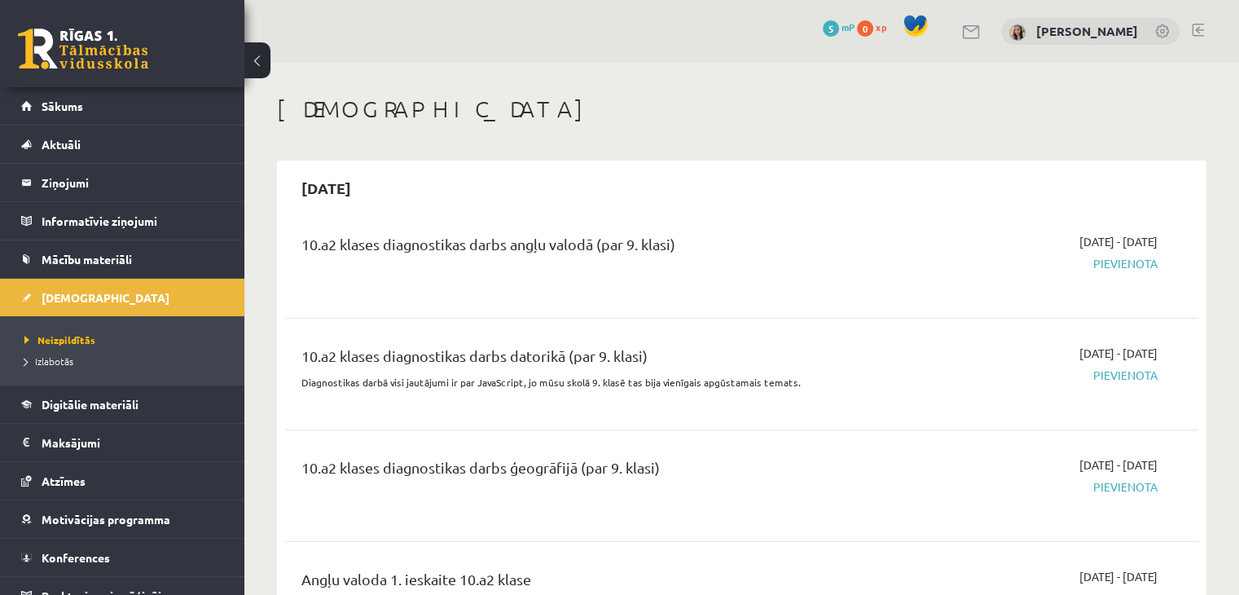
click at [257, 64] on button at bounding box center [257, 60] width 26 height 36
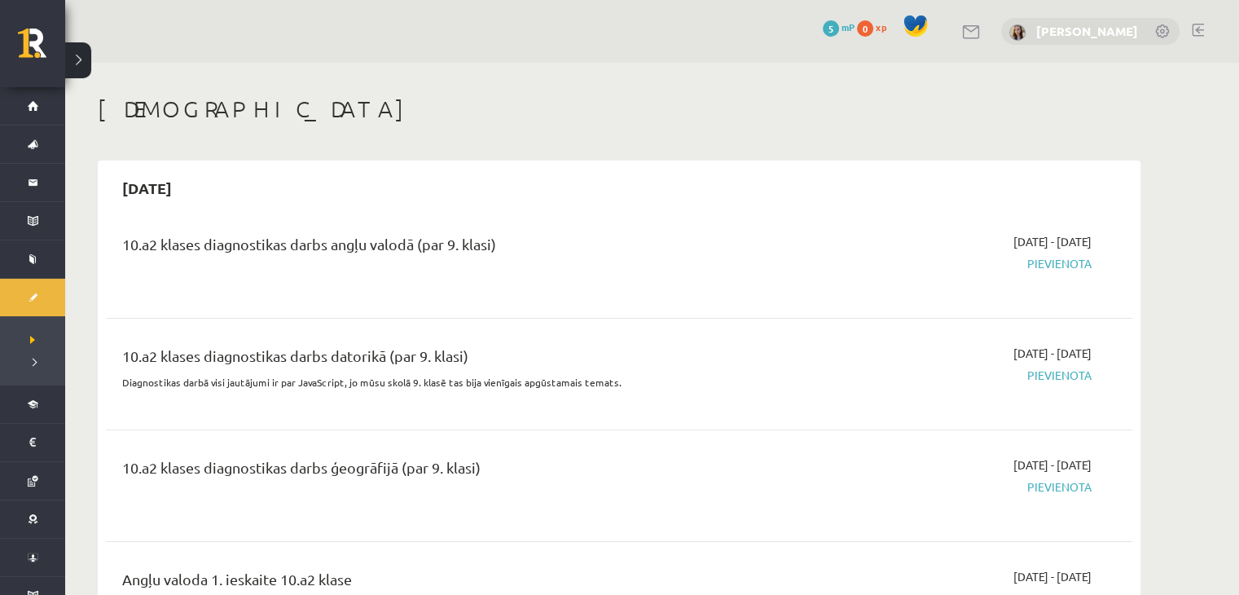
click at [1054, 32] on link "[PERSON_NAME]" at bounding box center [1087, 31] width 102 height 16
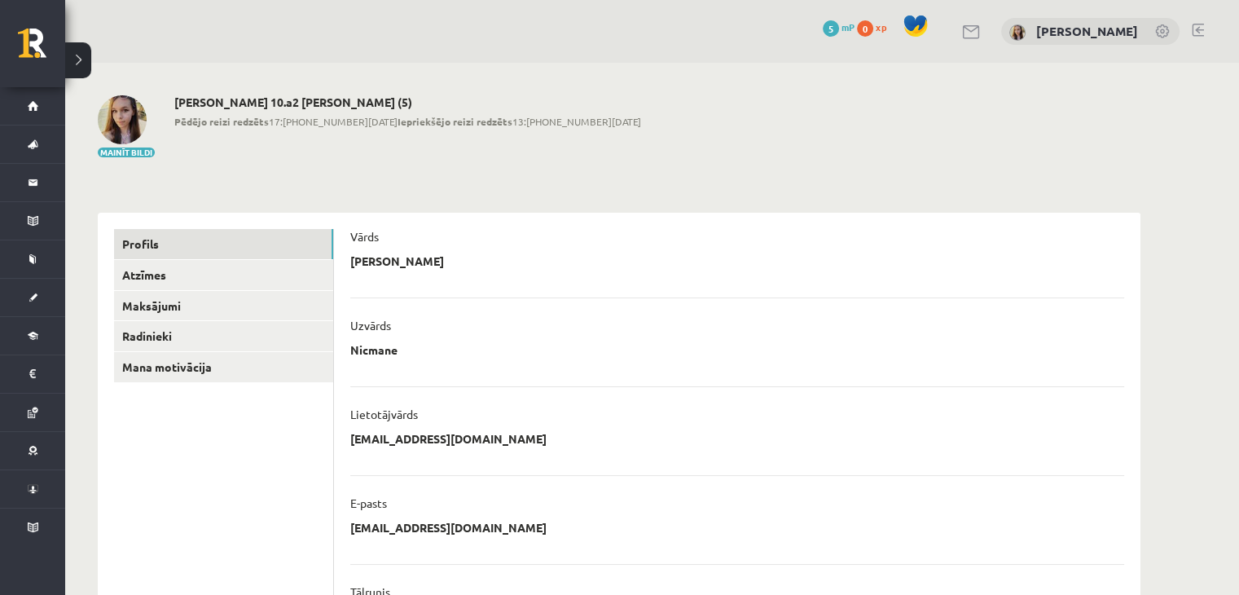
scroll to position [143, 0]
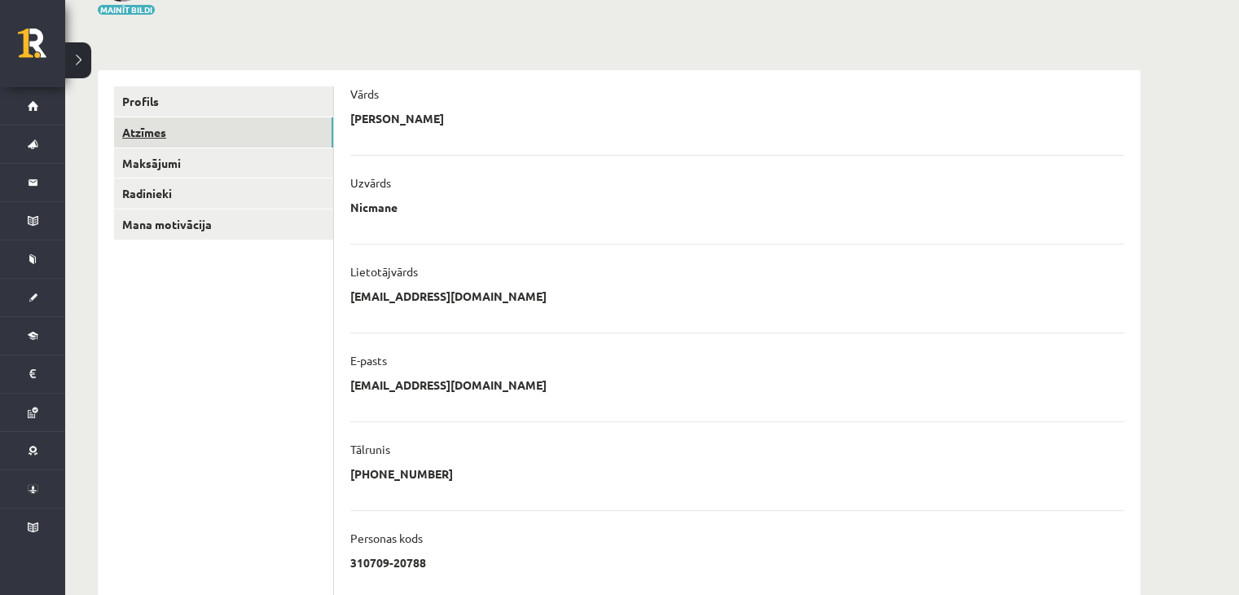
click at [147, 134] on link "Atzīmes" at bounding box center [223, 132] width 219 height 30
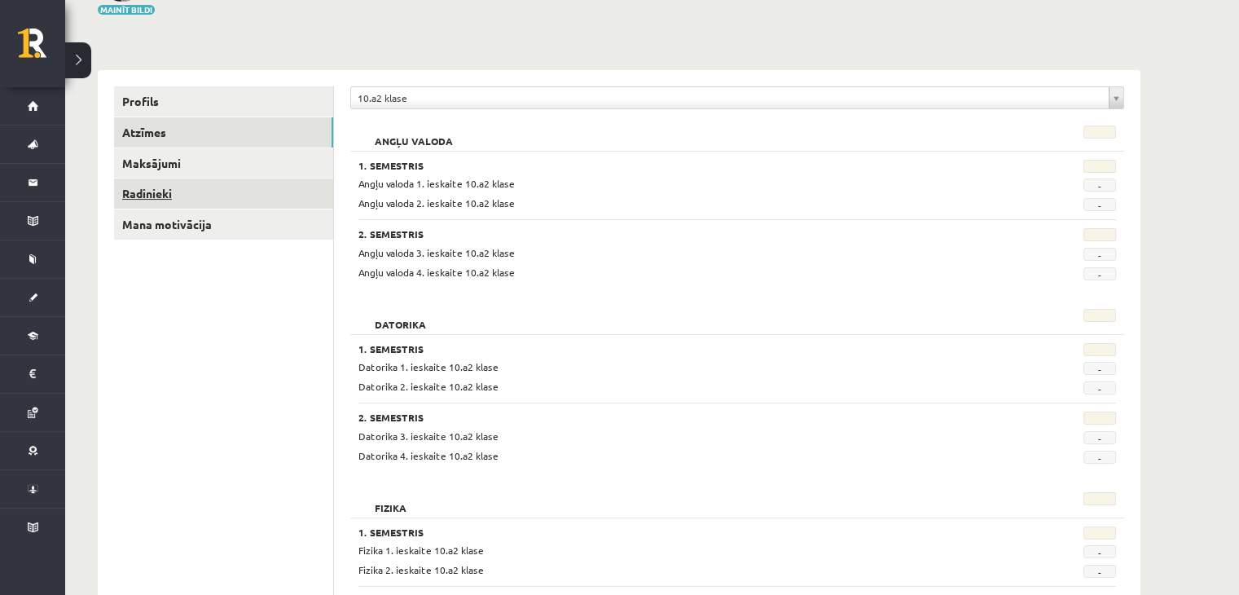
click at [152, 187] on link "Radinieki" at bounding box center [223, 193] width 219 height 30
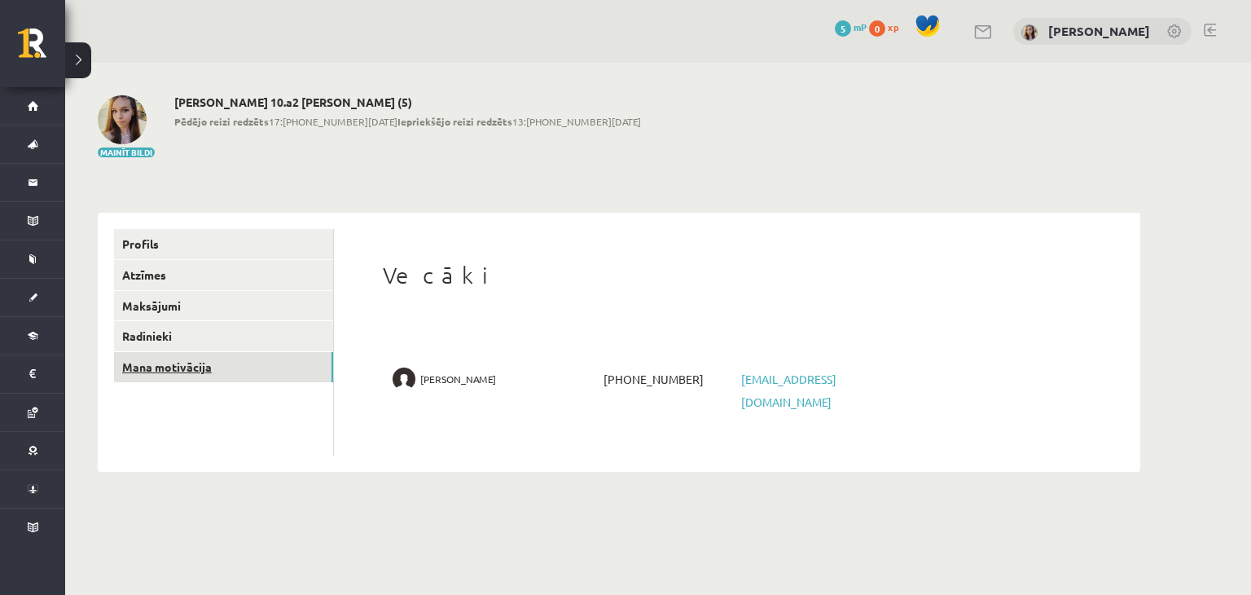
click at [182, 363] on link "Mana motivācija" at bounding box center [223, 367] width 219 height 30
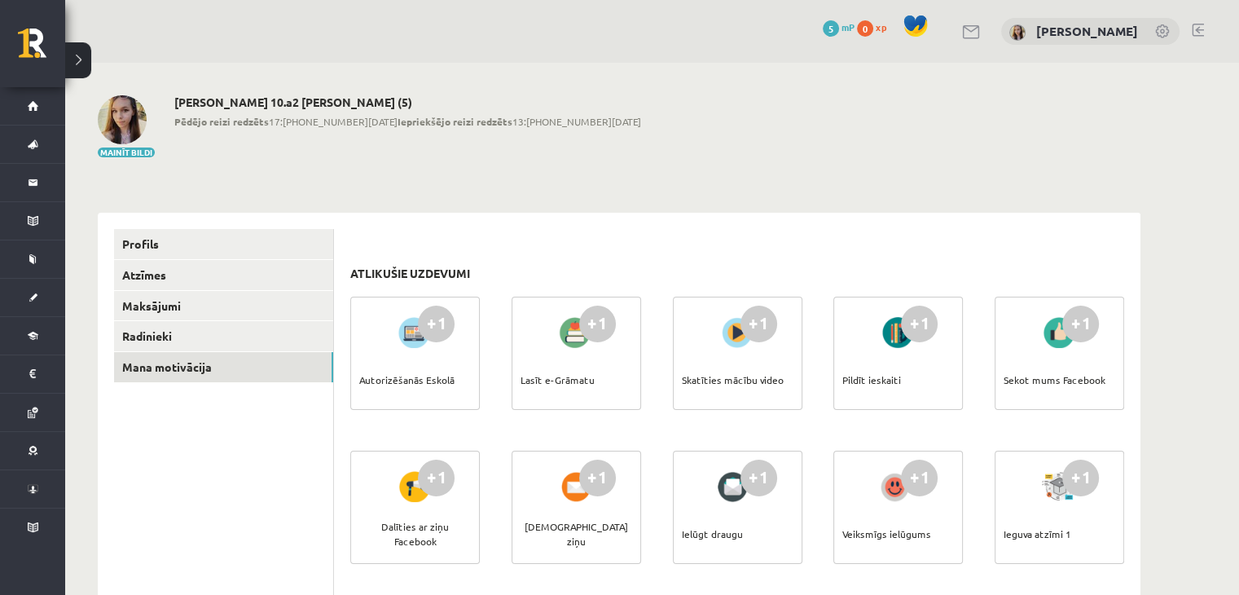
click at [981, 48] on div "0 Dāvanas 5 mP 0 xp Marija Nicmane" at bounding box center [652, 31] width 1174 height 63
click at [982, 37] on link at bounding box center [972, 32] width 20 height 14
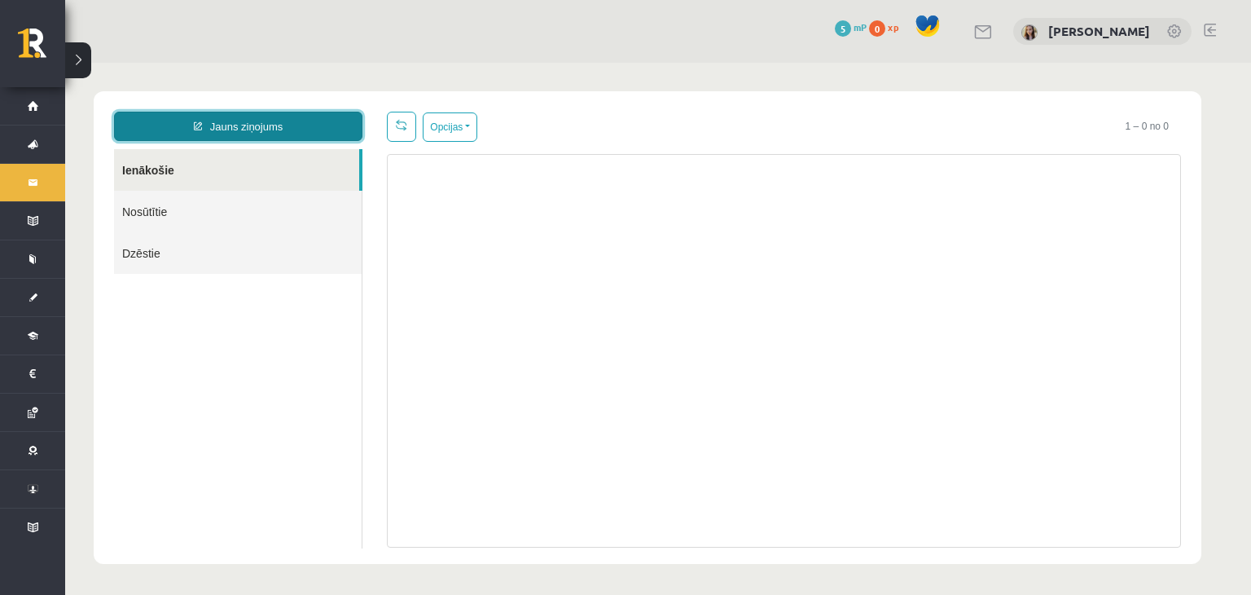
click at [241, 130] on link "Jauns ziņojums" at bounding box center [238, 126] width 248 height 29
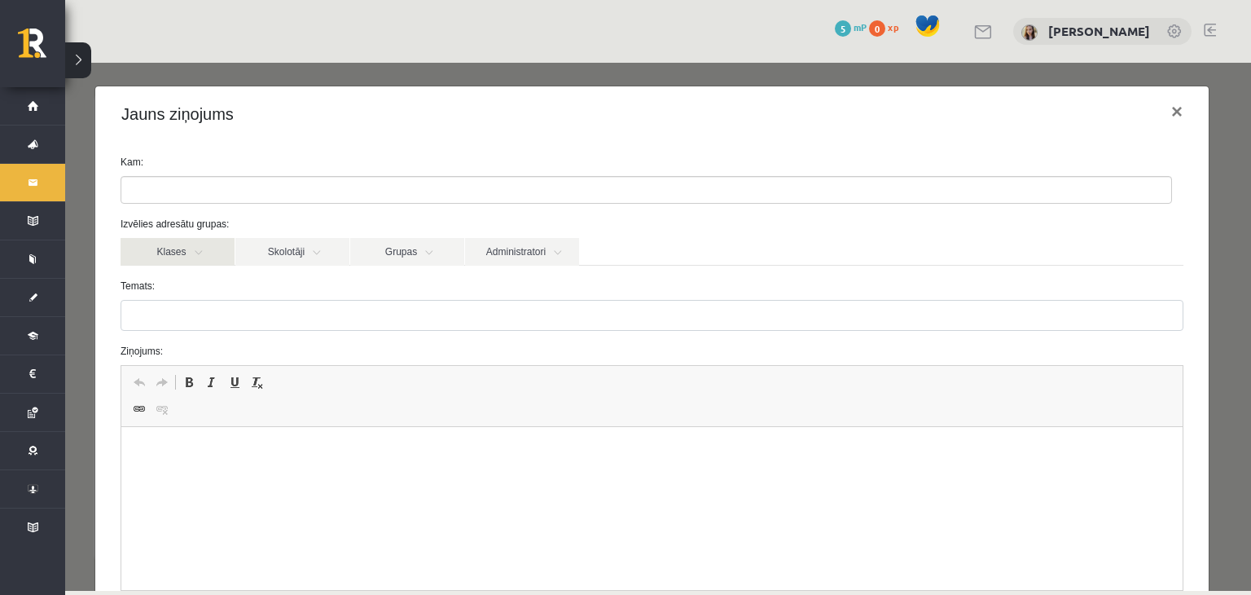
click at [200, 255] on link "Klases" at bounding box center [178, 252] width 114 height 28
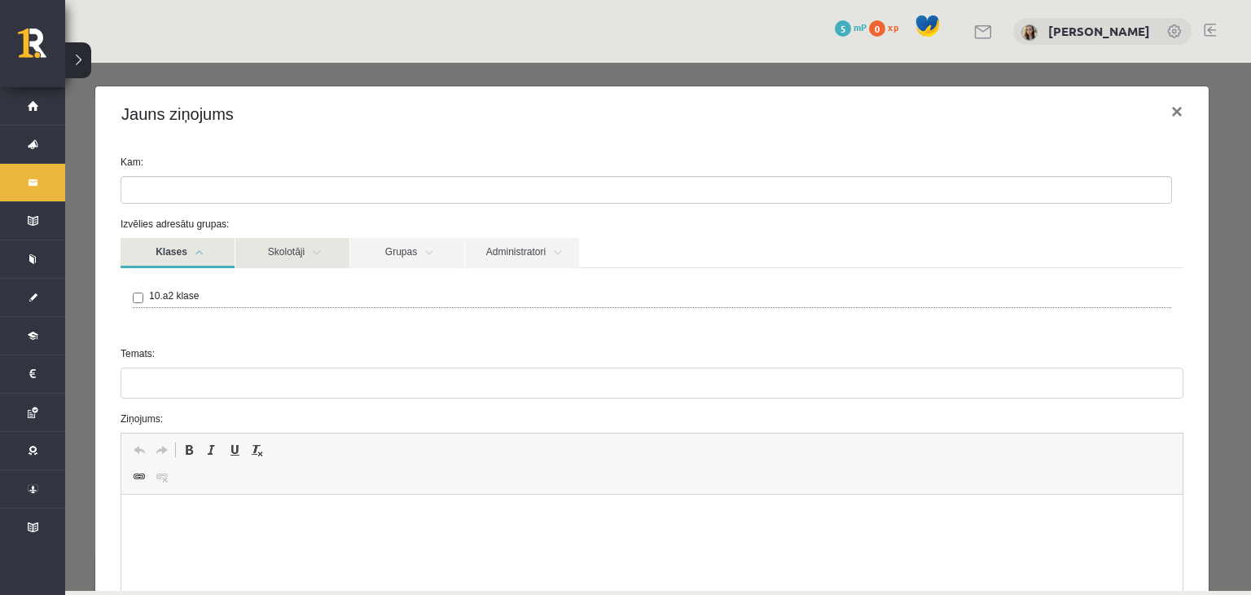
click at [265, 253] on link "Skolotāji" at bounding box center [292, 253] width 114 height 30
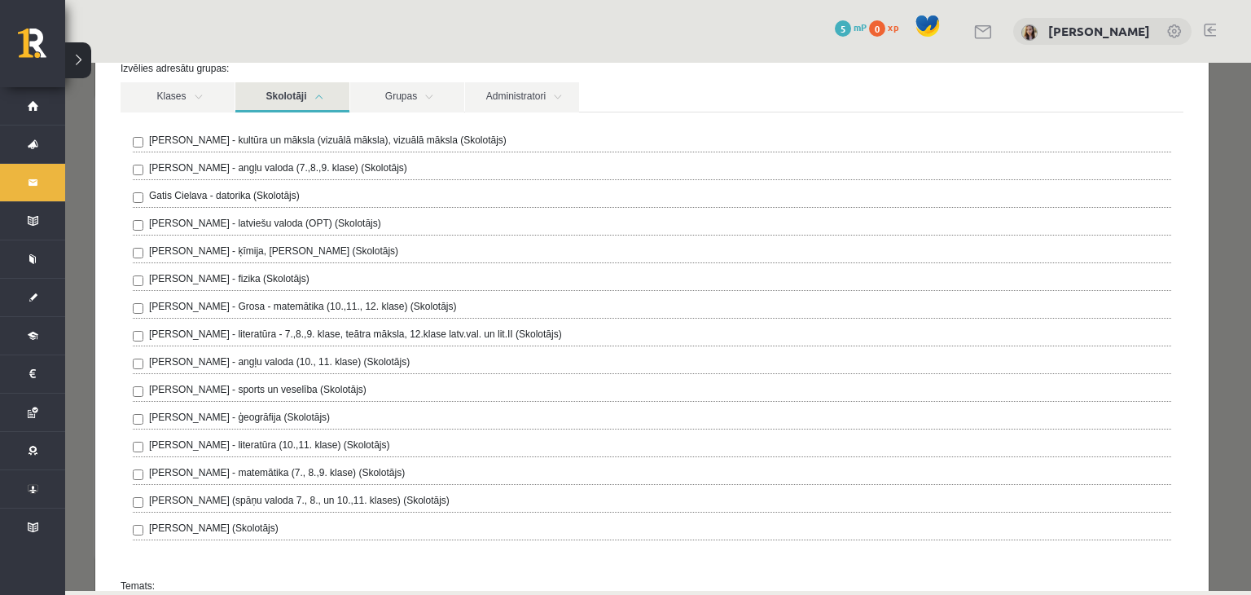
scroll to position [152, 0]
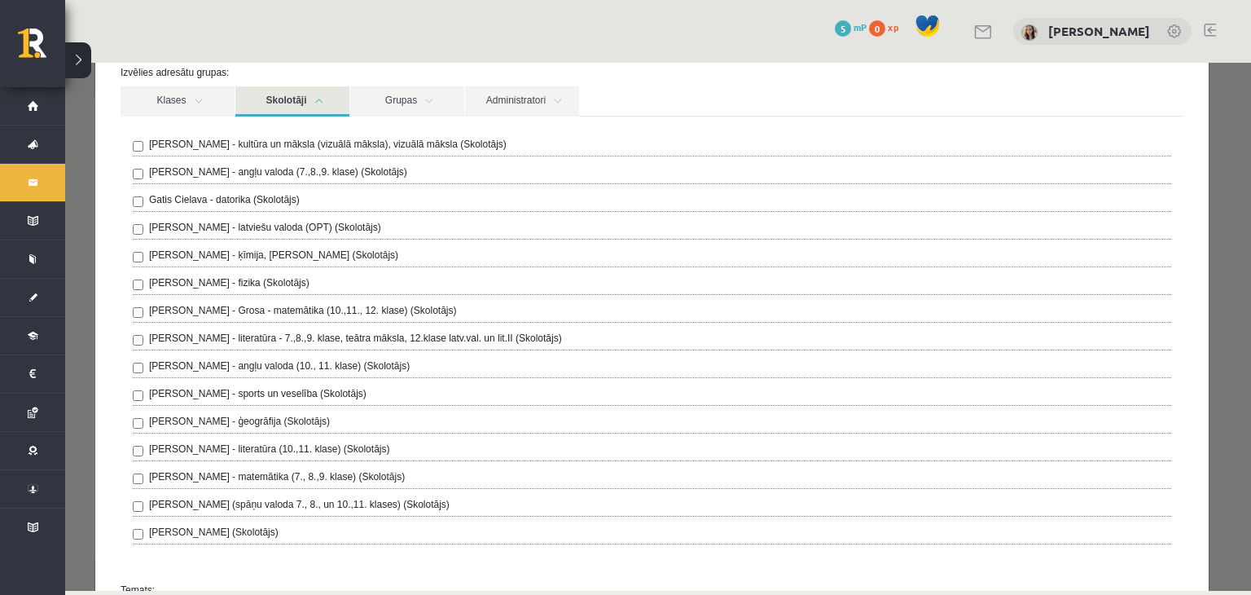
click at [1170, 34] on link at bounding box center [1175, 32] width 16 height 16
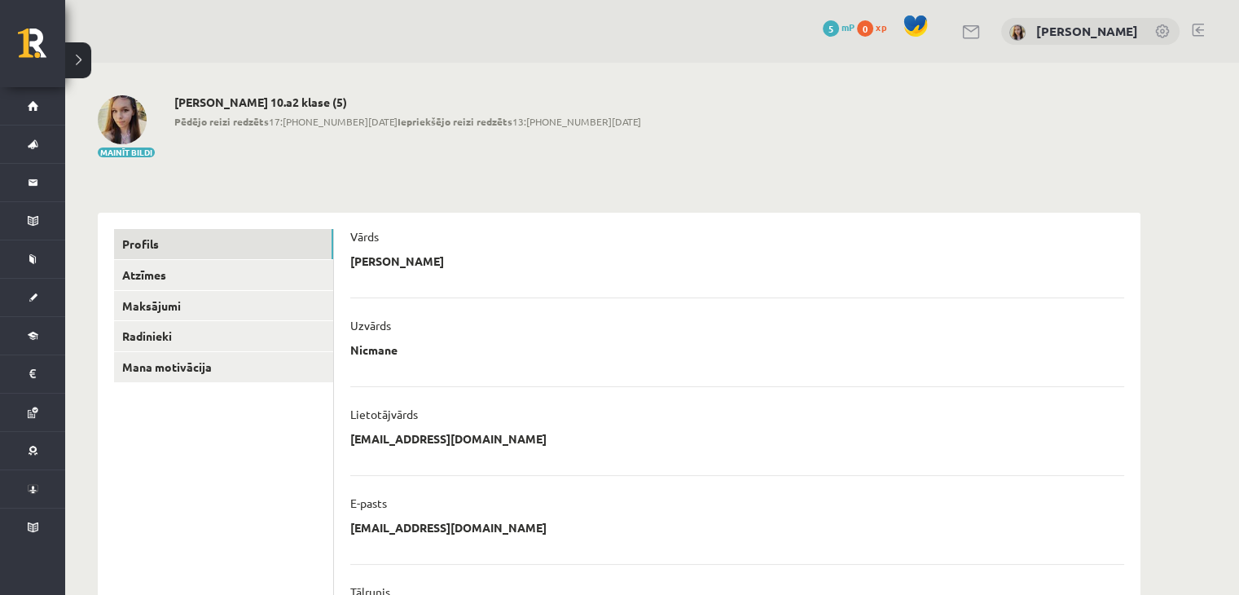
click at [82, 59] on button at bounding box center [78, 60] width 26 height 36
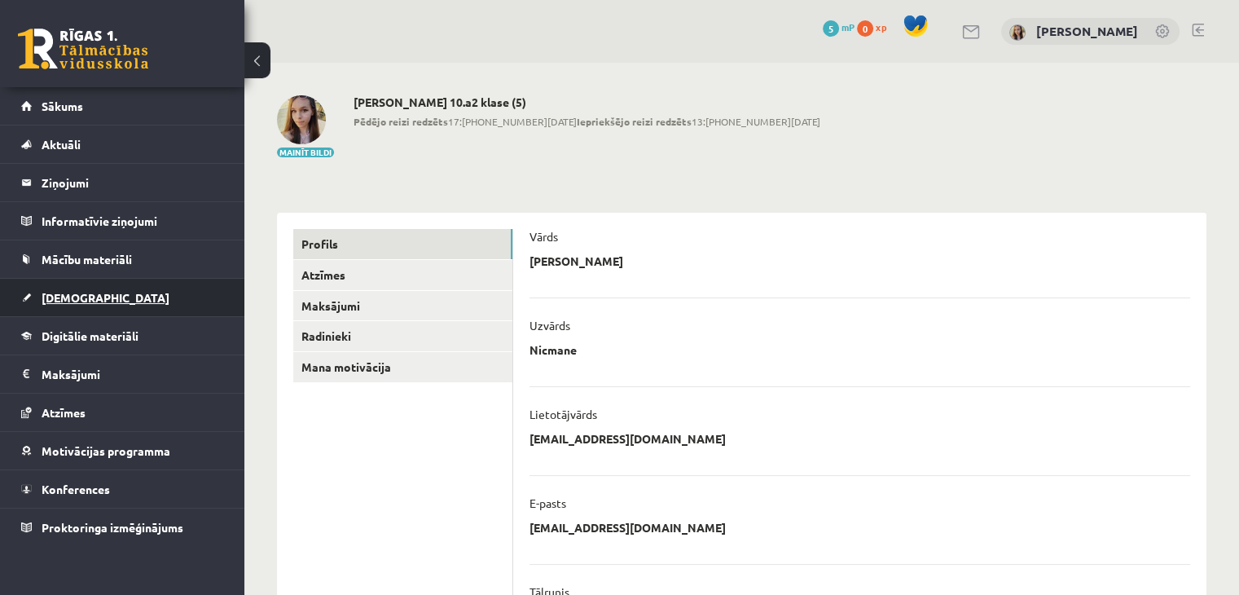
click at [76, 294] on span "[DEMOGRAPHIC_DATA]" at bounding box center [106, 297] width 128 height 15
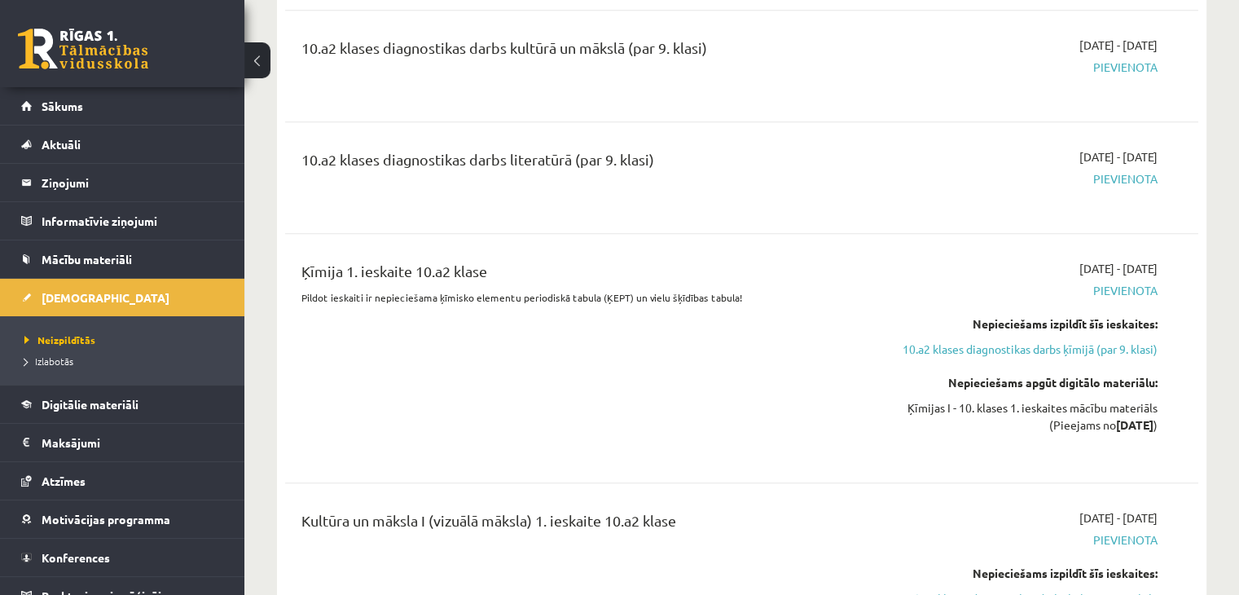
scroll to position [1674, 0]
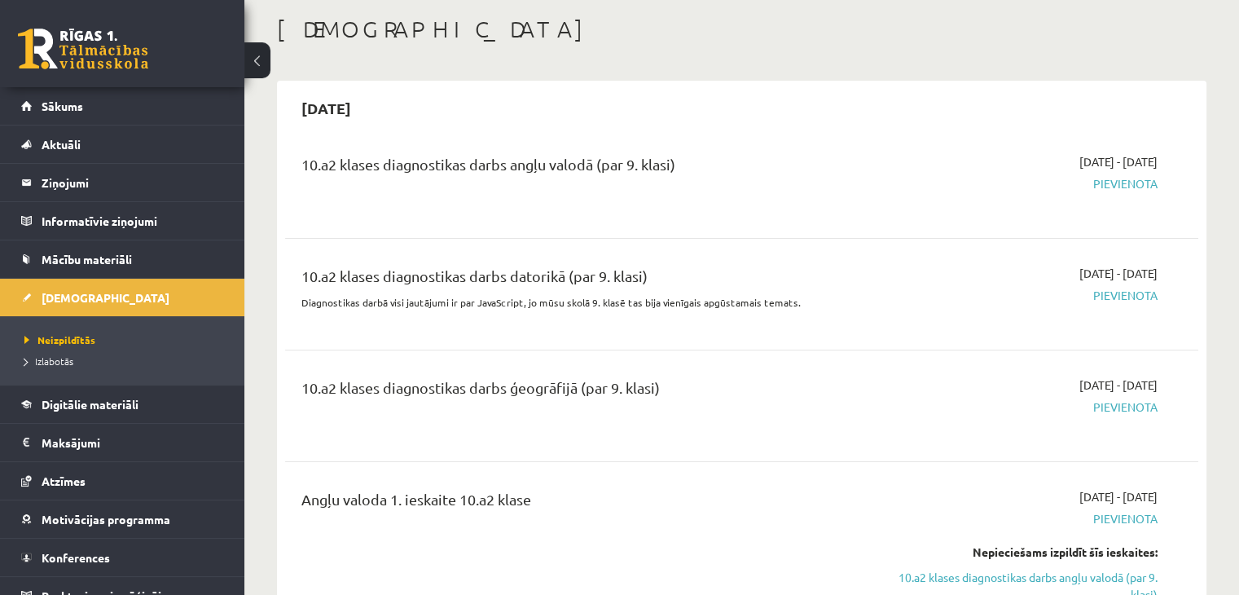
scroll to position [0, 0]
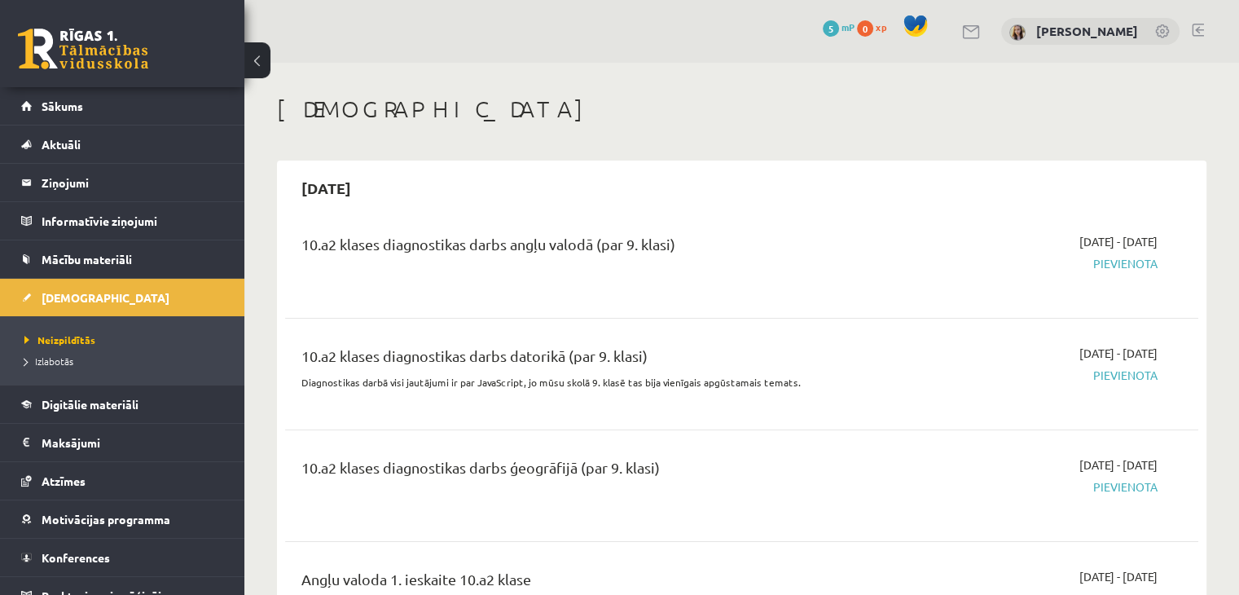
click at [1200, 27] on link at bounding box center [1198, 30] width 12 height 13
